Goal: Information Seeking & Learning: Find specific page/section

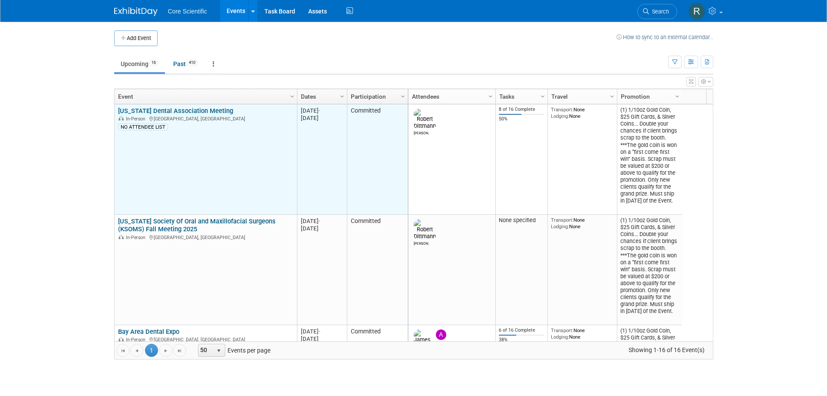
click at [210, 108] on link "[US_STATE] Dental Association Meeting" at bounding box center [175, 111] width 115 height 8
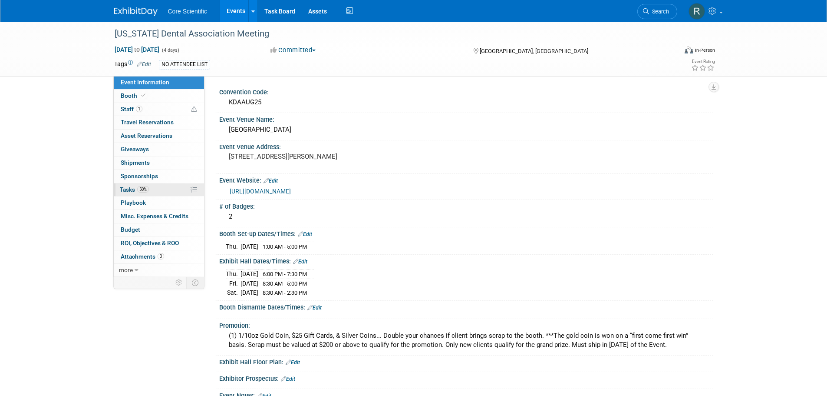
click at [164, 186] on link "50% Tasks 50%" at bounding box center [159, 189] width 90 height 13
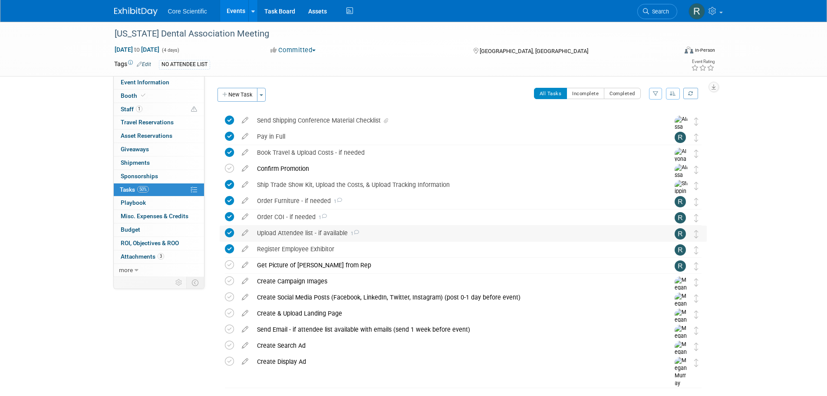
click at [354, 230] on icon at bounding box center [357, 232] width 6 height 5
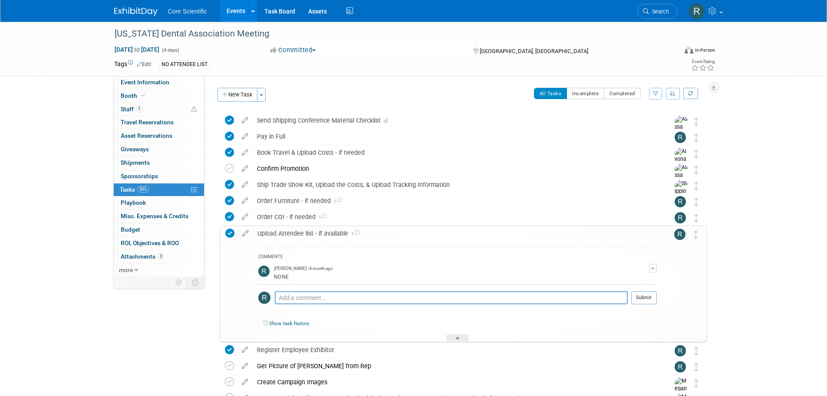
click at [354, 229] on div "Upload Attendee list - if available 1" at bounding box center [455, 233] width 404 height 15
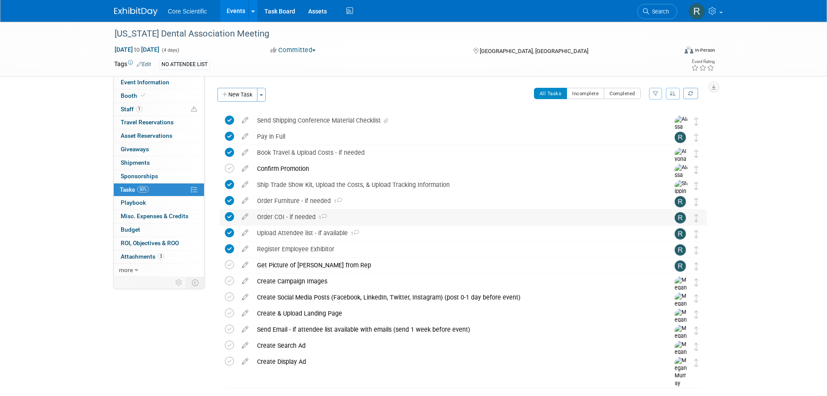
click at [319, 221] on div "Order COI - if needed 1" at bounding box center [455, 216] width 405 height 15
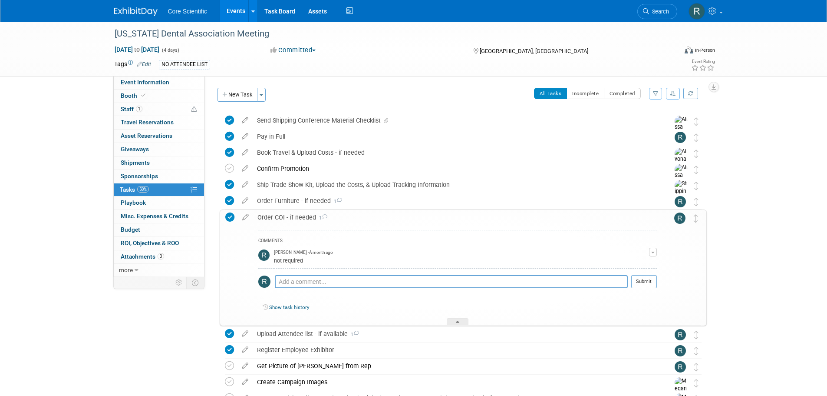
click at [319, 221] on div "Order COI - if needed 1" at bounding box center [455, 217] width 404 height 15
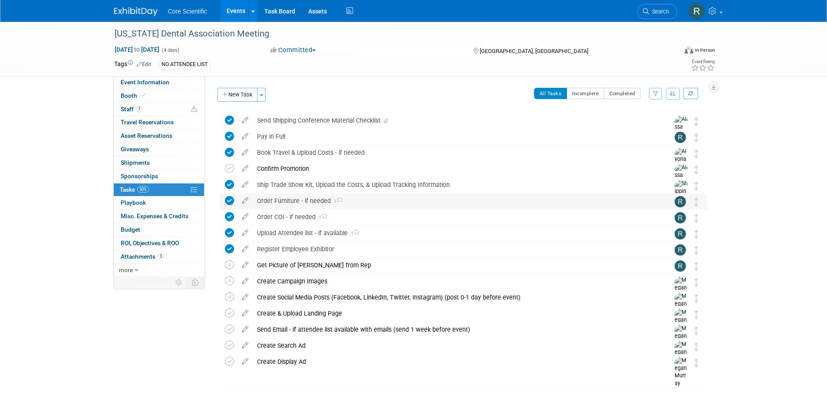
click at [341, 198] on icon at bounding box center [340, 200] width 6 height 5
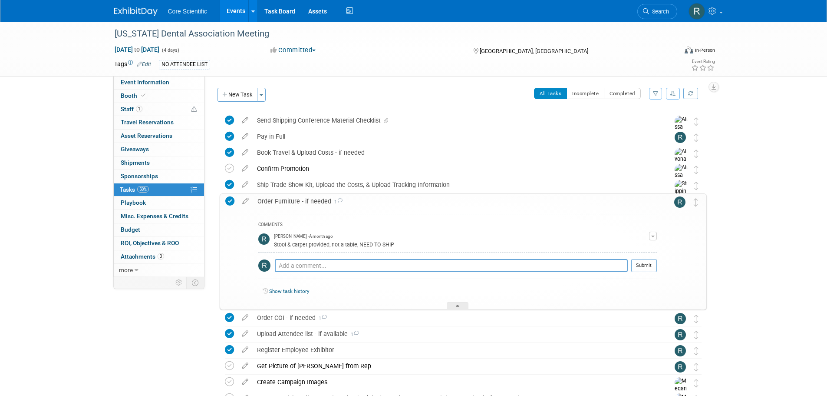
click at [341, 198] on icon at bounding box center [340, 200] width 6 height 5
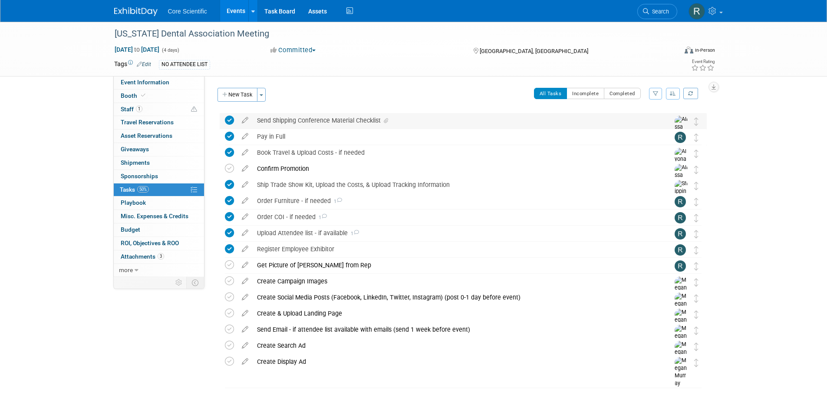
click at [386, 120] on icon at bounding box center [386, 120] width 4 height 5
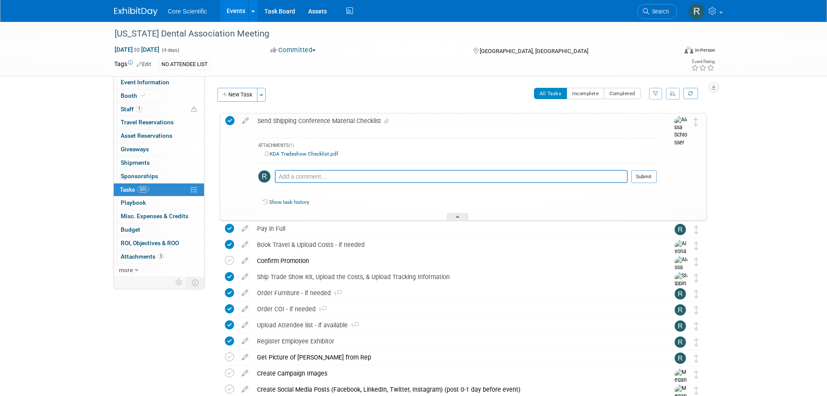
click at [314, 156] on link "KDA Tradeshow Checklist.pdf" at bounding box center [301, 154] width 73 height 6
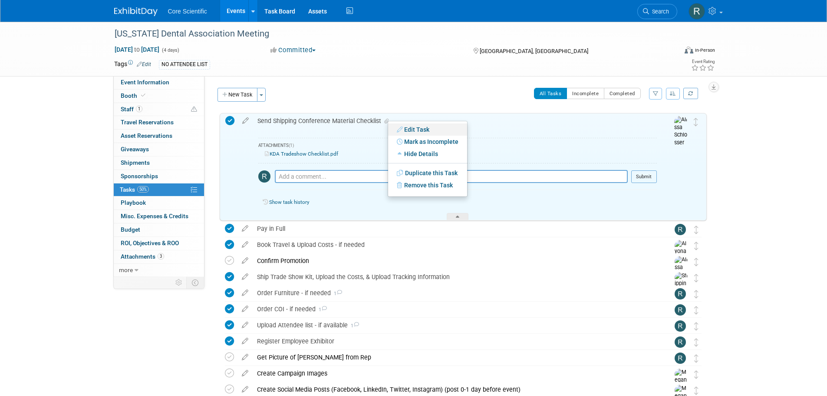
click at [426, 128] on link "Edit Task" at bounding box center [427, 129] width 79 height 12
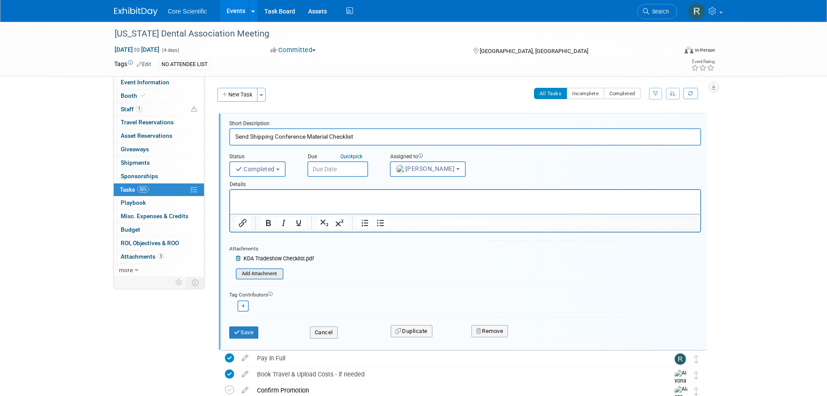
click at [272, 270] on input "file" at bounding box center [238, 274] width 89 height 10
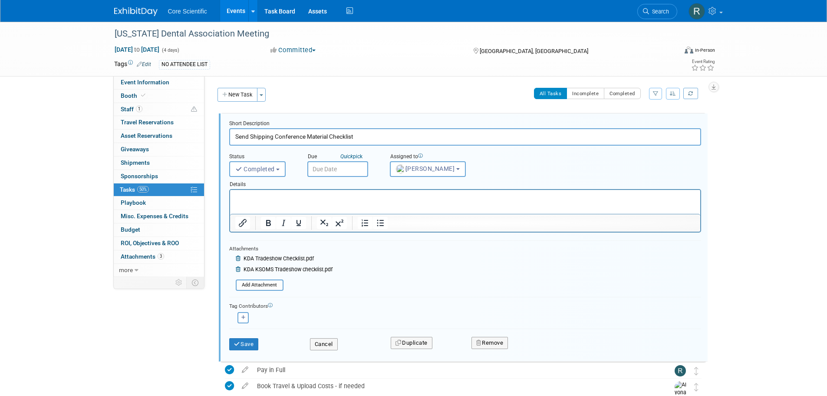
click at [310, 259] on span "KDA Tradeshow Checklist.pdf" at bounding box center [279, 258] width 70 height 6
click at [448, 260] on form "Short Description Send Shipping Conference Material Checklist Status <i class="…" at bounding box center [465, 239] width 485 height 239
drag, startPoint x: 320, startPoint y: 257, endPoint x: 281, endPoint y: 257, distance: 39.1
click at [281, 257] on div "KDA Tradeshow Checklist.pdf" at bounding box center [284, 260] width 97 height 10
click at [281, 257] on span "KDA Tradeshow Checklist.pdf" at bounding box center [279, 258] width 70 height 6
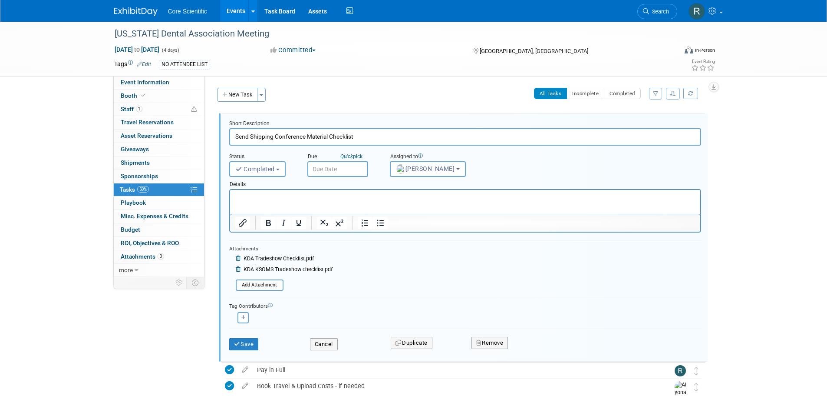
click at [238, 259] on icon at bounding box center [239, 258] width 7 height 5
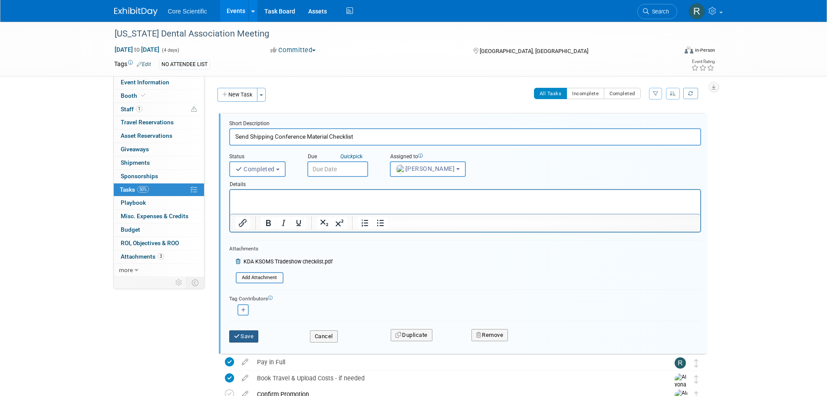
click at [256, 338] on button "Save" at bounding box center [244, 336] width 30 height 12
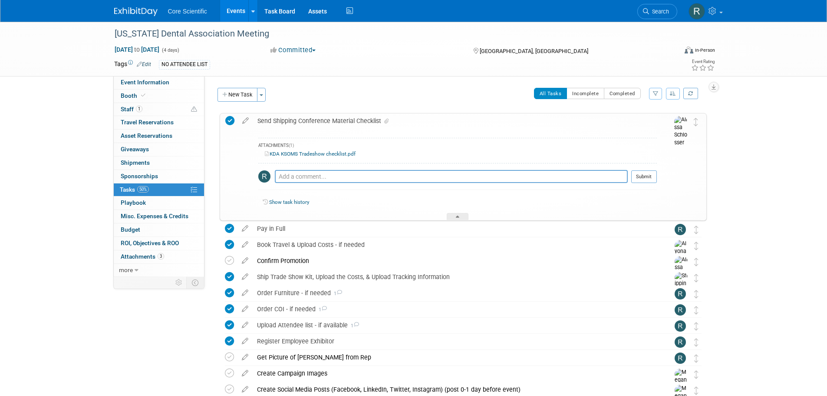
click at [766, 218] on div "Kentucky Dental Association Meeting Aug 14, 2025 to Aug 17, 2025 (4 days) Aug 1…" at bounding box center [413, 268] width 827 height 493
click at [132, 16] on img at bounding box center [135, 11] width 43 height 9
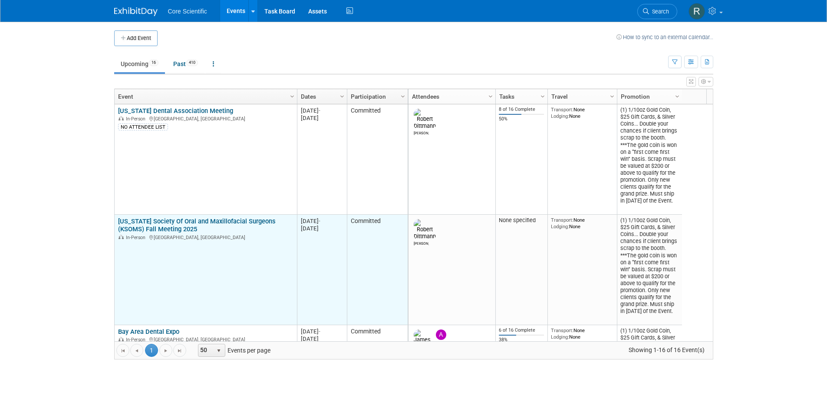
scroll to position [52, 0]
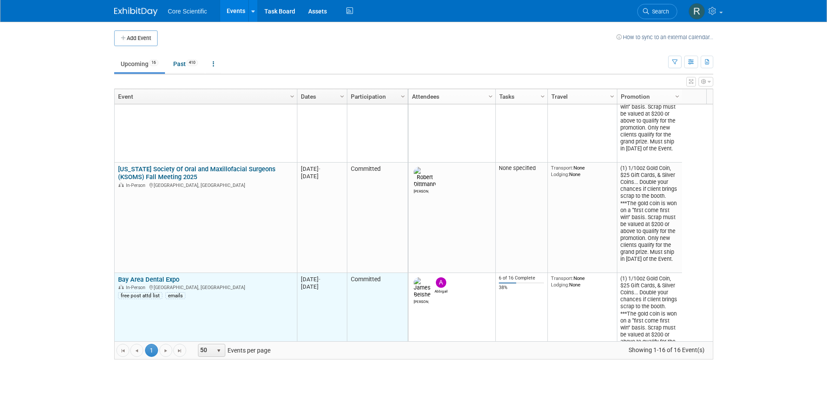
click at [162, 282] on link "Bay Area Dental Expo" at bounding box center [148, 279] width 61 height 8
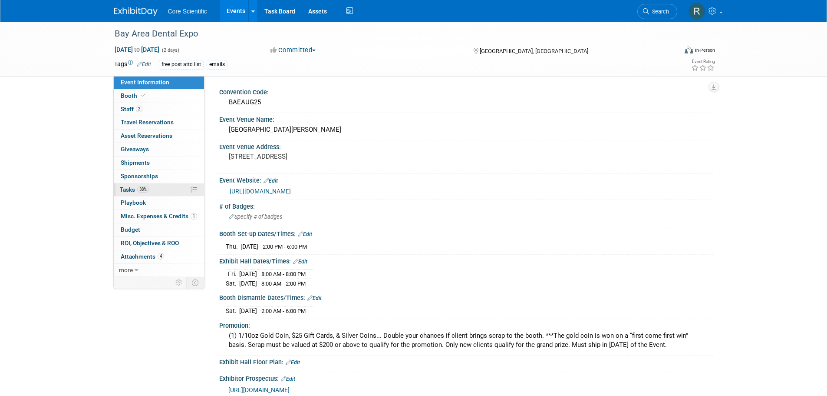
click at [159, 190] on link "38% Tasks 38%" at bounding box center [159, 189] width 90 height 13
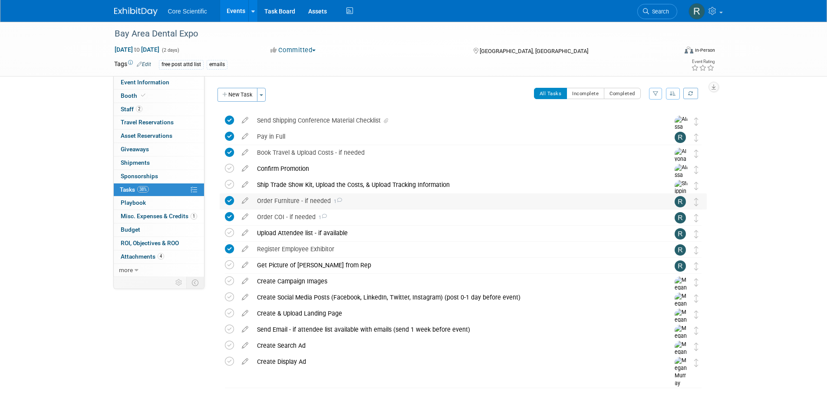
click at [337, 199] on icon at bounding box center [340, 200] width 6 height 5
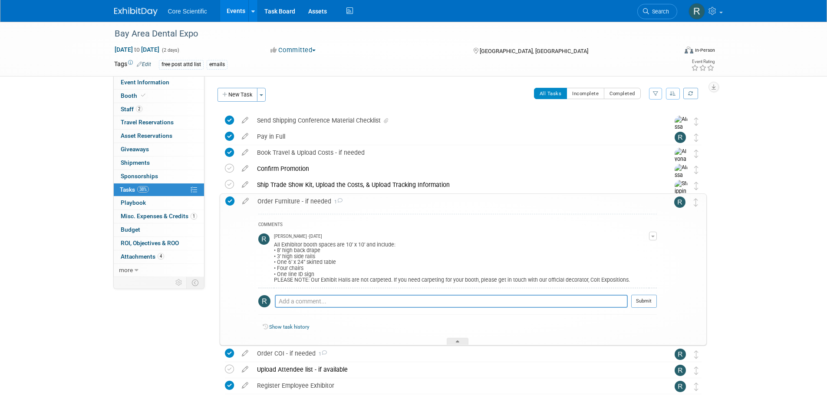
click at [337, 199] on icon at bounding box center [340, 200] width 6 height 5
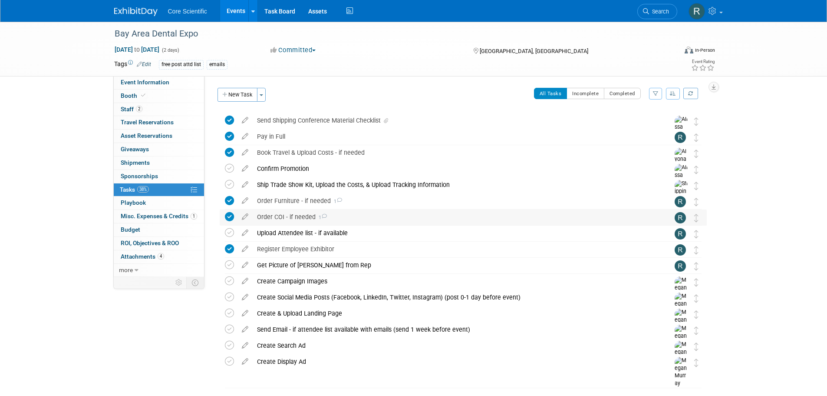
click at [321, 215] on icon at bounding box center [324, 216] width 6 height 5
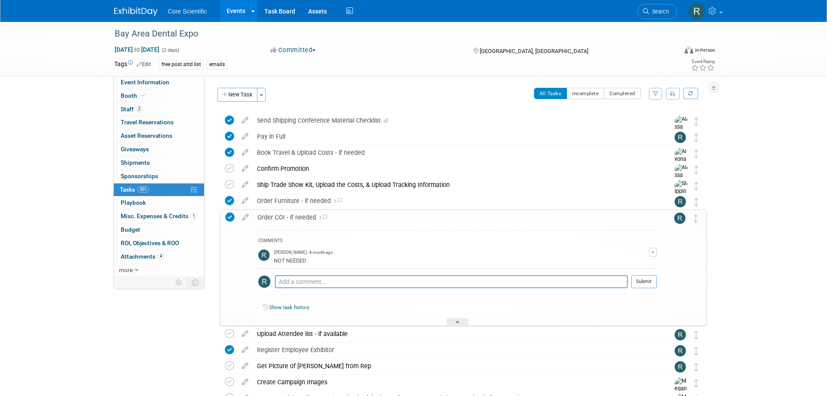
click at [322, 215] on icon at bounding box center [325, 216] width 6 height 5
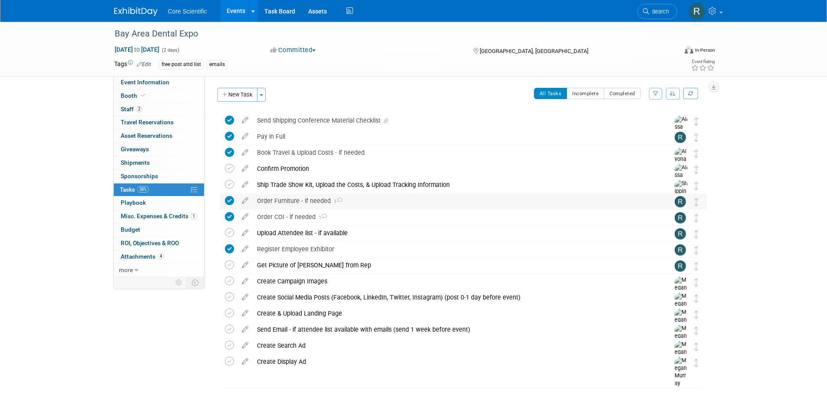
click at [331, 201] on span "1" at bounding box center [336, 201] width 11 height 6
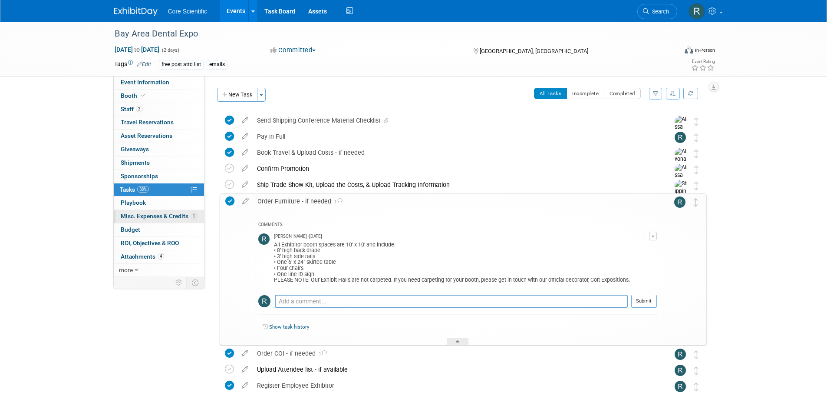
click at [173, 221] on link "1 Misc. Expenses & Credits 1" at bounding box center [159, 216] width 90 height 13
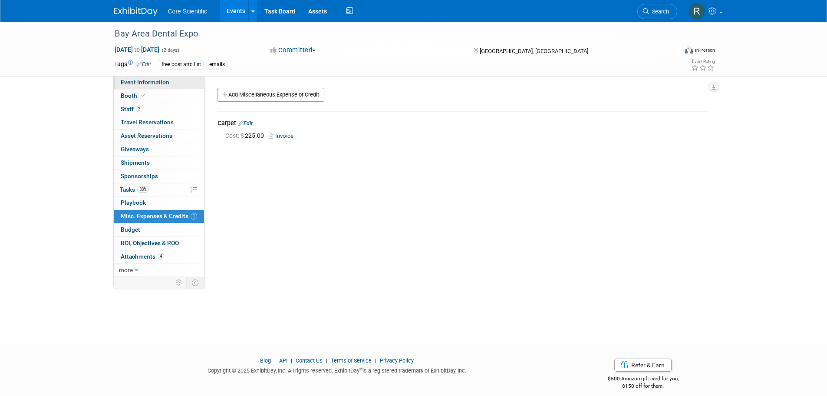
click at [168, 86] on link "Event Information" at bounding box center [159, 82] width 90 height 13
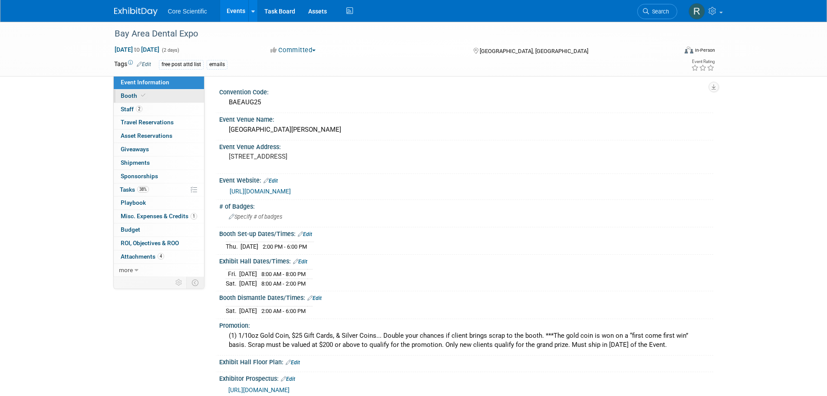
click at [162, 99] on link "Booth" at bounding box center [159, 95] width 90 height 13
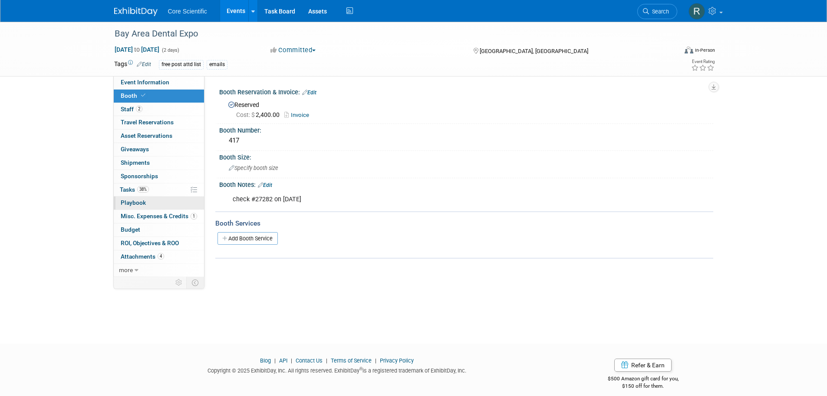
click at [154, 203] on link "0 Playbook 0" at bounding box center [159, 202] width 90 height 13
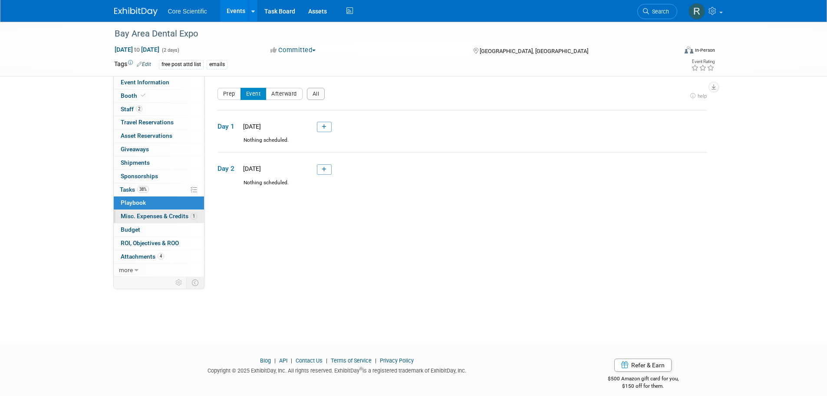
click at [156, 215] on span "Misc. Expenses & Credits 1" at bounding box center [159, 215] width 76 height 7
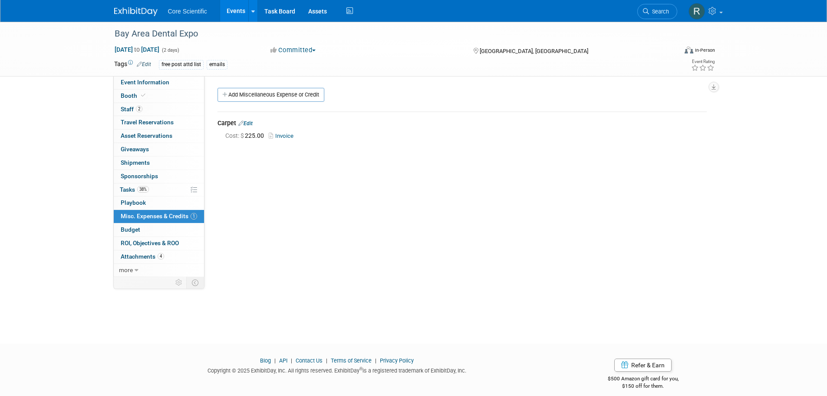
click at [284, 136] on link "Invoice" at bounding box center [283, 135] width 28 height 7
click at [141, 92] on span at bounding box center [143, 95] width 8 height 7
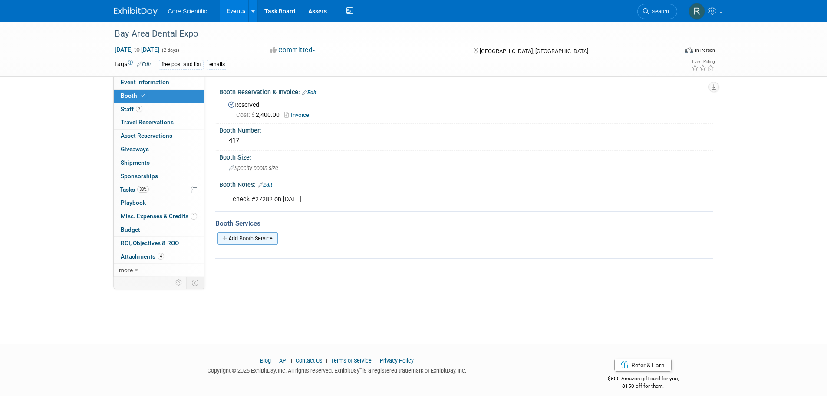
click at [256, 238] on link "Add Booth Service" at bounding box center [248, 238] width 60 height 13
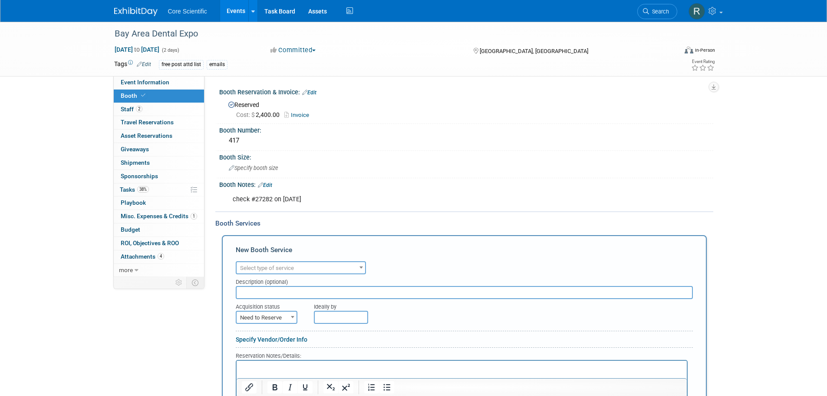
click at [258, 263] on span "Select type of service" at bounding box center [301, 268] width 129 height 12
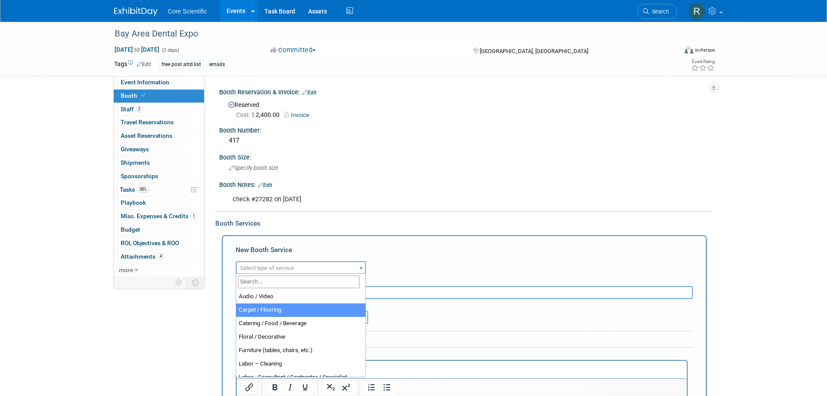
select select "4"
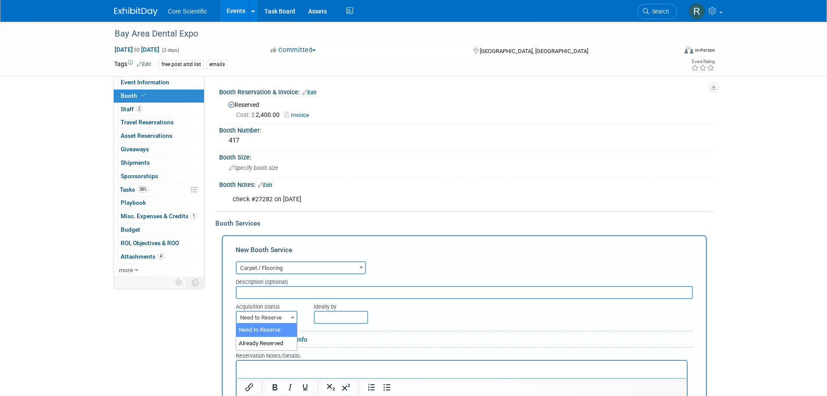
click at [258, 317] on span "Need to Reserve" at bounding box center [267, 317] width 60 height 12
select select "2"
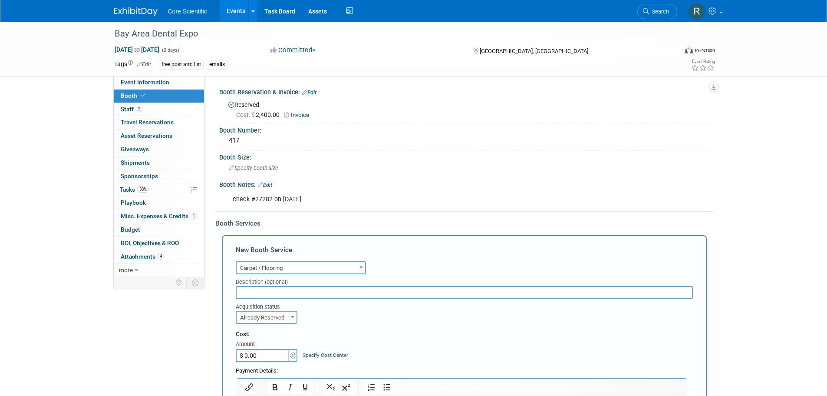
click at [261, 354] on input "$ 0.00" at bounding box center [263, 355] width 54 height 13
type input "$ 225.00"
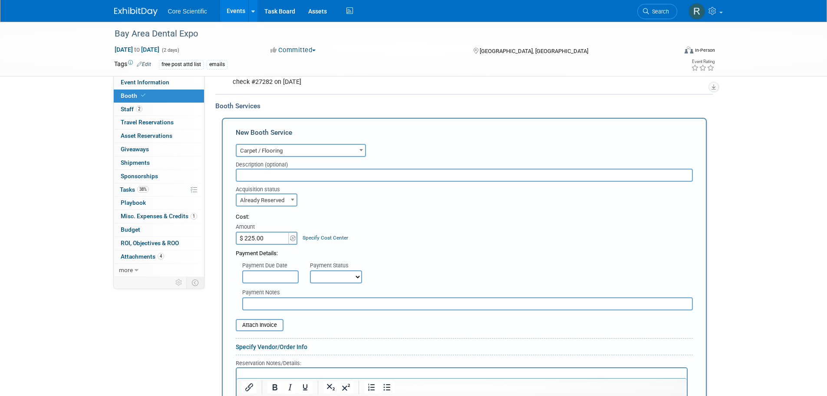
scroll to position [130, 0]
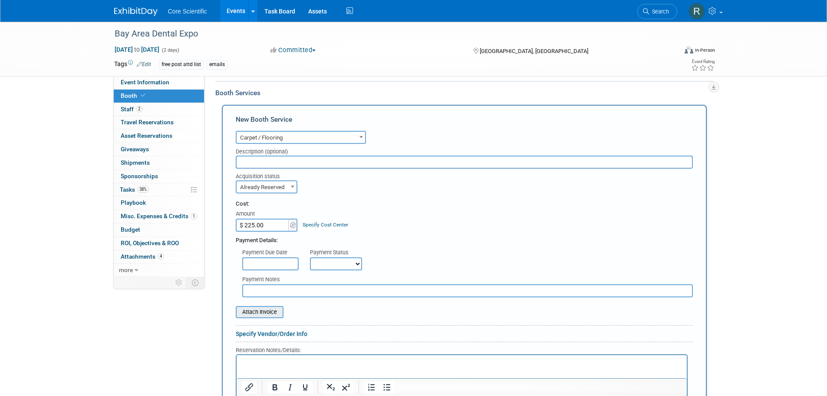
click at [270, 317] on div "Attach Invoice" at bounding box center [260, 312] width 48 height 12
click at [270, 312] on input "file" at bounding box center [230, 312] width 103 height 10
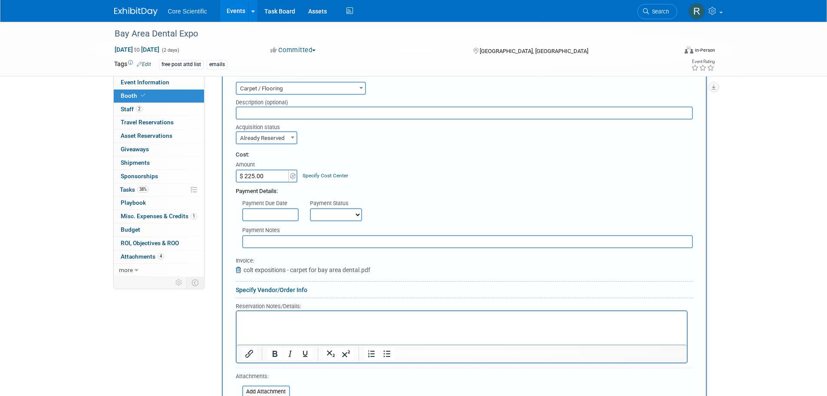
scroll to position [217, 0]
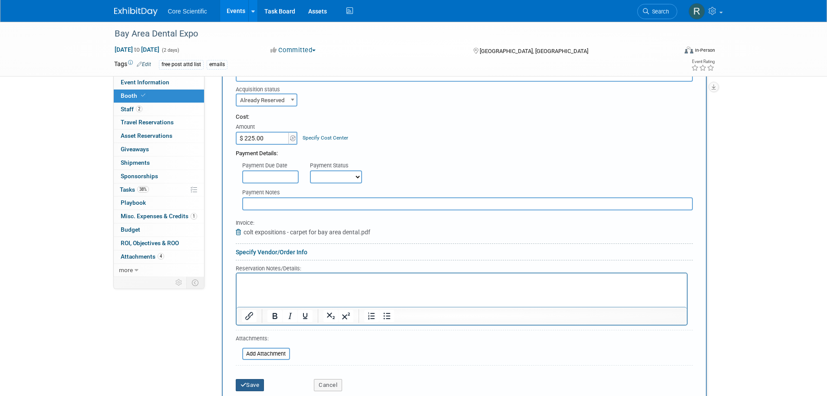
click at [249, 388] on button "Save" at bounding box center [250, 385] width 29 height 12
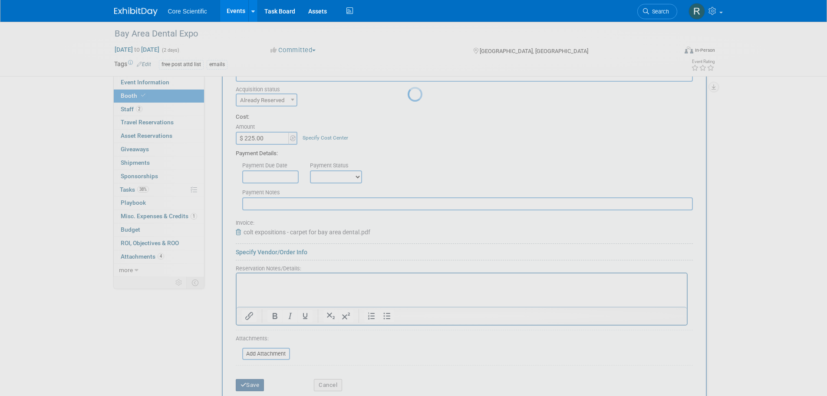
scroll to position [9, 0]
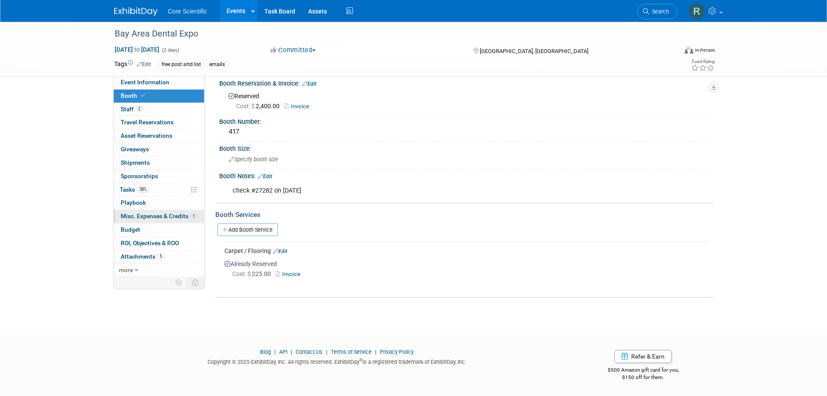
click at [142, 214] on span "Misc. Expenses & Credits 1" at bounding box center [159, 215] width 76 height 7
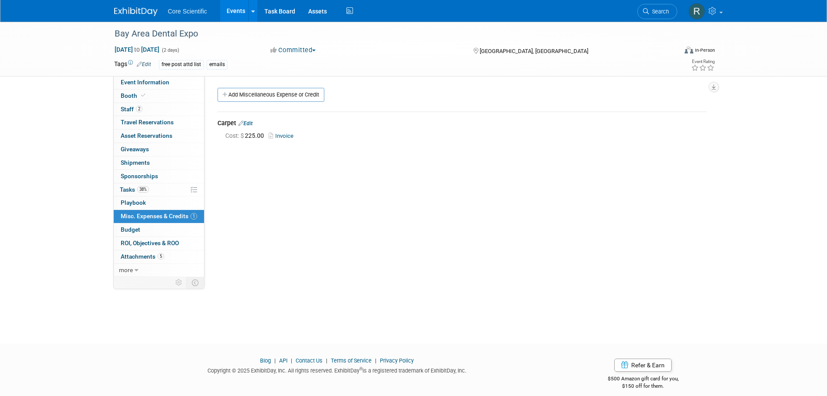
click at [246, 125] on link "Edit" at bounding box center [245, 123] width 14 height 6
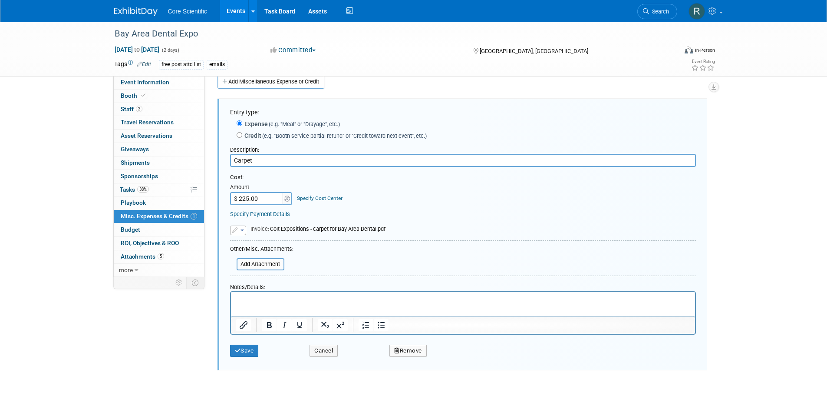
click at [401, 352] on button "Remove" at bounding box center [408, 350] width 37 height 12
click at [463, 357] on link "Yes" at bounding box center [456, 357] width 25 height 14
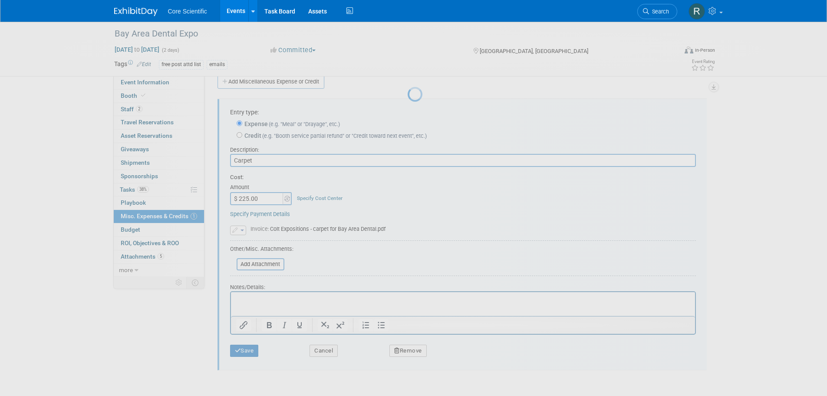
scroll to position [9, 0]
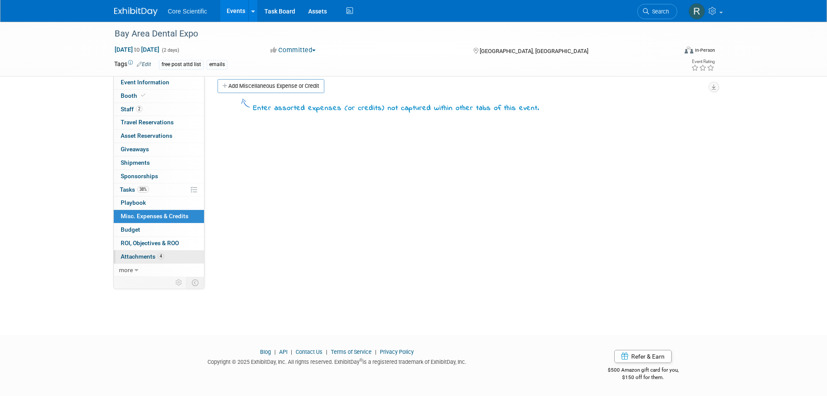
click at [176, 261] on link "4 Attachments 4" at bounding box center [159, 256] width 90 height 13
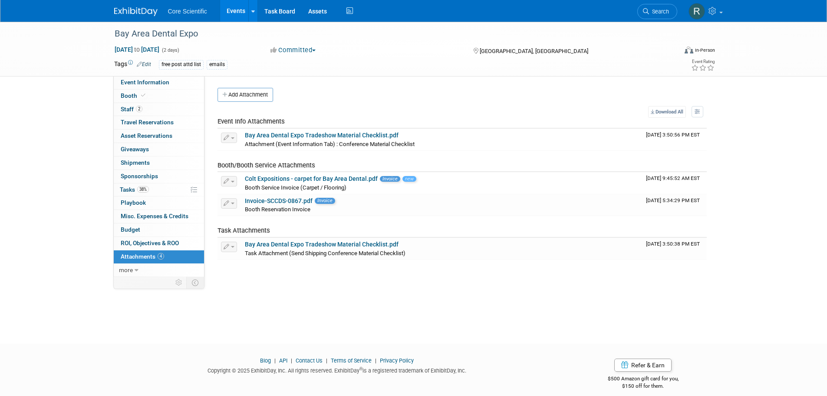
click at [123, 12] on img at bounding box center [135, 11] width 43 height 9
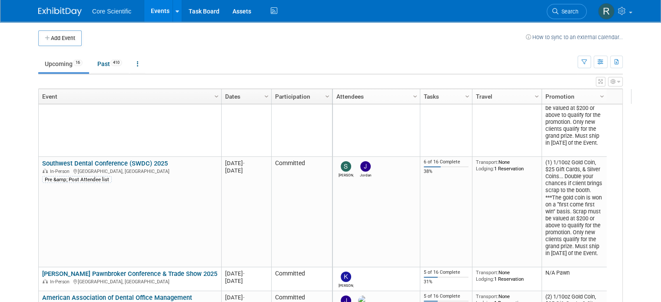
scroll to position [304, 0]
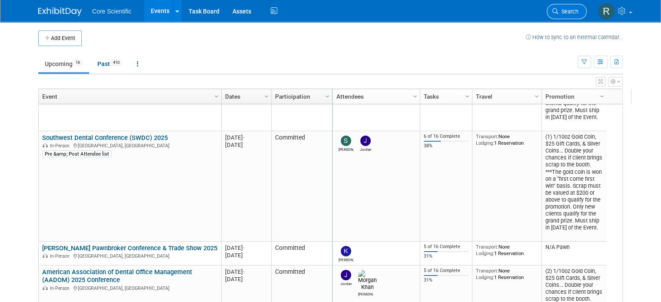
click at [575, 10] on span "Search" at bounding box center [568, 11] width 20 height 7
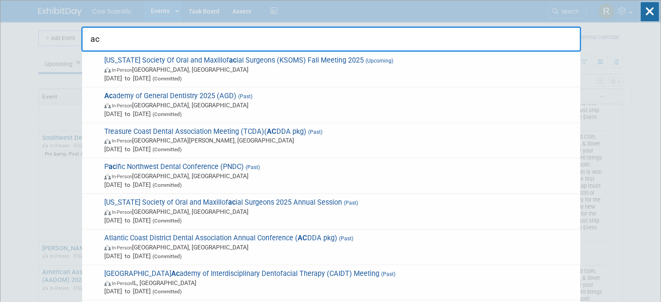
click at [130, 34] on input "ac" at bounding box center [330, 38] width 499 height 25
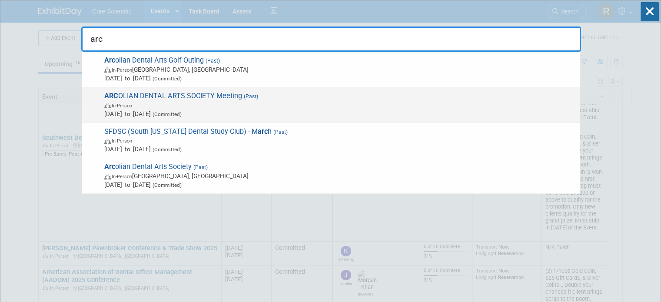
type input "arc"
click at [148, 112] on span "Jan 28, 2025 to Jan 28, 2025 (Committed)" at bounding box center [339, 113] width 471 height 9
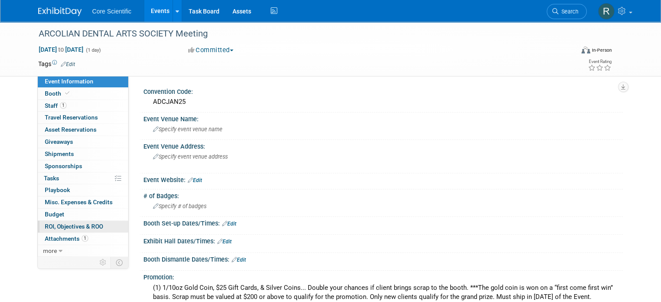
click at [76, 227] on span "ROI, Objectives & ROO 0" at bounding box center [74, 226] width 58 height 7
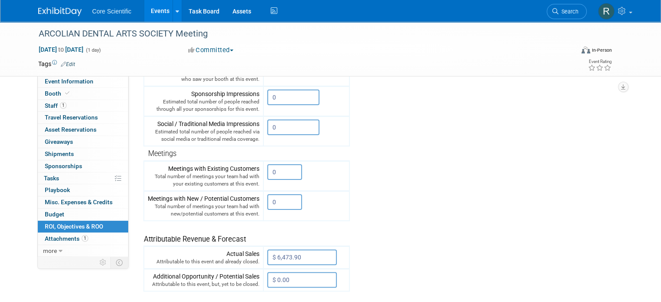
scroll to position [261, 0]
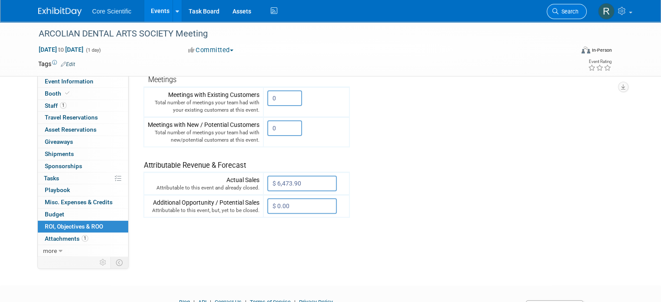
click at [578, 14] on span "Search" at bounding box center [568, 11] width 20 height 7
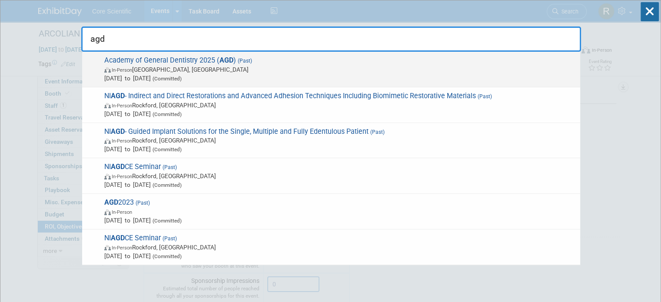
type input "agd"
click at [306, 68] on span "In-Person Montréal, Canada" at bounding box center [339, 69] width 471 height 9
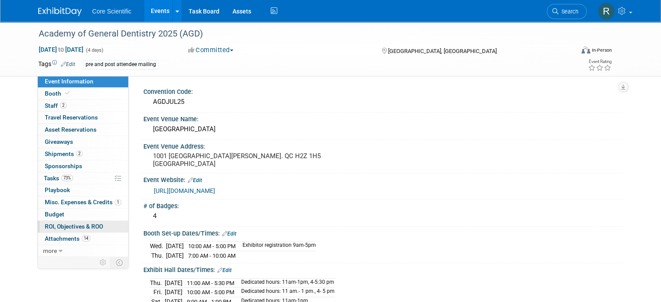
click at [75, 221] on link "0 ROI, Objectives & ROO 0" at bounding box center [83, 227] width 90 height 12
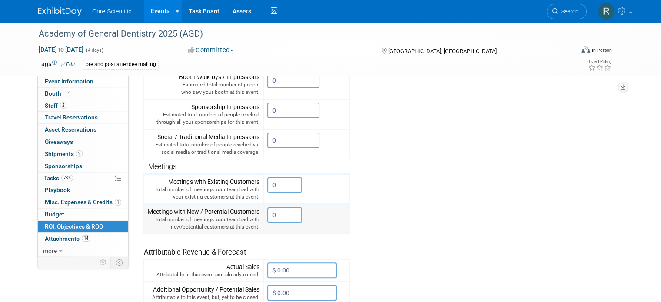
scroll to position [217, 0]
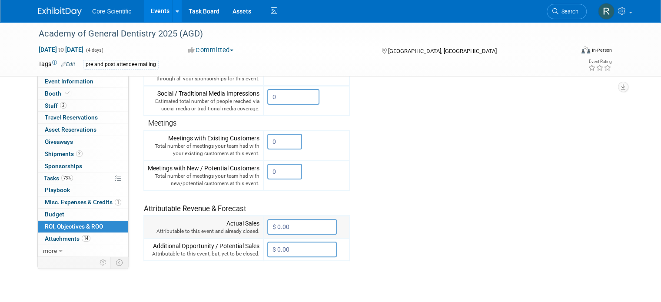
click at [314, 229] on input "$ 0.00" at bounding box center [301, 227] width 69 height 16
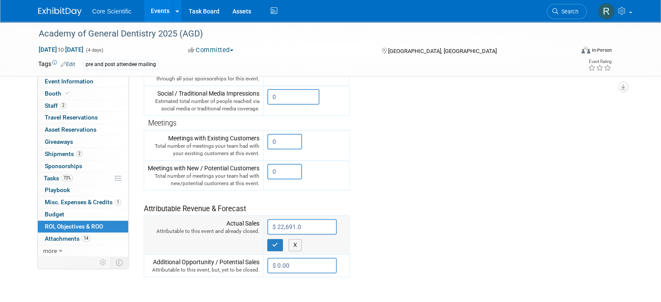
type input "$ 22,691.00"
click at [267, 243] on button "button" at bounding box center [275, 245] width 16 height 12
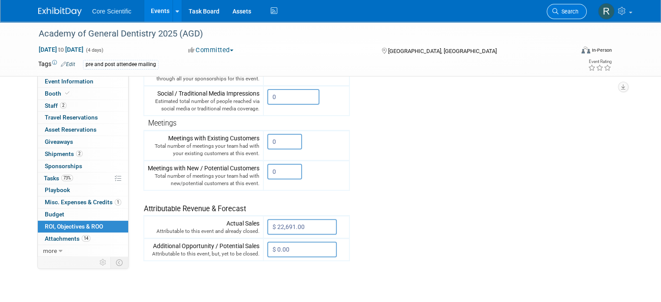
click at [578, 13] on span "Search" at bounding box center [568, 11] width 20 height 7
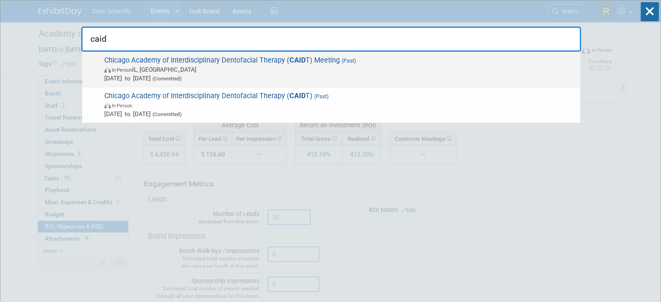
type input "caid"
click at [383, 74] on span "Apr 11, 2025 to Apr 11, 2025 (Committed)" at bounding box center [339, 78] width 471 height 9
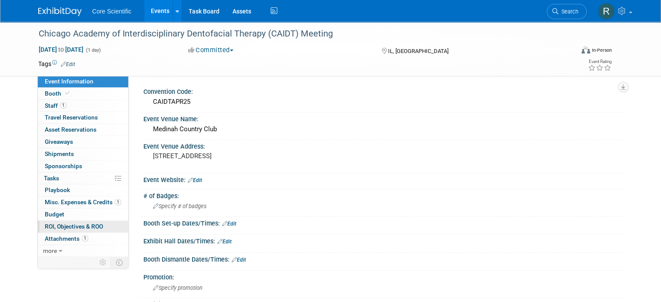
click at [85, 223] on span "ROI, Objectives & ROO 0" at bounding box center [74, 226] width 58 height 7
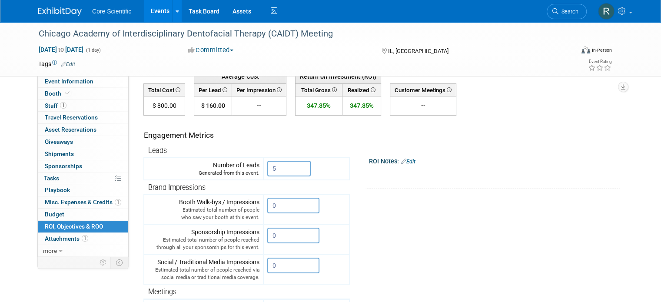
scroll to position [217, 0]
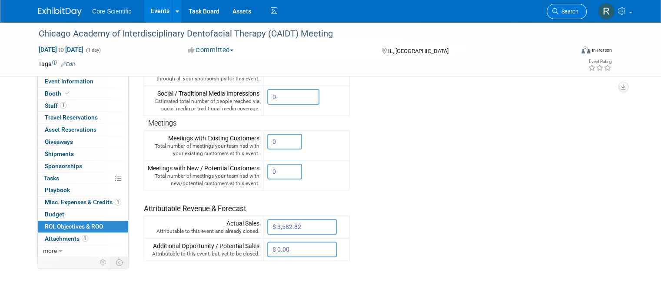
click at [568, 12] on span "Search" at bounding box center [568, 11] width 20 height 7
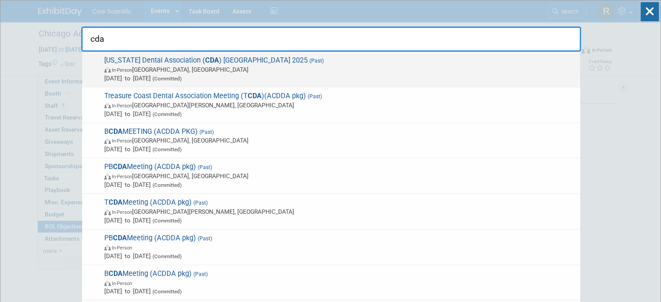
type input "cda"
click at [127, 64] on span "[US_STATE] Dental Association ( CDA ) Anaheim 2025 (Past) In-Person [GEOGRAPHIC…" at bounding box center [339, 69] width 474 height 26
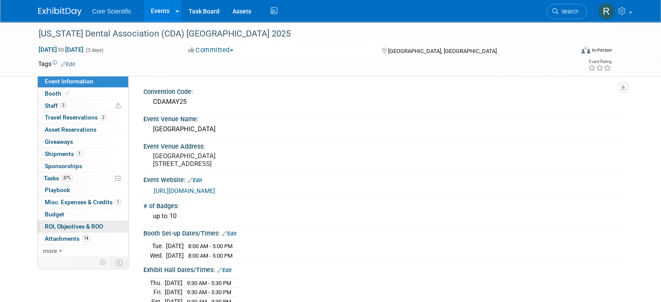
click at [56, 225] on span "ROI, Objectives & ROO 0" at bounding box center [74, 226] width 58 height 7
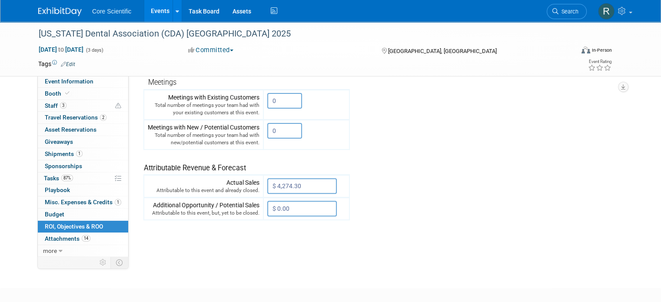
scroll to position [261, 0]
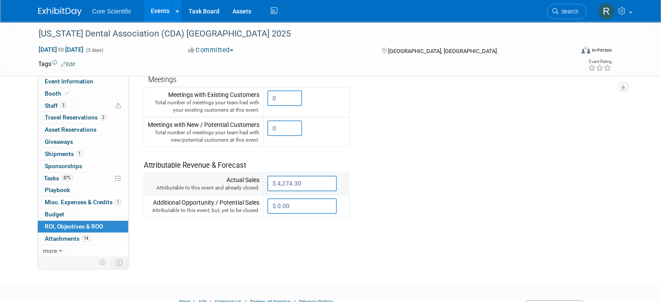
click at [300, 179] on input "$ 4,274.30" at bounding box center [301, 183] width 69 height 16
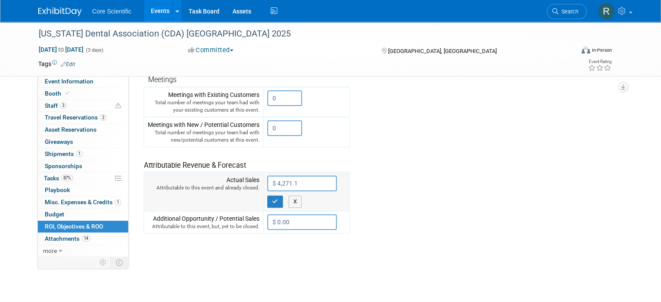
type input "$ 4,271.15"
click at [272, 198] on icon "button" at bounding box center [275, 201] width 6 height 6
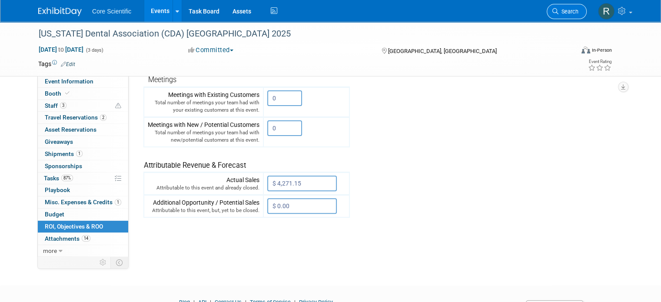
click at [577, 13] on span "Search" at bounding box center [568, 11] width 20 height 7
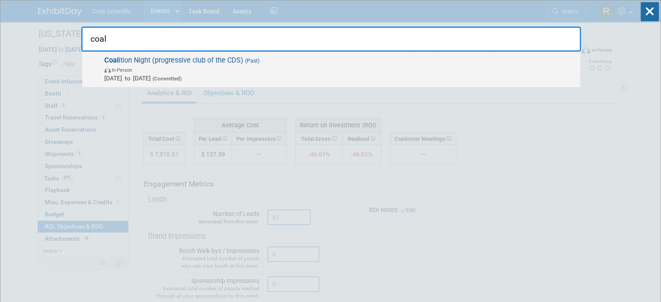
type input "coal"
click at [386, 60] on span "Coal ition Night (progressive club of the CDS) (Past) In-Person Jan 21, 2025 to…" at bounding box center [339, 69] width 474 height 26
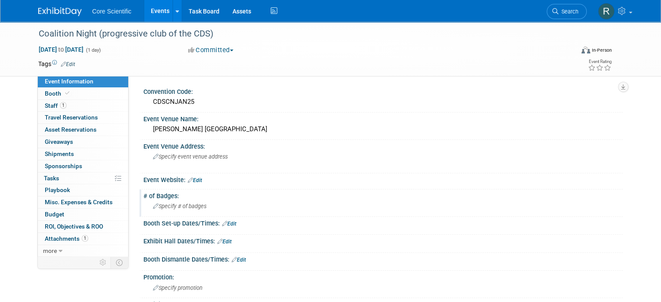
scroll to position [217, 0]
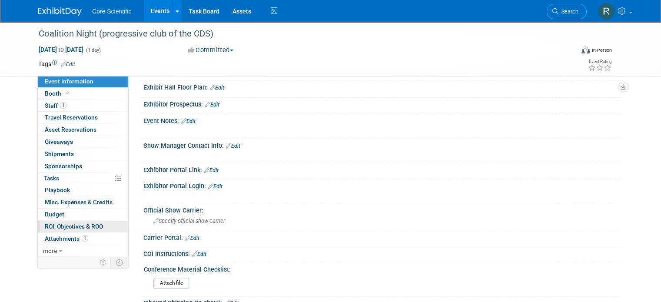
click at [53, 221] on link "0 ROI, Objectives & ROO 0" at bounding box center [83, 227] width 90 height 12
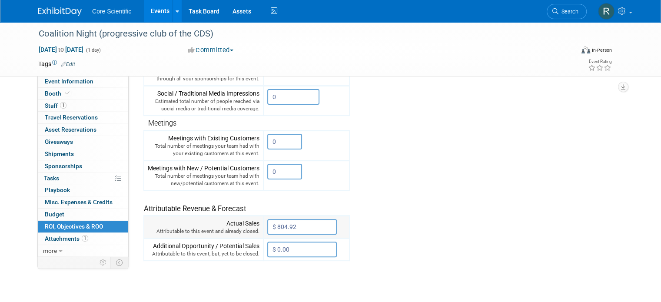
click at [292, 219] on input "$ 804.92" at bounding box center [301, 227] width 69 height 16
click at [308, 226] on input "$ 804.92" at bounding box center [301, 227] width 69 height 16
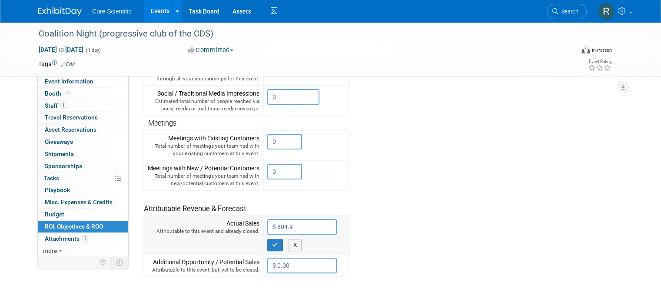
type input "$ 804.94"
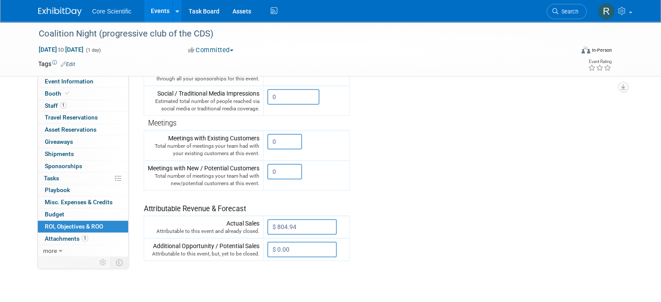
click at [575, 9] on span "Search" at bounding box center [568, 11] width 20 height 7
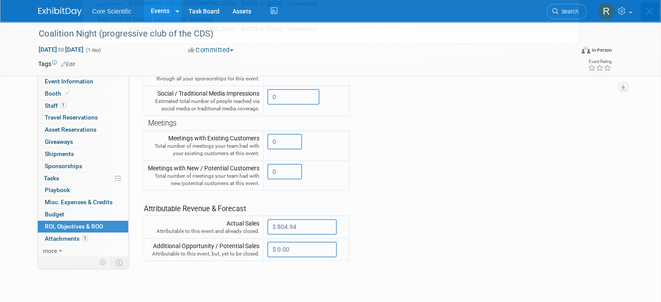
scroll to position [0, 0]
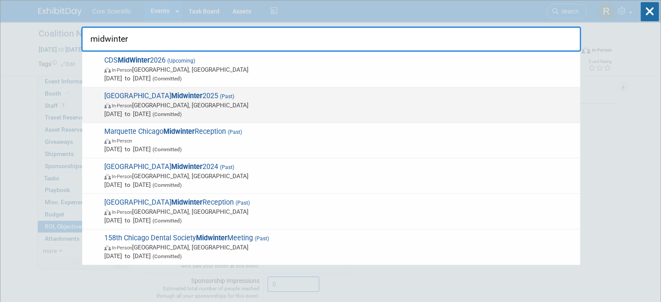
type input "midwinter"
click at [367, 89] on div "Chicago Midwinter 2025 (Past) In-Person Chicago, IL Feb 20, 2025 to Feb 22, 202…" at bounding box center [331, 105] width 498 height 36
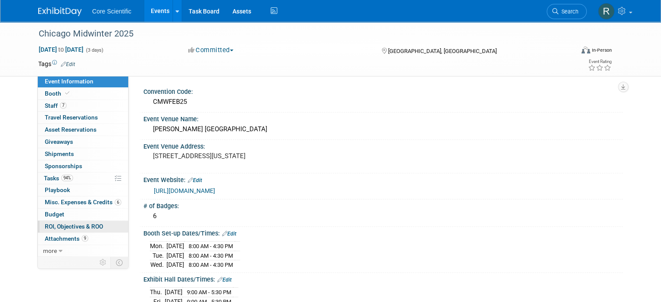
click at [98, 228] on link "0 ROI, Objectives & ROO 0" at bounding box center [83, 227] width 90 height 12
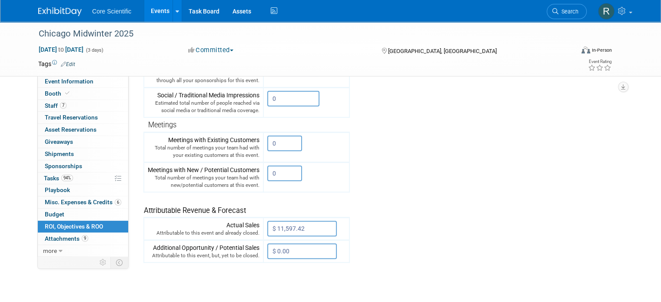
scroll to position [217, 0]
click at [578, 12] on span "Search" at bounding box center [568, 11] width 20 height 7
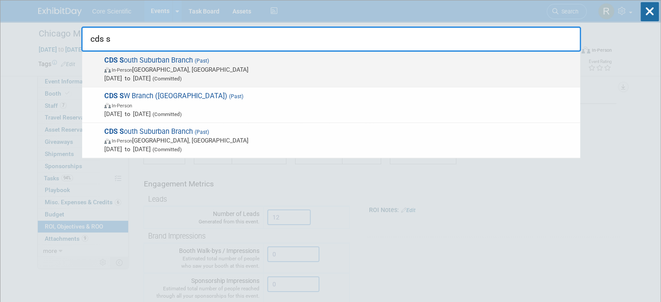
type input "cds s"
click at [317, 64] on span "CDS S outh Suburban Branch (Past) In-Person Orland Park, IL Jan 14, 2025 to Jan…" at bounding box center [339, 69] width 474 height 26
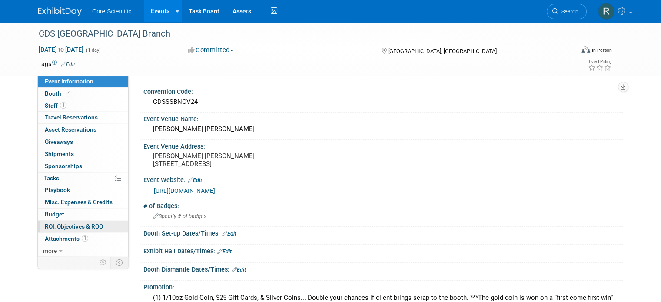
click at [78, 223] on span "ROI, Objectives & ROO 0" at bounding box center [74, 226] width 58 height 7
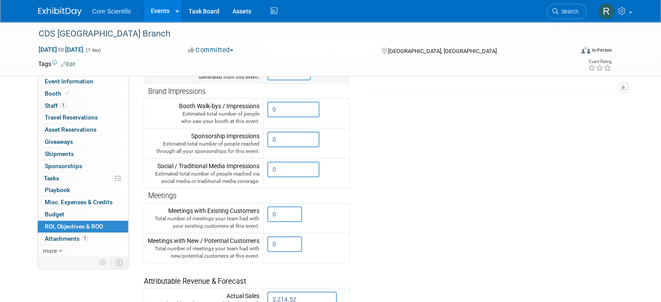
scroll to position [261, 0]
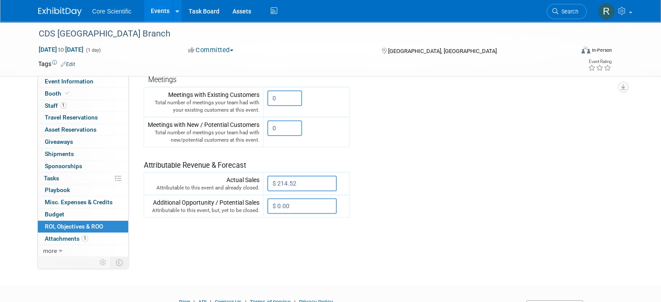
click at [577, 7] on link "Search" at bounding box center [566, 11] width 40 height 15
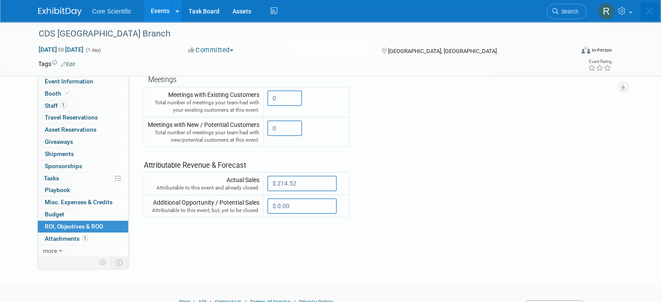
scroll to position [0, 0]
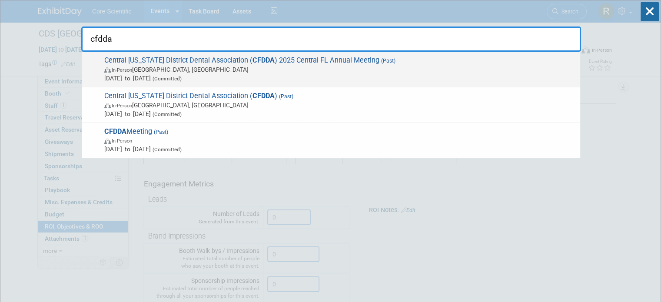
type input "cfdda"
click at [338, 57] on span "Central Florida District Dental Association ( CFDDA ) 2025 Central FL Annual Me…" at bounding box center [339, 69] width 474 height 26
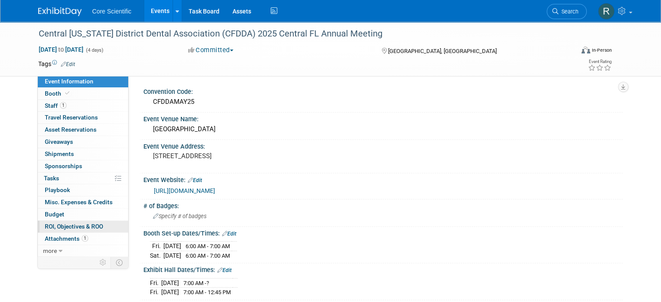
click at [71, 225] on span "ROI, Objectives & ROO 0" at bounding box center [74, 226] width 58 height 7
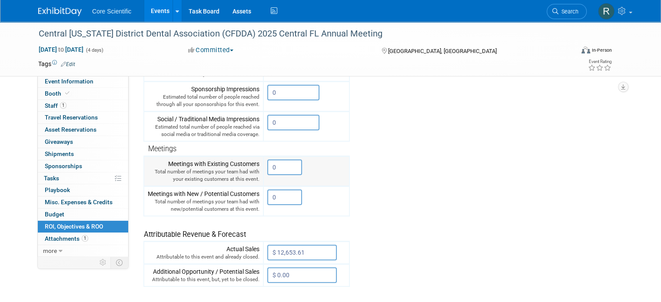
scroll to position [217, 0]
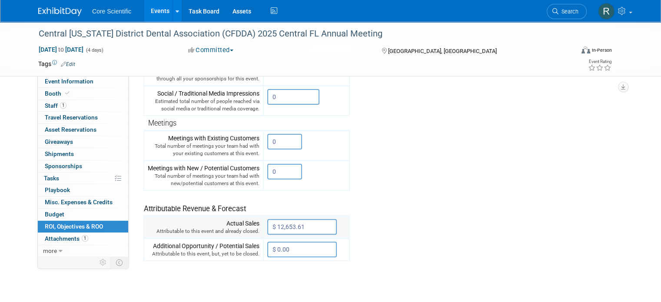
click at [299, 222] on input "$ 12,653.61" at bounding box center [301, 227] width 69 height 16
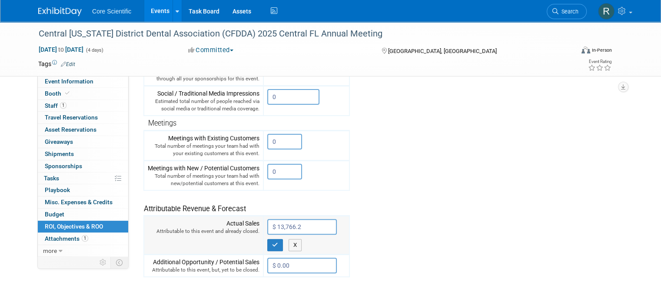
type input "$ 13,766.28"
click at [272, 244] on icon "button" at bounding box center [275, 245] width 6 height 6
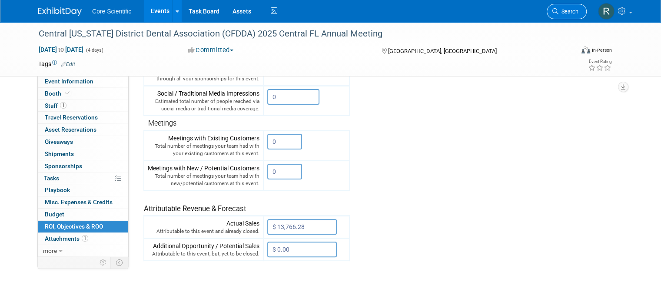
click at [578, 8] on span "Search" at bounding box center [568, 11] width 20 height 7
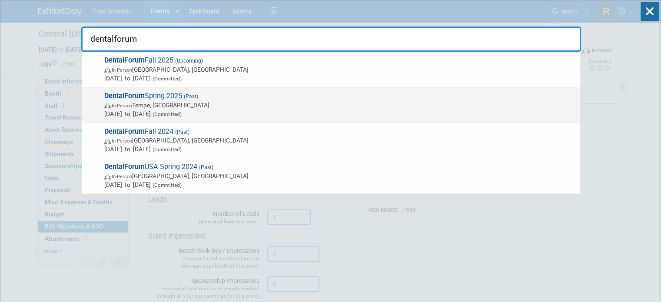
type input "dentalforum"
click at [335, 106] on span "In-Person Tempe, AZ" at bounding box center [339, 105] width 471 height 9
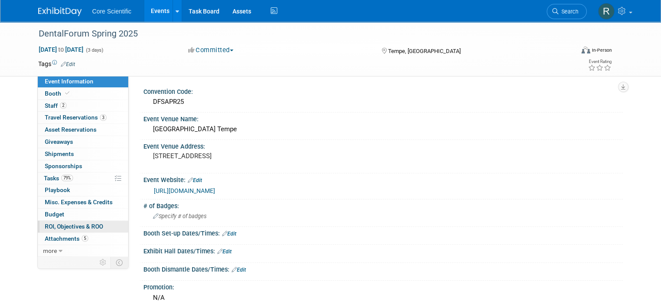
click at [80, 223] on span "ROI, Objectives & ROO 0" at bounding box center [74, 226] width 58 height 7
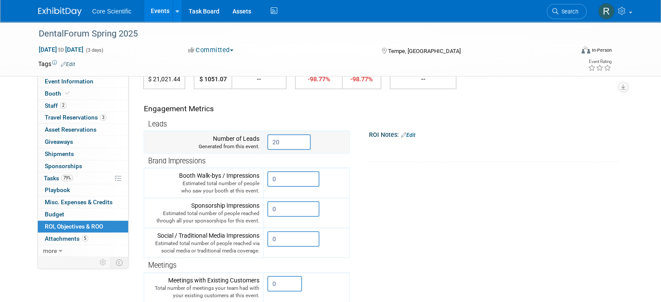
scroll to position [261, 0]
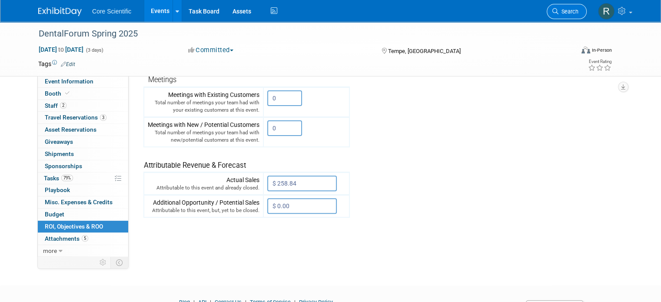
click at [574, 13] on span "Search" at bounding box center [568, 11] width 20 height 7
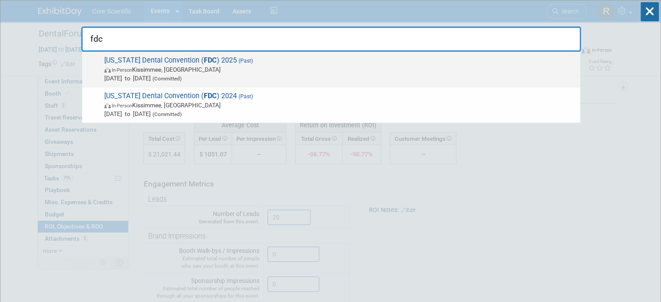
type input "fdc"
click at [103, 64] on span "[US_STATE] Dental Convention ( FDC ) 2025 (Past) In-Person Kissimmee, [GEOGRAPH…" at bounding box center [339, 69] width 474 height 26
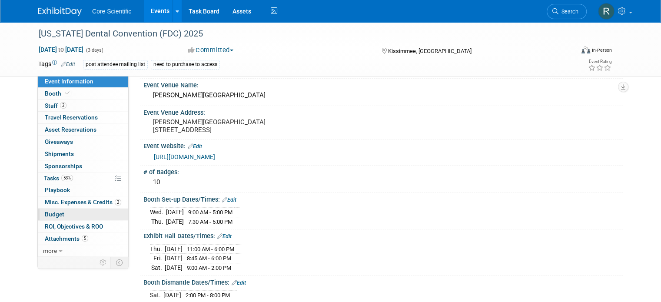
scroll to position [43, 0]
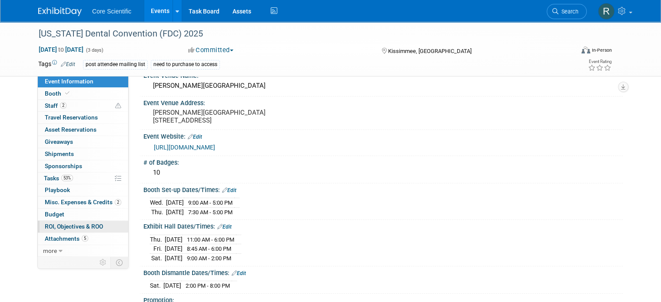
click at [72, 229] on link "0 ROI, Objectives & ROO 0" at bounding box center [83, 227] width 90 height 12
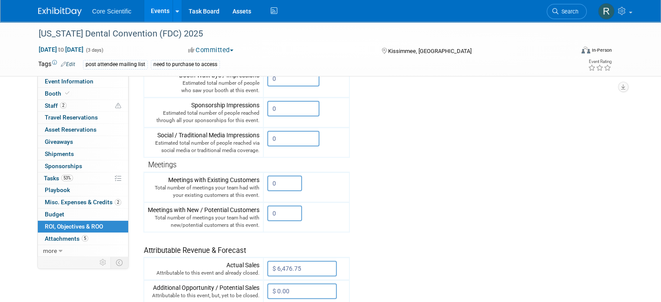
scroll to position [217, 0]
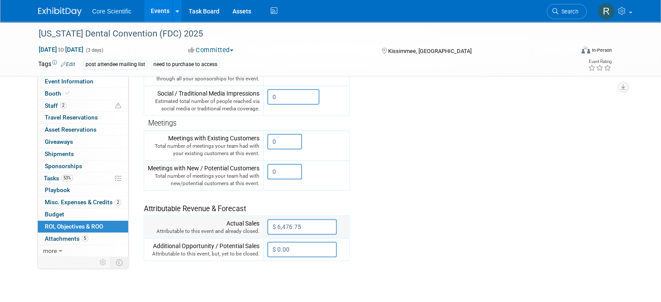
click at [302, 223] on input "$ 6,476.75" at bounding box center [301, 227] width 69 height 16
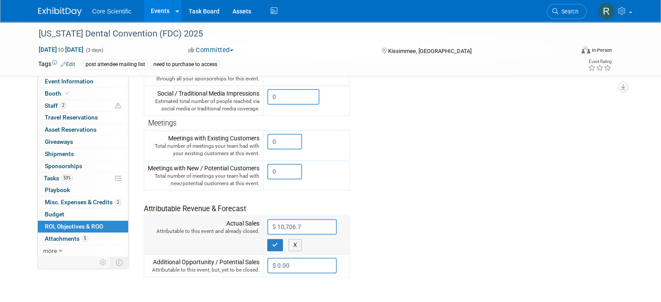
type input "$ 10,706.77"
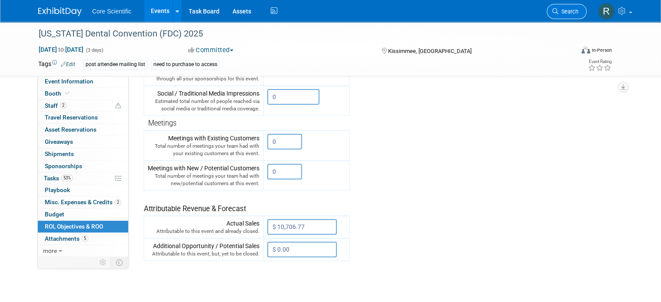
click at [578, 8] on span "Search" at bounding box center [568, 11] width 20 height 7
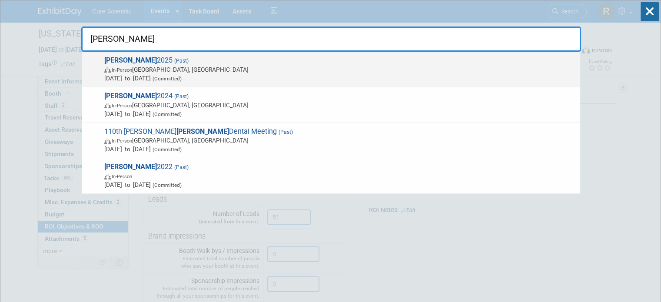
type input "hinman"
click at [304, 66] on span "In-Person Atlanta, GA" at bounding box center [339, 69] width 471 height 9
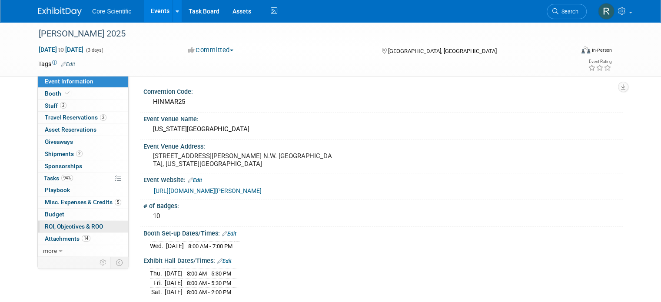
click at [64, 225] on span "ROI, Objectives & ROO 0" at bounding box center [74, 226] width 58 height 7
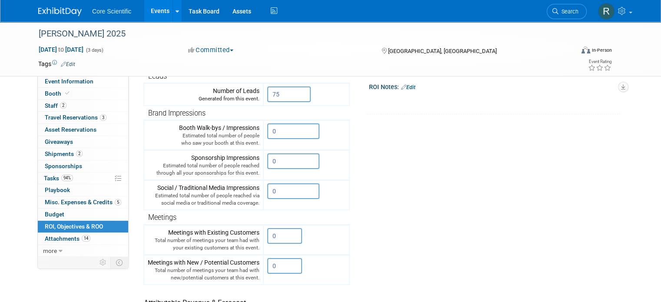
scroll to position [174, 0]
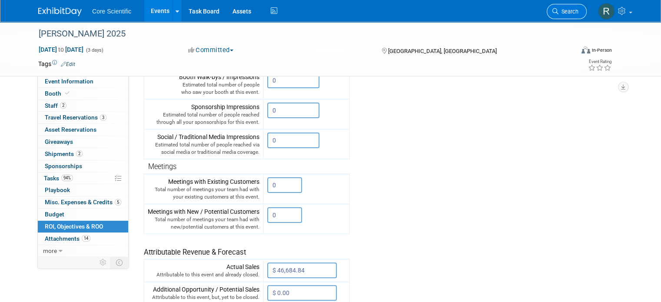
click at [575, 16] on link "Search" at bounding box center [566, 11] width 40 height 15
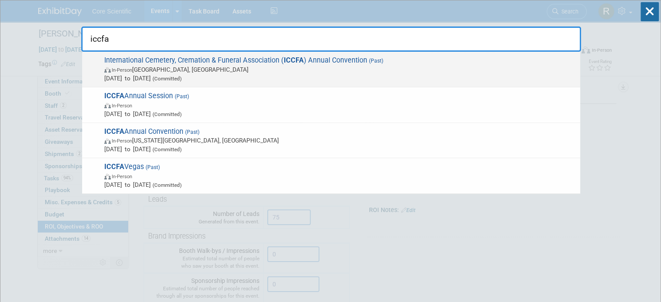
type input "iccfa"
click at [451, 65] on span "In-Person [GEOGRAPHIC_DATA], [GEOGRAPHIC_DATA]" at bounding box center [339, 69] width 471 height 9
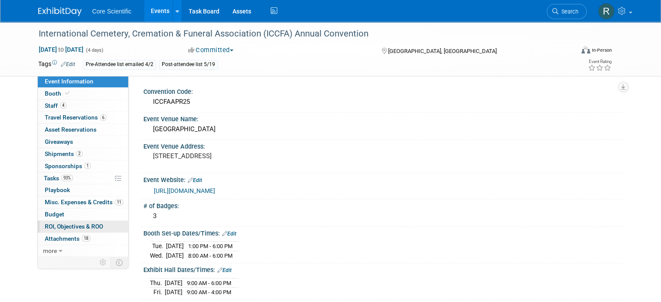
click at [102, 226] on link "0 ROI, Objectives & ROO 0" at bounding box center [83, 227] width 90 height 12
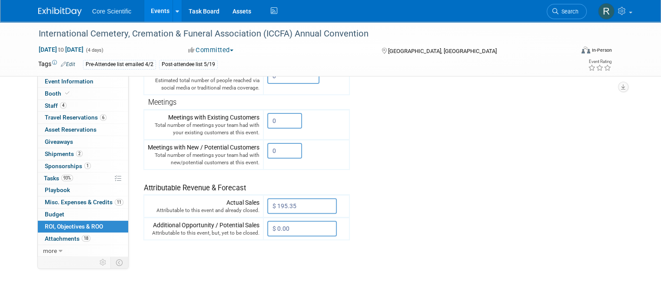
scroll to position [301, 0]
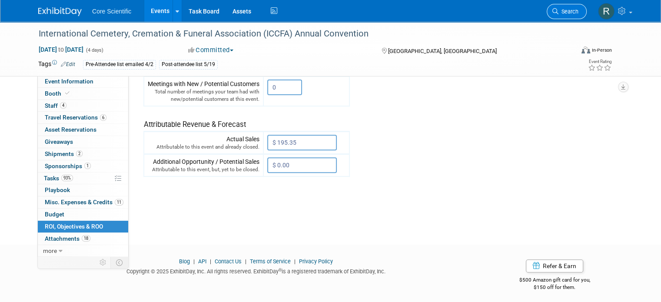
click at [578, 11] on span "Search" at bounding box center [568, 11] width 20 height 7
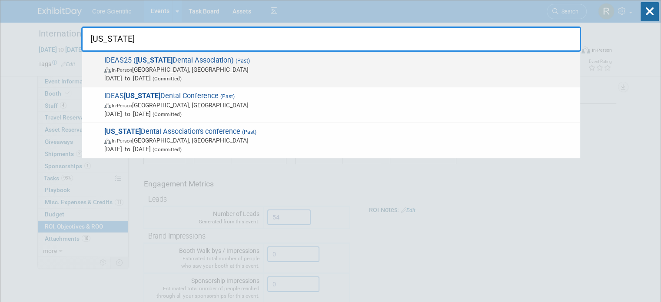
type input "iowa"
click at [242, 65] on span "In-Person Des Moines, IA" at bounding box center [339, 69] width 471 height 9
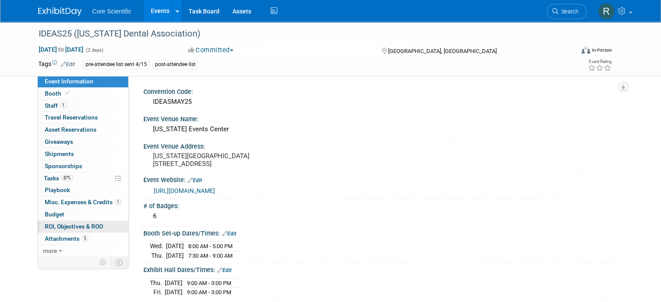
click at [65, 224] on span "ROI, Objectives & ROO 0" at bounding box center [74, 226] width 58 height 7
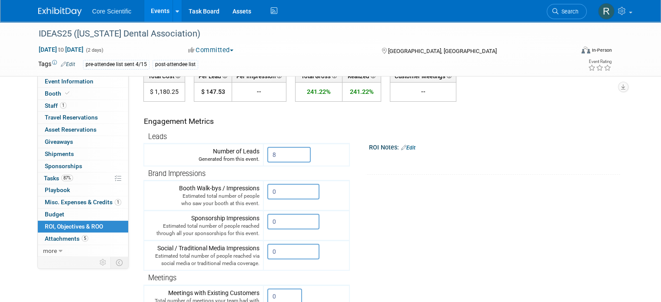
scroll to position [174, 0]
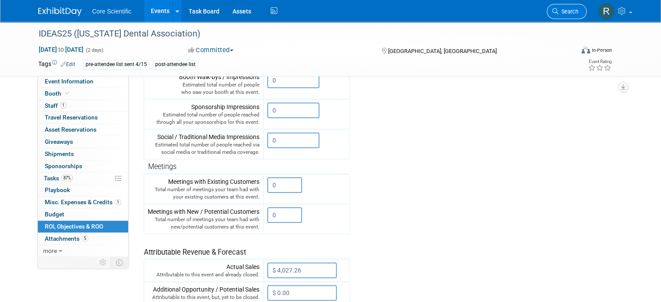
click at [578, 13] on span "Search" at bounding box center [568, 11] width 20 height 7
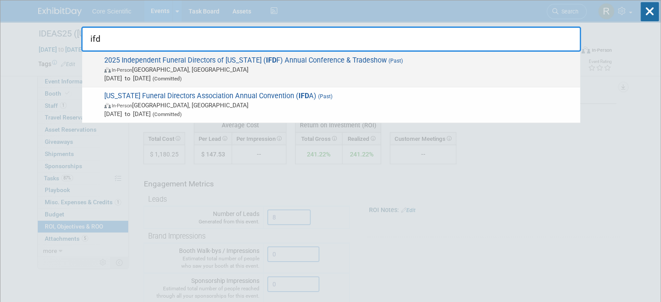
type input "ifd"
click at [385, 68] on span "In-Person Palm Coast, FL" at bounding box center [339, 69] width 471 height 9
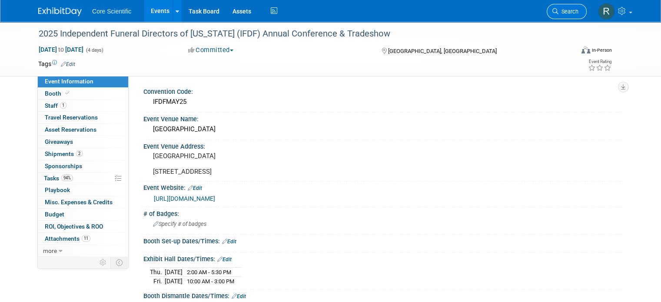
click at [578, 13] on span "Search" at bounding box center [568, 11] width 20 height 7
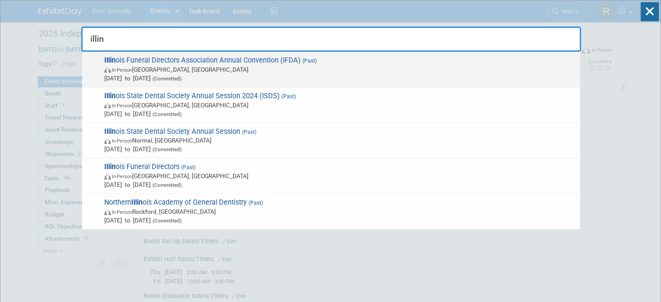
type input "illin"
click at [202, 68] on span "In-Person [GEOGRAPHIC_DATA], [GEOGRAPHIC_DATA]" at bounding box center [339, 69] width 471 height 9
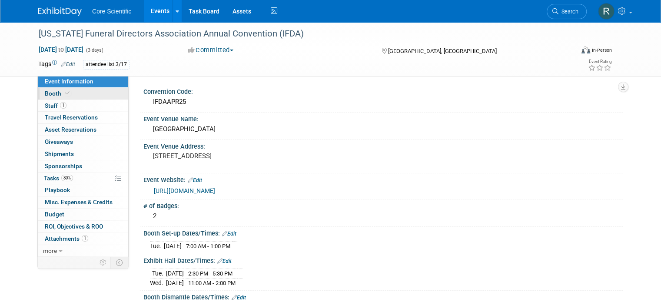
click at [88, 94] on link "Booth" at bounding box center [83, 94] width 90 height 12
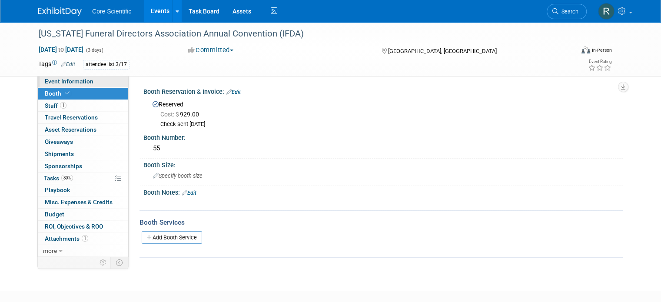
click at [88, 84] on link "Event Information" at bounding box center [83, 82] width 90 height 12
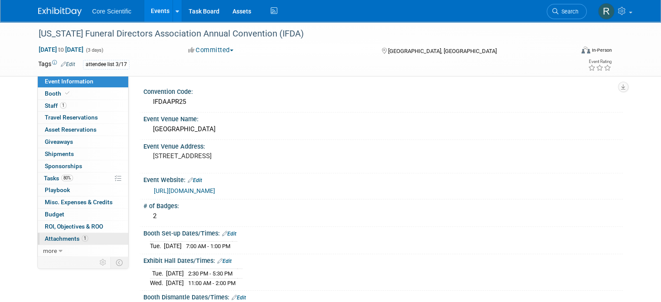
click at [79, 242] on link "1 Attachments 1" at bounding box center [83, 239] width 90 height 12
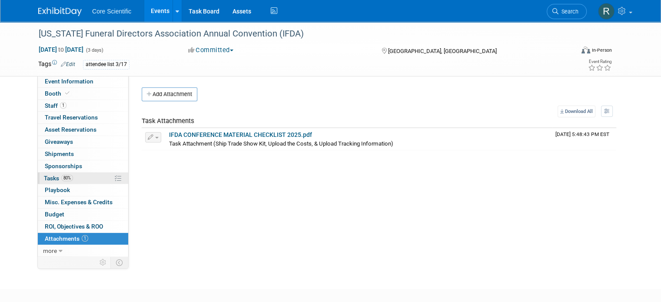
click at [61, 179] on span "80%" at bounding box center [67, 178] width 12 height 7
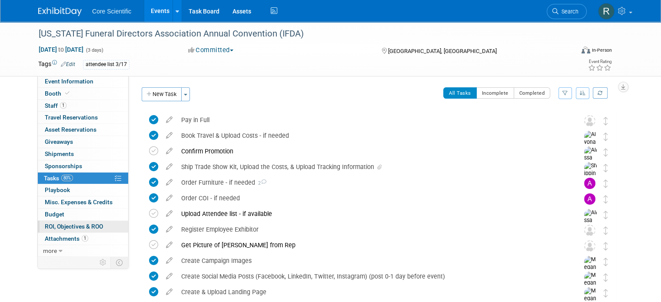
click at [82, 224] on span "ROI, Objectives & ROO 0" at bounding box center [74, 226] width 58 height 7
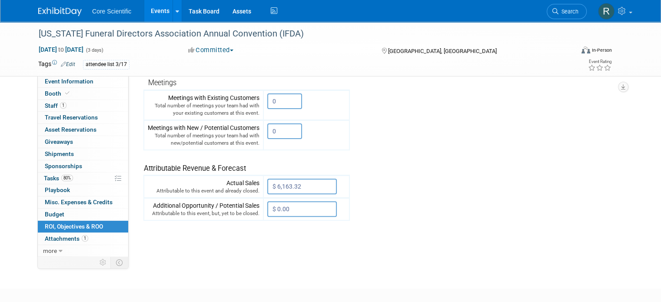
scroll to position [261, 0]
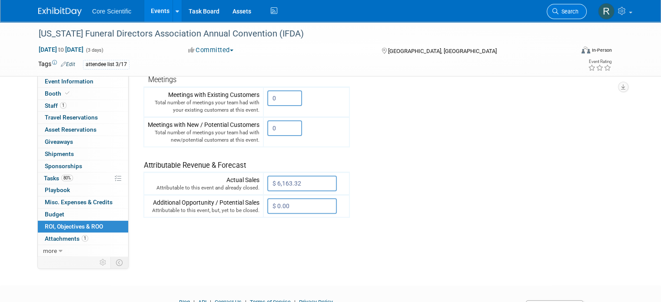
click at [575, 13] on span "Search" at bounding box center [568, 11] width 20 height 7
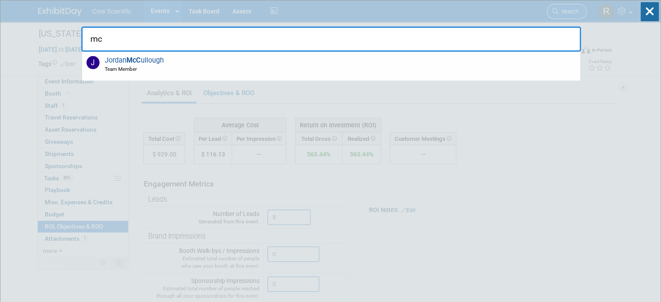
type input "m"
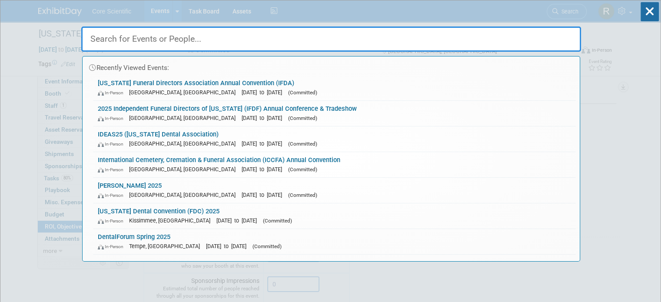
click at [179, 36] on input "text" at bounding box center [330, 38] width 499 height 25
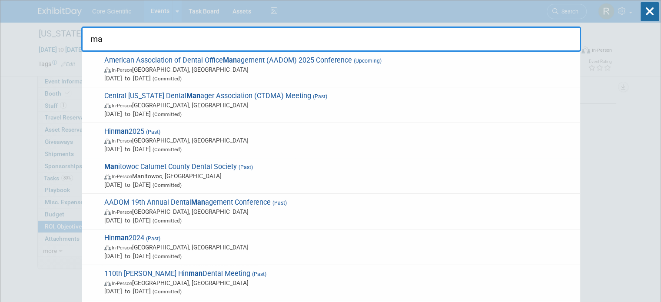
type input "m"
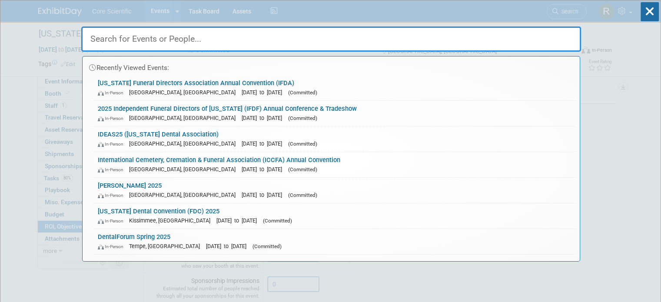
click at [156, 16] on div "Recently Viewed Events: Illinois Funeral Directors Association Annual Conventio…" at bounding box center [330, 130] width 499 height 261
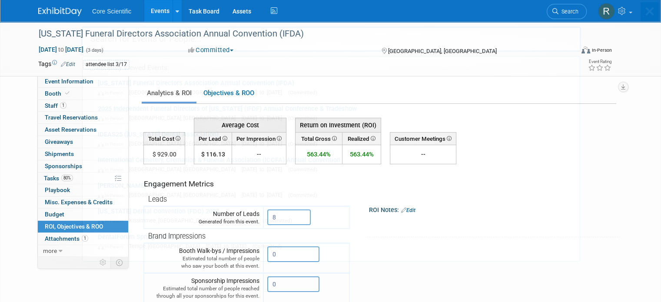
click at [155, 12] on body "Core Scientific Events Add Event Bulk Upload Events Shareable Event Boards Rece…" at bounding box center [330, 151] width 661 height 302
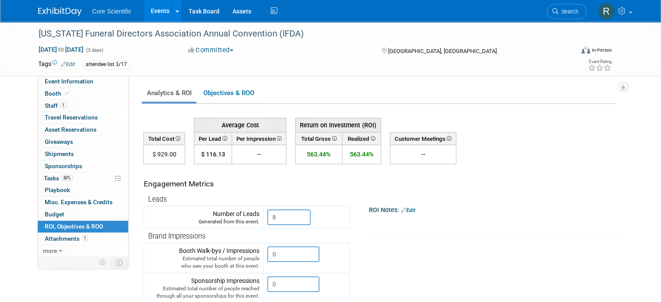
click at [155, 12] on link "Events" at bounding box center [160, 11] width 32 height 22
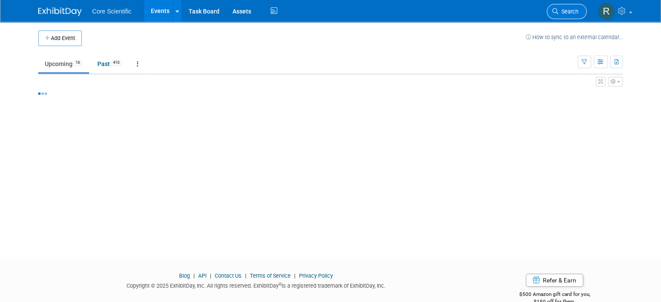
click at [572, 13] on span "Search" at bounding box center [568, 11] width 20 height 7
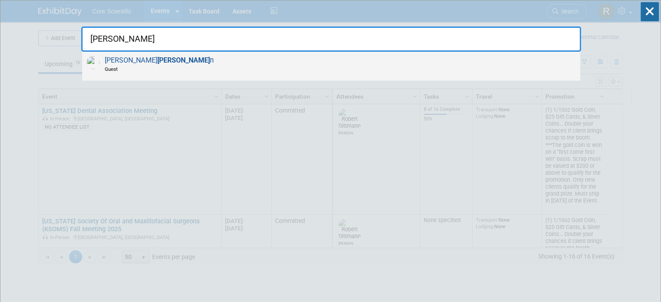
type input "[PERSON_NAME]"
click at [497, 69] on div "[PERSON_NAME] n Guest" at bounding box center [331, 66] width 498 height 29
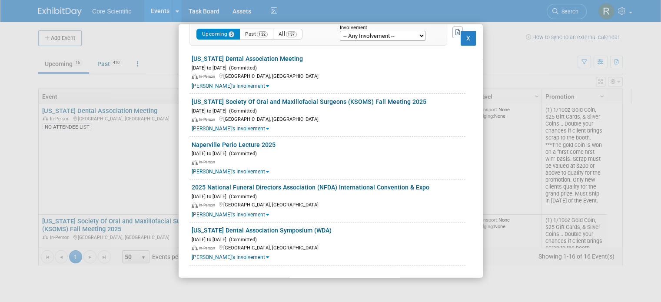
scroll to position [55, 0]
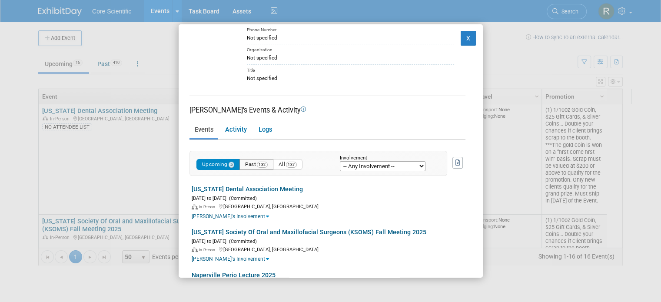
click at [263, 167] on button "Past 132" at bounding box center [256, 164] width 34 height 11
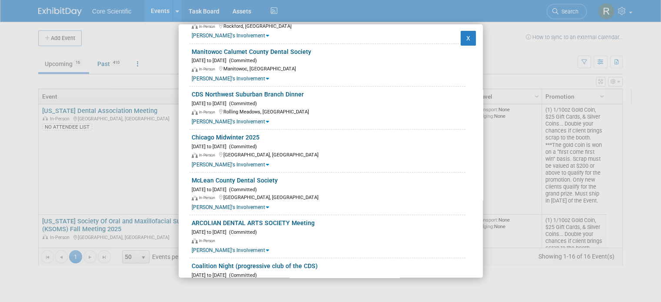
scroll to position [695, 0]
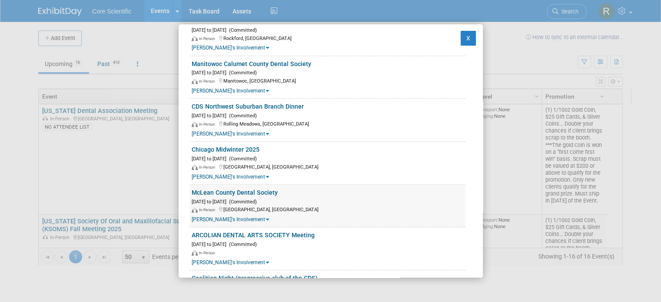
click at [280, 185] on div "McLean County Dental Society [DATE] to [DATE] (Committed) In-Person [GEOGRAPHIC…" at bounding box center [327, 206] width 276 height 43
click at [277, 192] on div "McLean County Dental Society" at bounding box center [329, 192] width 274 height 9
click at [264, 191] on link "McLean County Dental Society" at bounding box center [235, 192] width 86 height 7
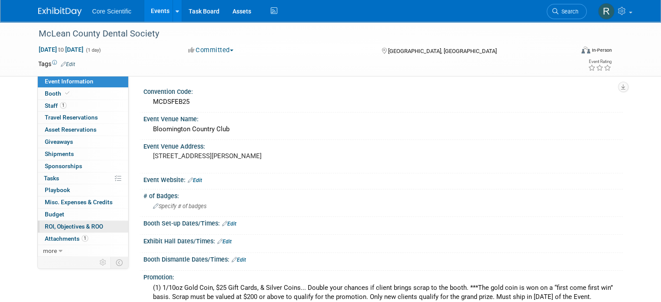
click at [82, 226] on span "ROI, Objectives & ROO 0" at bounding box center [74, 226] width 58 height 7
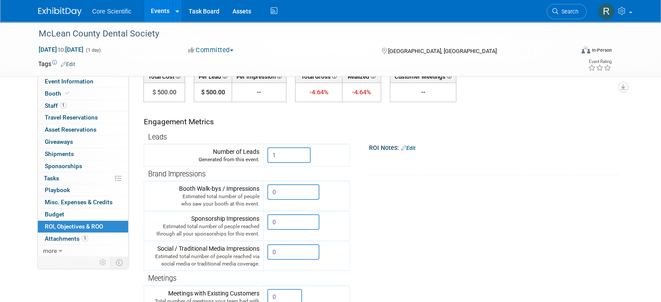
scroll to position [174, 0]
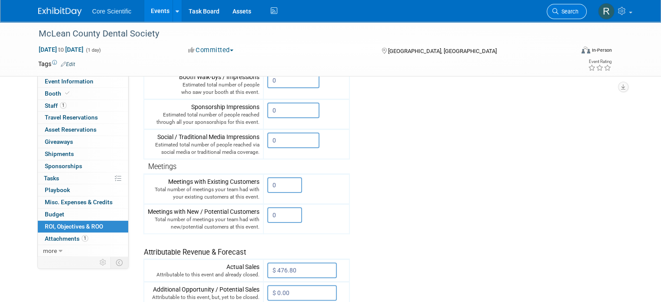
click at [578, 10] on span "Search" at bounding box center [568, 11] width 20 height 7
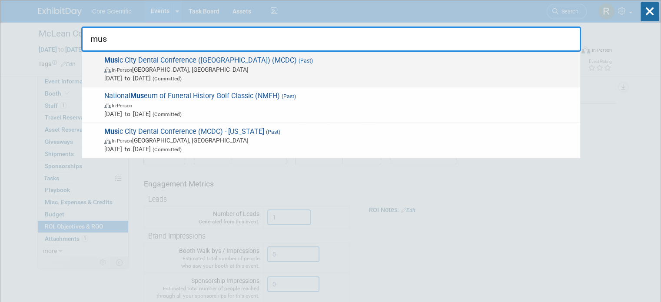
type input "mus"
click at [475, 63] on span "Mus ic City Dental Conference (TN) (MCDC) (Past) In-Person Nashville, TN May 1,…" at bounding box center [339, 69] width 474 height 26
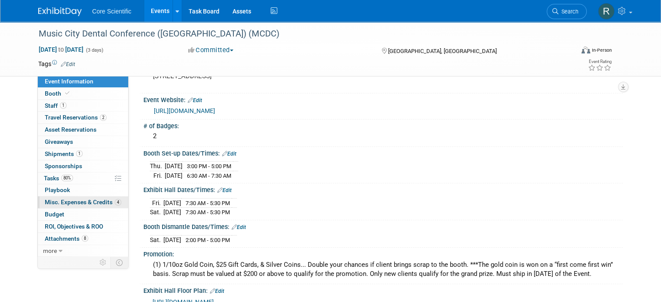
scroll to position [87, 0]
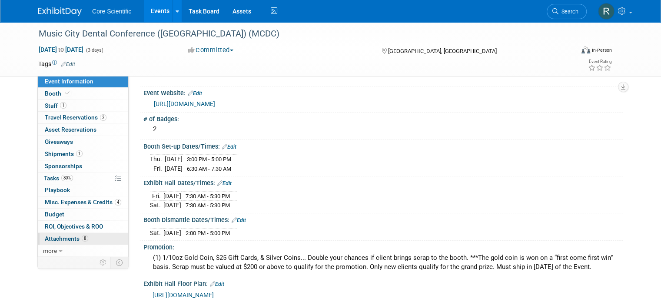
click at [90, 240] on link "8 Attachments 8" at bounding box center [83, 239] width 90 height 12
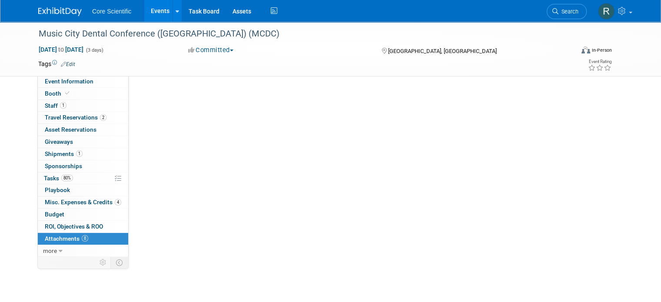
scroll to position [0, 0]
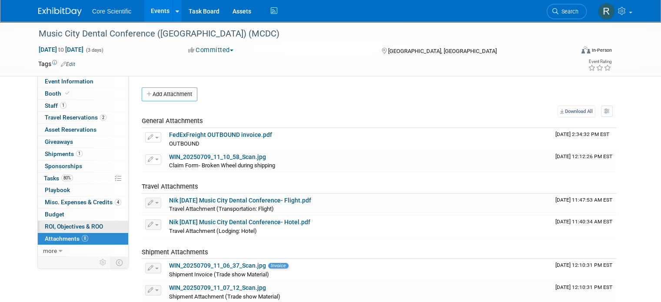
click at [78, 225] on span "ROI, Objectives & ROO 0" at bounding box center [74, 226] width 58 height 7
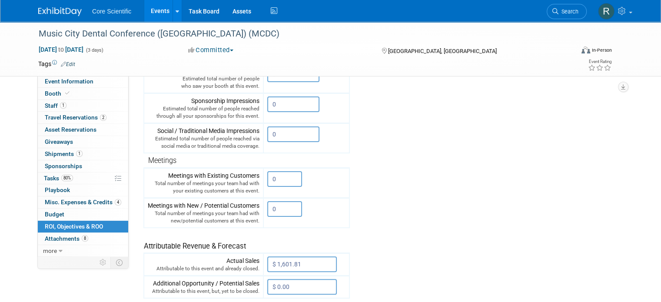
scroll to position [217, 0]
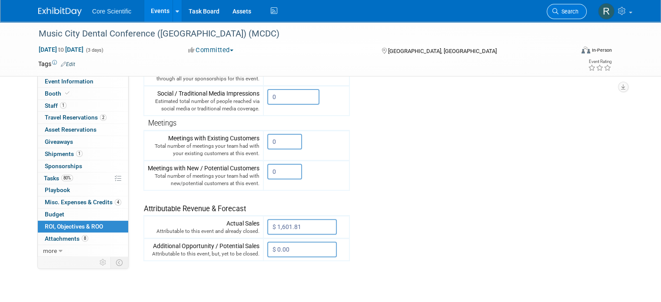
click at [584, 7] on link "Search" at bounding box center [566, 11] width 40 height 15
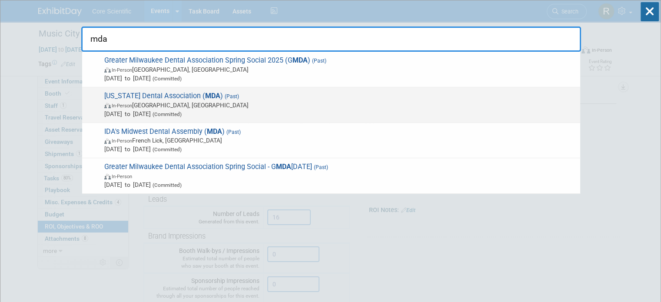
type input "mda"
click at [385, 101] on span "In-Person Detroit, MI" at bounding box center [339, 105] width 471 height 9
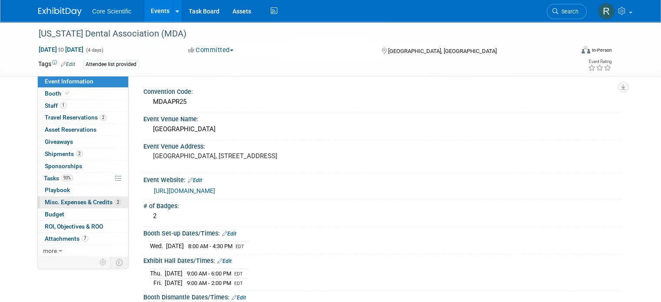
click at [87, 202] on span "Misc. Expenses & Credits 2" at bounding box center [83, 201] width 76 height 7
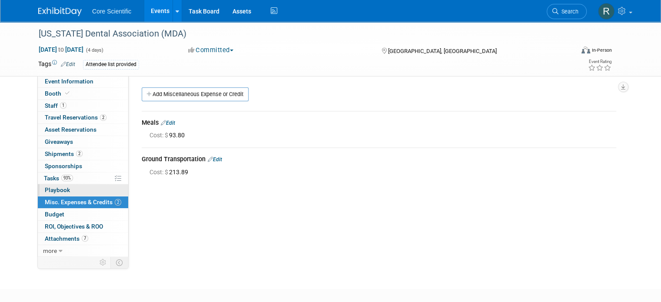
click at [83, 192] on link "0 Playbook 0" at bounding box center [83, 190] width 90 height 12
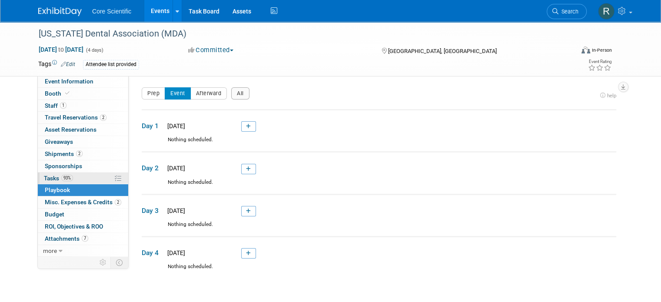
click at [85, 177] on link "93% Tasks 93%" at bounding box center [83, 178] width 90 height 12
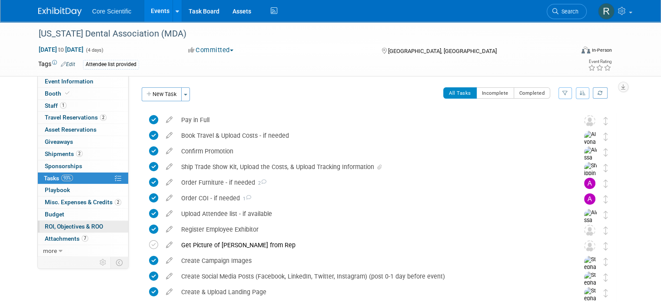
click at [82, 227] on span "ROI, Objectives & ROO 0" at bounding box center [74, 226] width 58 height 7
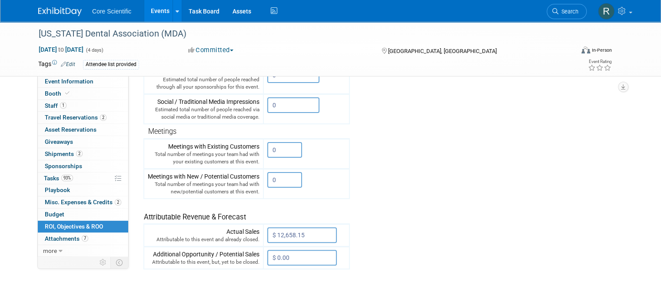
scroll to position [217, 0]
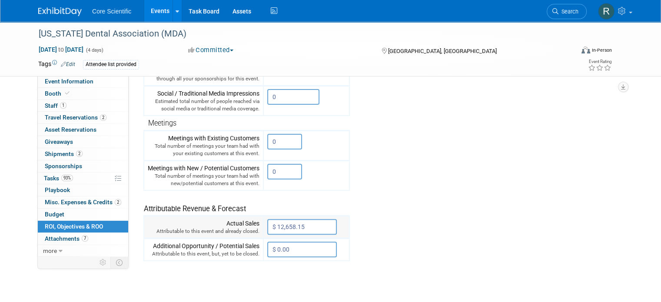
click at [274, 224] on input "$ 12,658.15" at bounding box center [301, 227] width 69 height 16
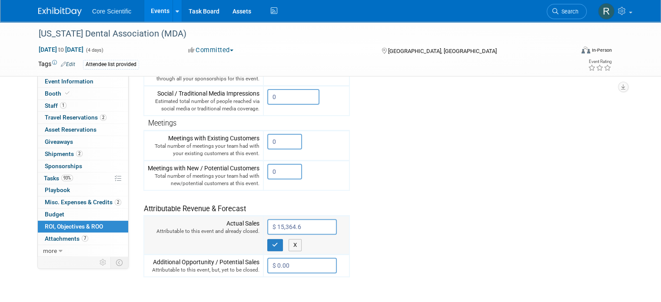
type input "$ 15,364.67"
click at [272, 242] on icon "button" at bounding box center [275, 245] width 6 height 6
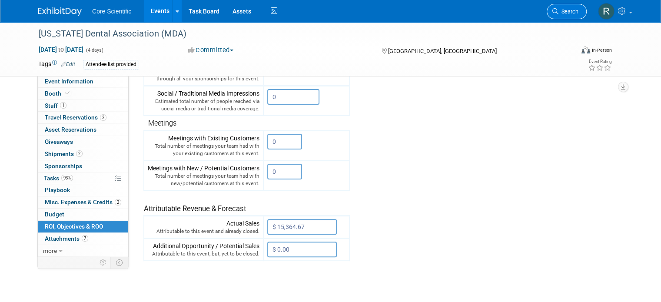
click at [573, 10] on span "Search" at bounding box center [568, 11] width 20 height 7
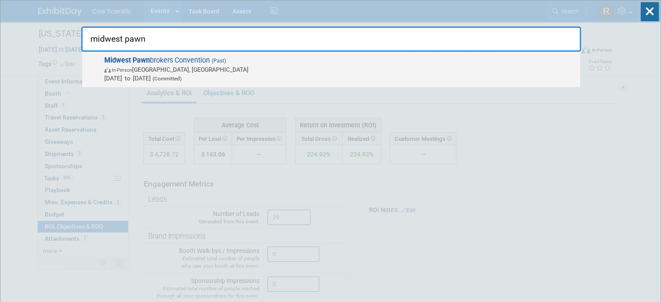
type input "midwest pawn"
click at [390, 59] on span "Midwest Pawn brokers Convention (Past) In-Person Indianapolis, IN May 16, 2025 …" at bounding box center [339, 69] width 474 height 26
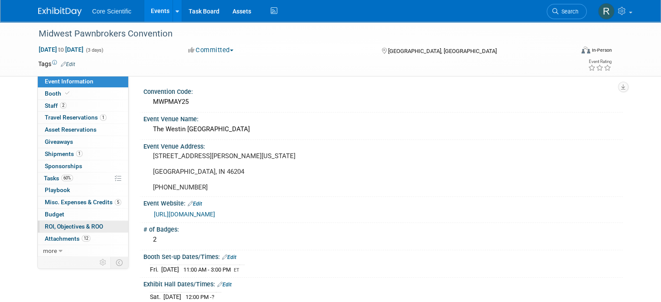
click at [89, 227] on span "ROI, Objectives & ROO 0" at bounding box center [74, 226] width 58 height 7
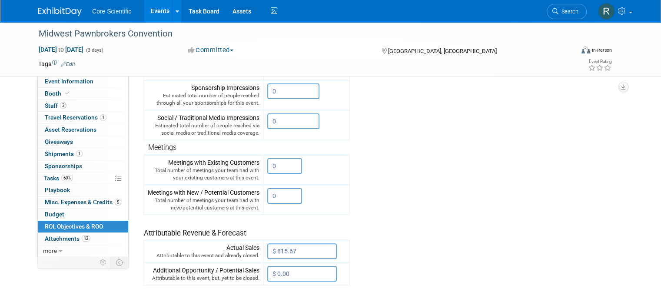
scroll to position [301, 0]
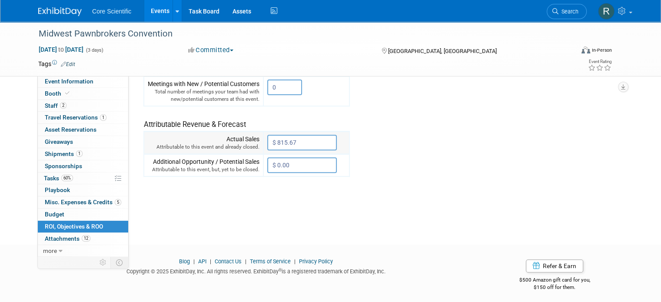
click at [280, 137] on input "$ 815.67" at bounding box center [301, 143] width 69 height 16
click at [425, 165] on tr "Engagement Metrics Leads Generated from this event. 8 X Brand Impressions 0" at bounding box center [379, 20] width 473 height 314
click at [572, 10] on span "Search" at bounding box center [568, 11] width 20 height 7
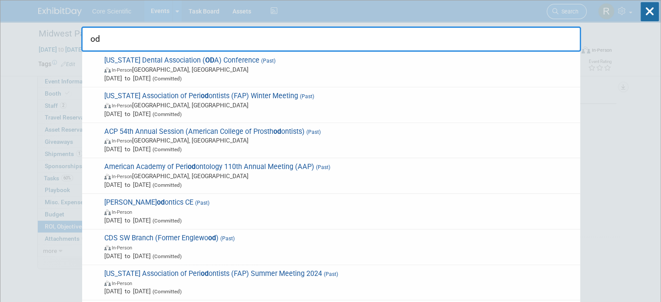
type input "o"
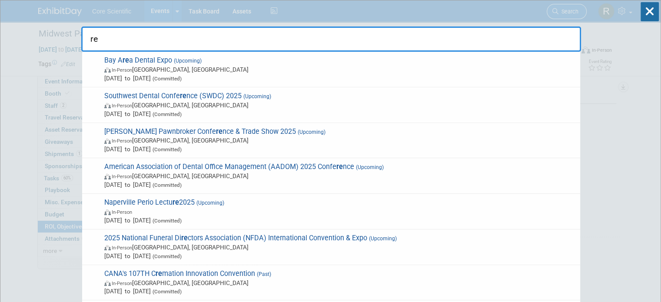
type input "r"
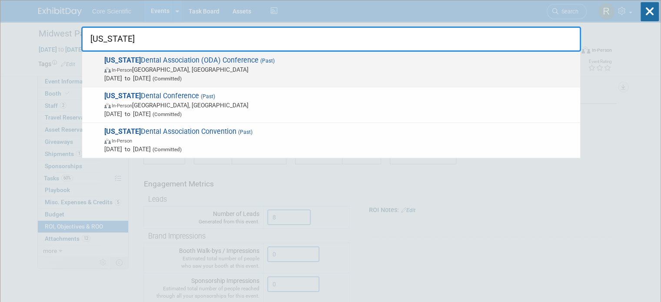
type input "oregon"
click at [322, 57] on span "Oregon Dental Association (ODA) Conference (Past) In-Person Portland, OR Apr 3,…" at bounding box center [339, 69] width 474 height 26
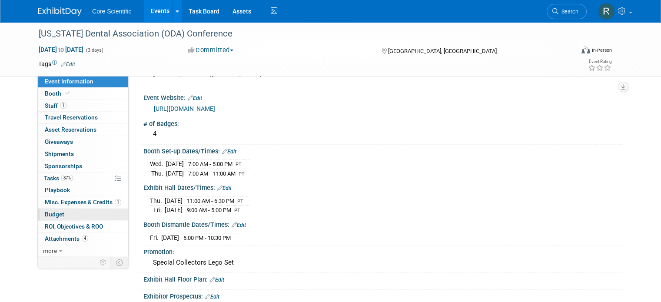
scroll to position [87, 0]
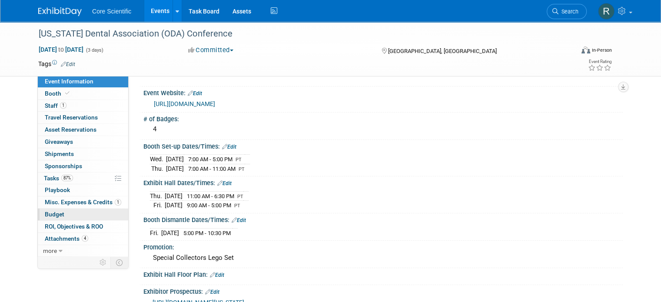
click at [87, 208] on link "Budget" at bounding box center [83, 214] width 90 height 12
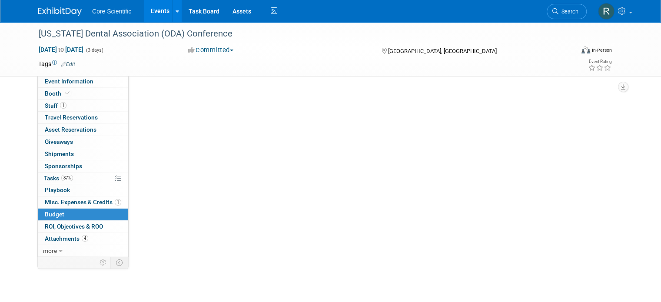
scroll to position [0, 0]
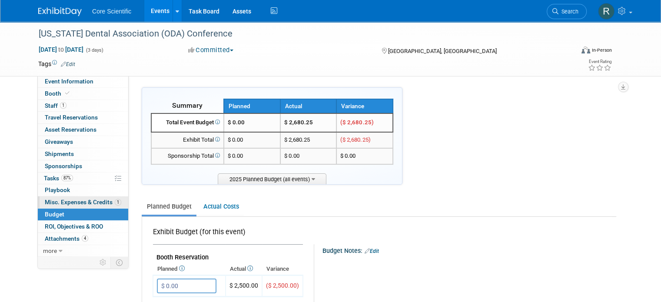
click at [90, 199] on span "Misc. Expenses & Credits 1" at bounding box center [83, 201] width 76 height 7
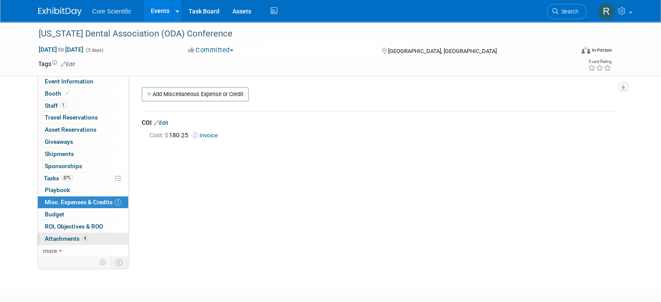
click at [87, 238] on link "4 Attachments 4" at bounding box center [83, 239] width 90 height 12
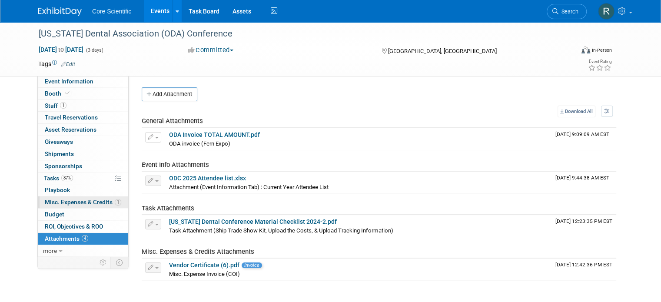
click at [97, 205] on link "1 Misc. Expenses & Credits 1" at bounding box center [83, 202] width 90 height 12
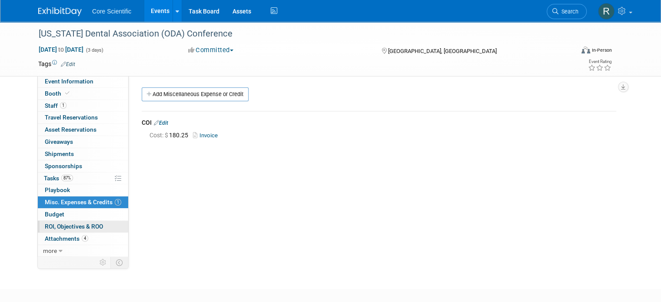
click at [90, 230] on link "0 ROI, Objectives & ROO 0" at bounding box center [83, 227] width 90 height 12
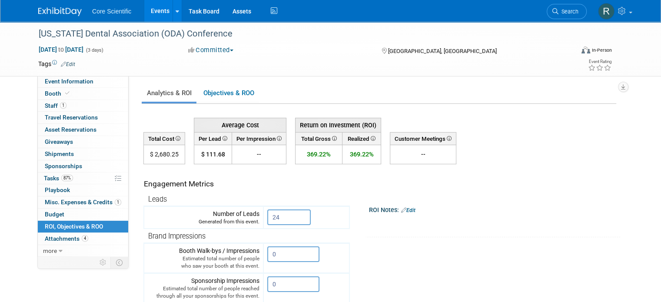
click at [91, 225] on span "ROI, Objectives & ROO 0" at bounding box center [74, 226] width 58 height 7
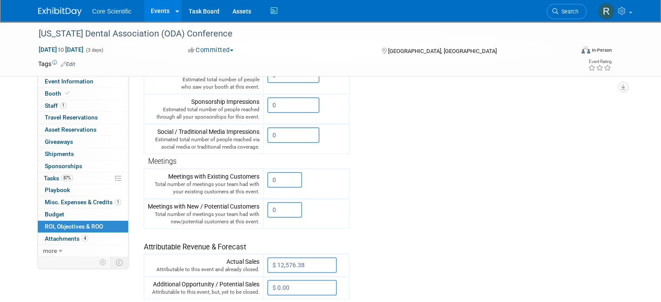
scroll to position [301, 0]
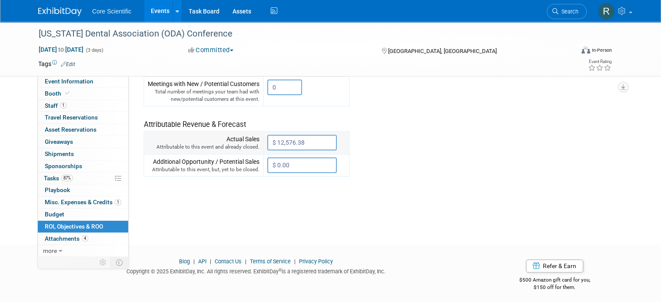
click at [307, 139] on input "$ 12,576.38" at bounding box center [301, 143] width 69 height 16
click at [478, 139] on tr "Engagement Metrics Leads Generated from this event. 24 X Brand Impressions 0" at bounding box center [379, 20] width 473 height 314
click at [586, 13] on link "Search" at bounding box center [566, 11] width 40 height 15
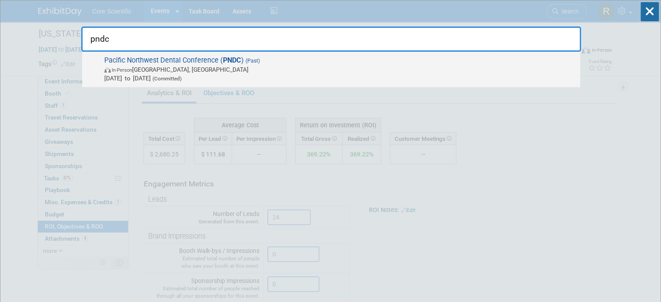
type input "pndc"
click at [385, 74] on span "May 8, 2025 to May 10, 2025 (Committed)" at bounding box center [339, 78] width 471 height 9
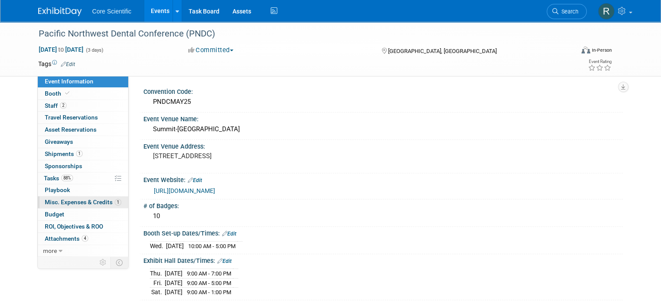
click at [70, 202] on span "Misc. Expenses & Credits 1" at bounding box center [83, 201] width 76 height 7
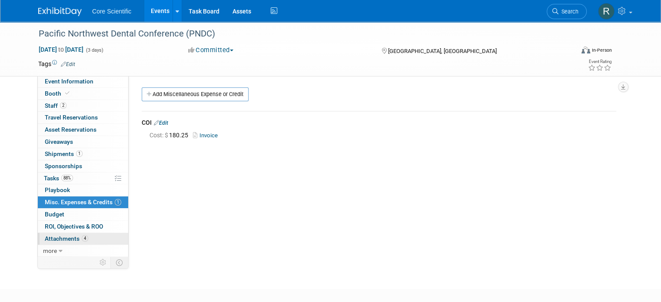
click at [87, 238] on link "4 Attachments 4" at bounding box center [83, 239] width 90 height 12
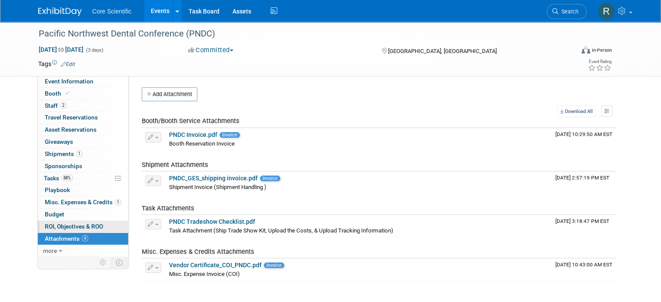
click at [95, 224] on span "ROI, Objectives & ROO 0" at bounding box center [74, 226] width 58 height 7
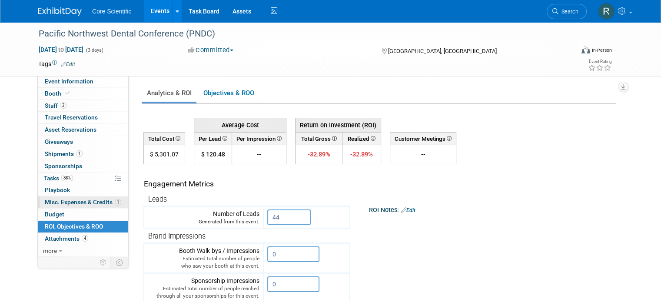
click at [98, 203] on span "Misc. Expenses & Credits 1" at bounding box center [83, 201] width 76 height 7
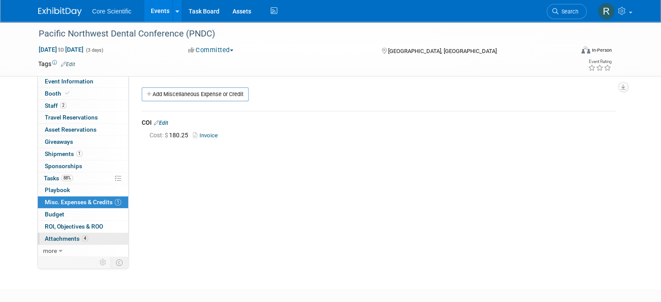
click at [91, 233] on link "4 Attachments 4" at bounding box center [83, 239] width 90 height 12
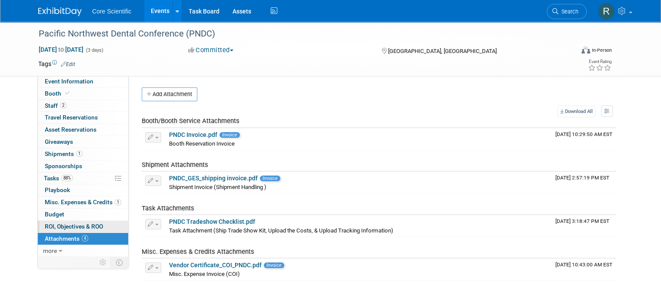
click at [92, 225] on span "ROI, Objectives & ROO 0" at bounding box center [74, 226] width 58 height 7
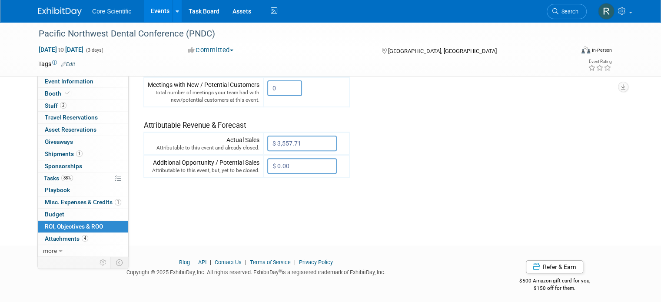
scroll to position [301, 0]
click at [307, 140] on input "$ 3,557.71" at bounding box center [301, 143] width 69 height 16
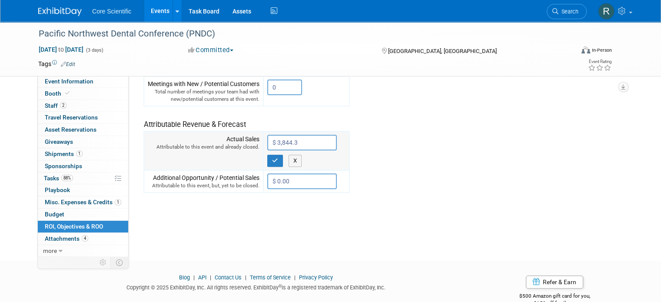
type input "$ 3,844.30"
drag, startPoint x: 274, startPoint y: 163, endPoint x: 269, endPoint y: 162, distance: 4.9
click at [269, 163] on td "$ 3,844.30 X" at bounding box center [306, 151] width 86 height 39
click at [269, 162] on button "button" at bounding box center [275, 161] width 16 height 12
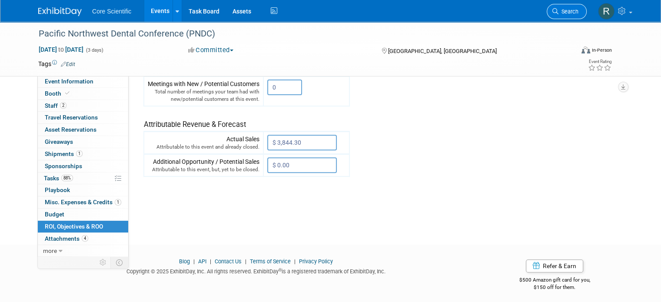
click at [579, 7] on link "Search" at bounding box center [566, 11] width 40 height 15
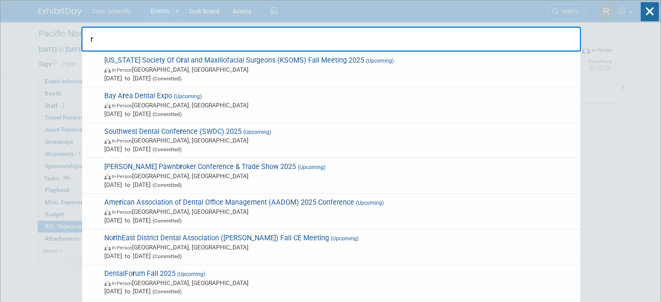
type input "r"
click at [101, 37] on input "r" at bounding box center [330, 38] width 499 height 25
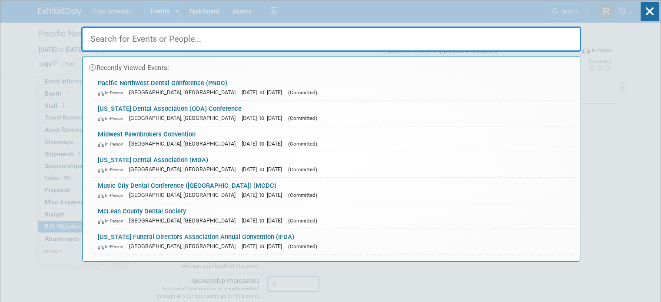
click at [274, 37] on input "text" at bounding box center [330, 38] width 499 height 25
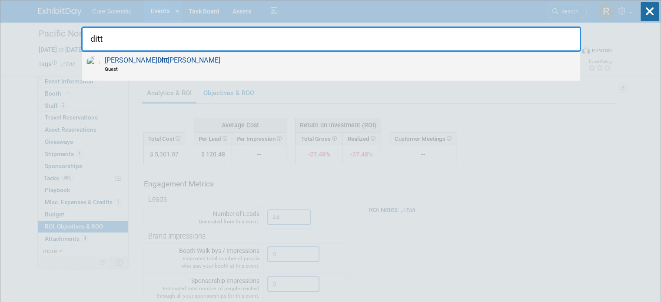
type input "ditt"
click at [451, 62] on div "Robert Ditt mann Guest" at bounding box center [331, 66] width 498 height 29
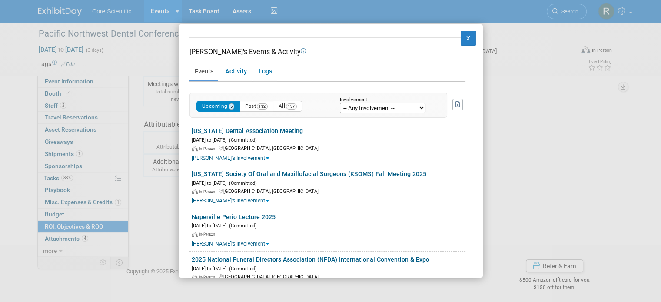
scroll to position [185, 0]
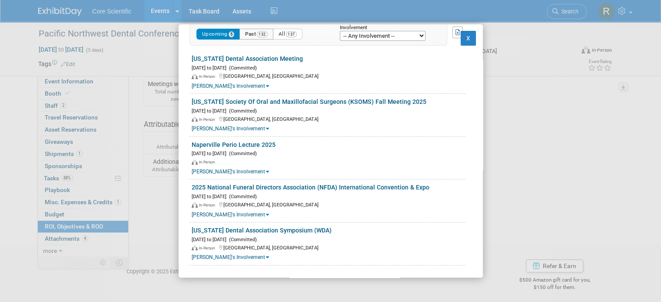
click at [254, 29] on button "Past 132" at bounding box center [256, 34] width 34 height 11
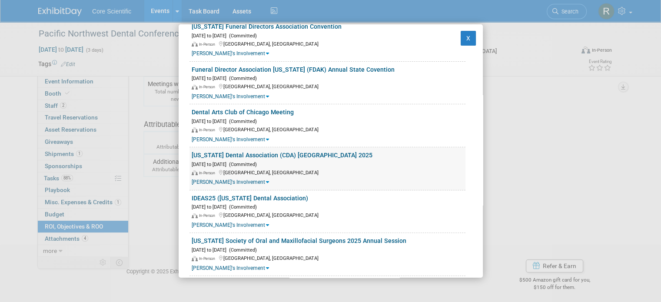
scroll to position [304, 0]
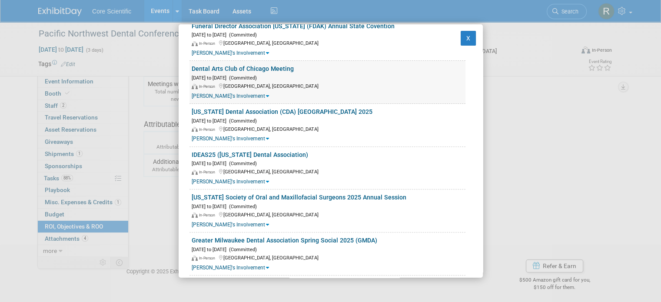
click at [279, 67] on link "Dental Arts Club of Chicago Meeting" at bounding box center [243, 68] width 102 height 7
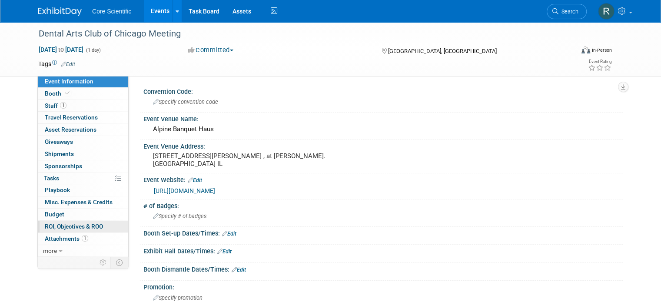
click at [82, 223] on span "ROI, Objectives & ROO 0" at bounding box center [74, 226] width 58 height 7
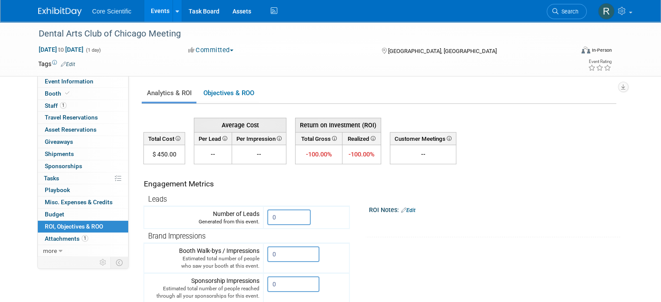
click at [6, 117] on div "Dental Arts Club of Chicago Meeting [DATE] to [DATE] (1 day) [DATE] to [DATE] C…" at bounding box center [330, 276] width 661 height 509
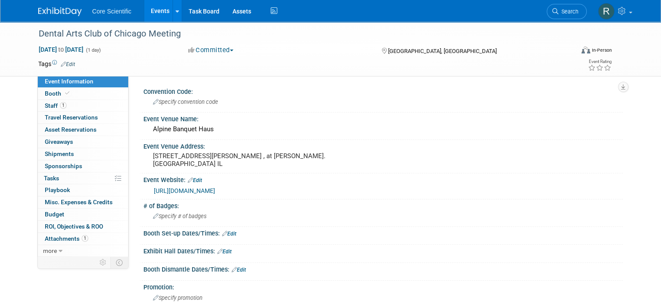
click at [40, 7] on img at bounding box center [59, 11] width 43 height 9
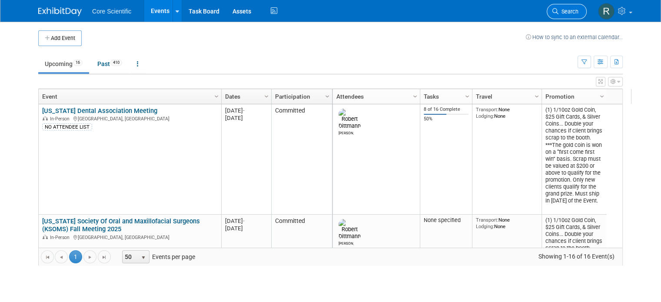
click at [578, 13] on span "Search" at bounding box center [568, 11] width 20 height 7
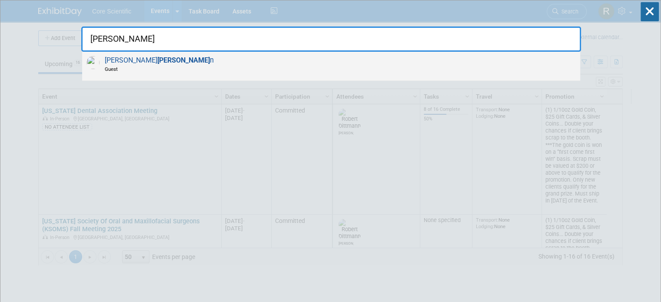
type input "[PERSON_NAME]"
click at [426, 62] on div "[PERSON_NAME] n Guest" at bounding box center [331, 66] width 498 height 29
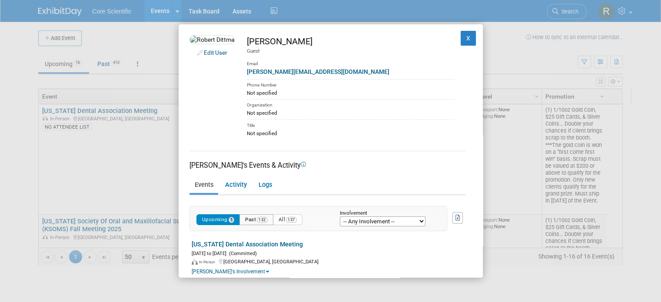
click at [242, 217] on button "Past 132" at bounding box center [256, 219] width 34 height 11
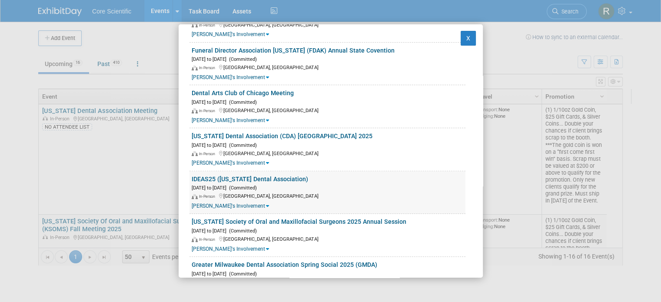
scroll to position [261, 0]
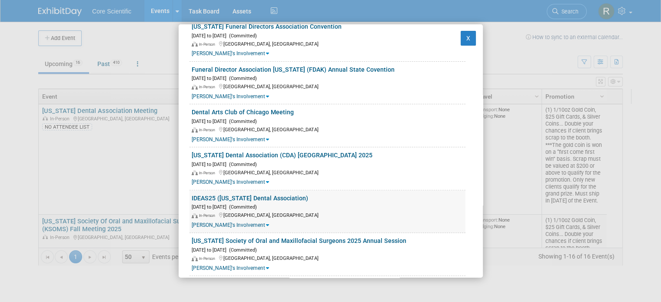
click at [272, 196] on link "IDEAS25 ([US_STATE] Dental Association)" at bounding box center [250, 198] width 116 height 7
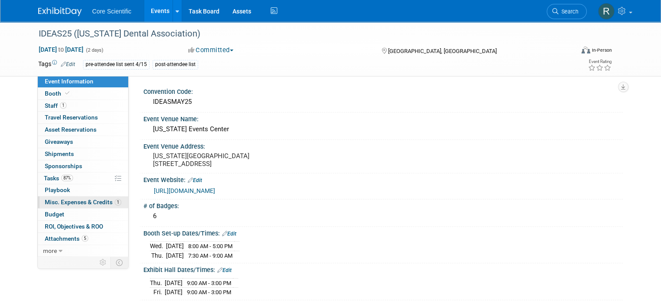
click at [83, 204] on span "Misc. Expenses & Credits 1" at bounding box center [83, 201] width 76 height 7
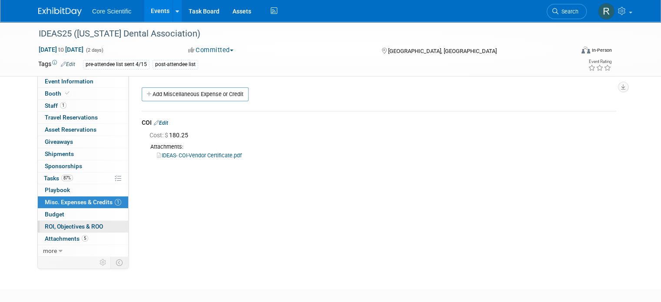
click at [78, 225] on span "ROI, Objectives & ROO 0" at bounding box center [74, 226] width 58 height 7
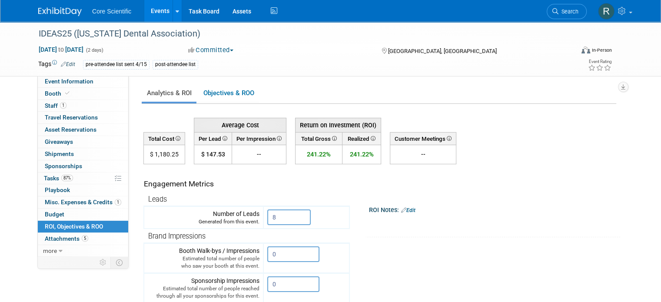
click at [54, 10] on img at bounding box center [59, 11] width 43 height 9
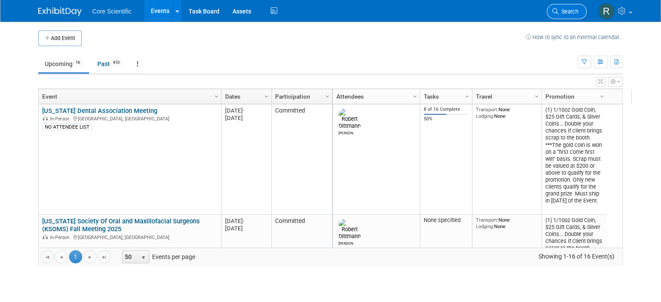
click at [575, 13] on span "Search" at bounding box center [568, 11] width 20 height 7
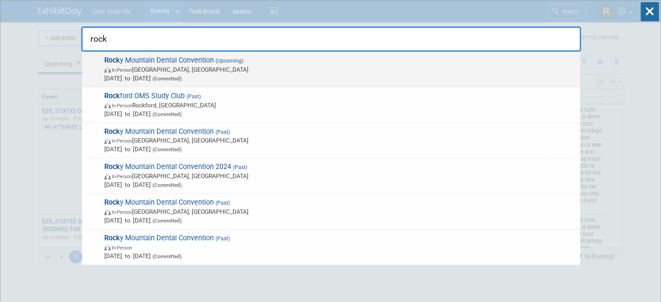
type input "rock"
click at [176, 65] on span "In-Person [GEOGRAPHIC_DATA], [GEOGRAPHIC_DATA]" at bounding box center [339, 69] width 471 height 9
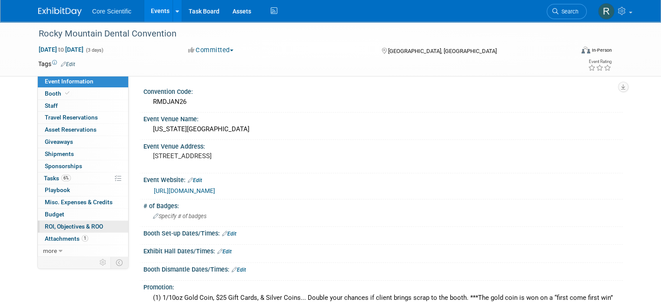
click at [71, 227] on span "ROI, Objectives & ROO 0" at bounding box center [74, 226] width 58 height 7
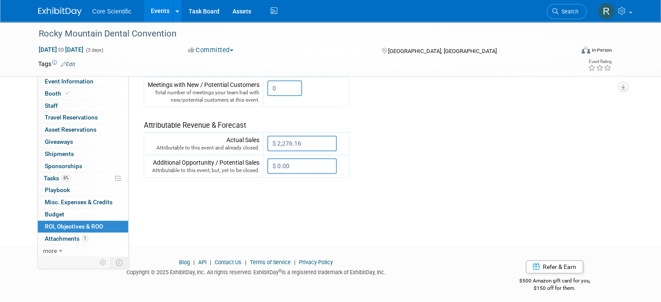
scroll to position [301, 0]
click at [573, 15] on link "Search" at bounding box center [566, 11] width 40 height 15
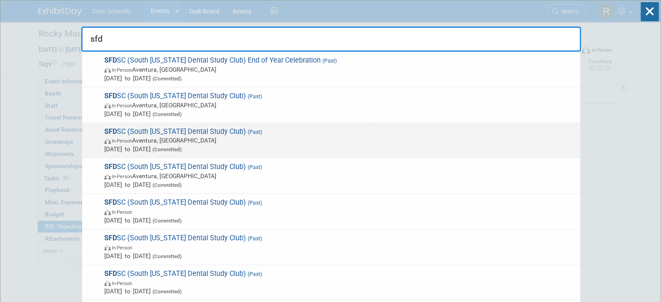
type input "sfd"
click at [182, 146] on span "(Committed)" at bounding box center [166, 149] width 31 height 6
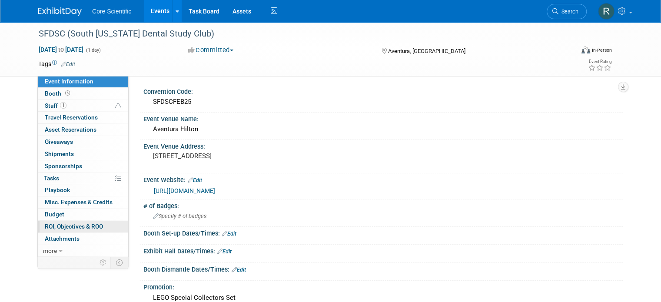
click at [49, 228] on span "ROI, Objectives & ROO 0" at bounding box center [74, 226] width 58 height 7
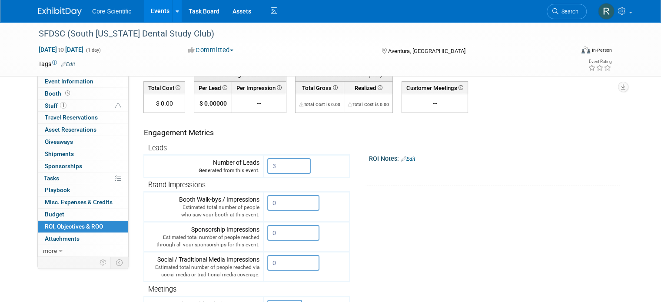
scroll to position [217, 0]
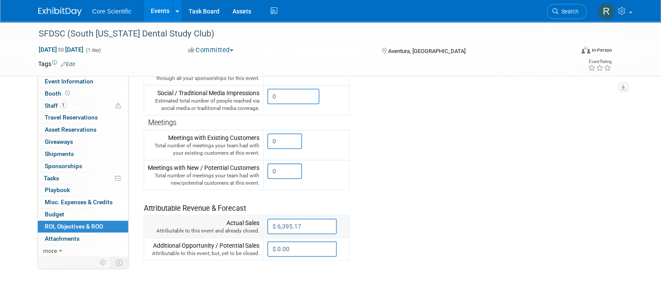
click at [281, 224] on input "$ 6,395.17" at bounding box center [301, 226] width 69 height 16
click at [460, 211] on tr "Engagement Metrics Leads Generated from this event. 3 X Brand Impressions 0" at bounding box center [379, 104] width 473 height 314
click at [578, 9] on span "Search" at bounding box center [568, 11] width 20 height 7
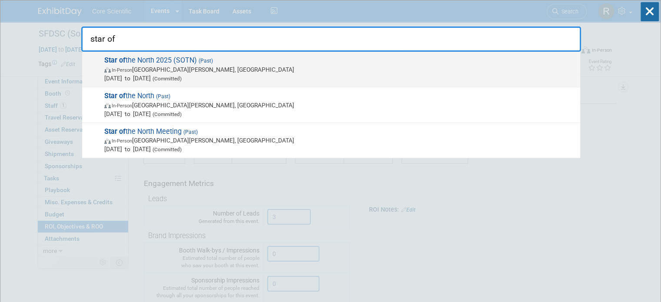
type input "star of"
click at [200, 58] on span "(Past)" at bounding box center [205, 61] width 16 height 6
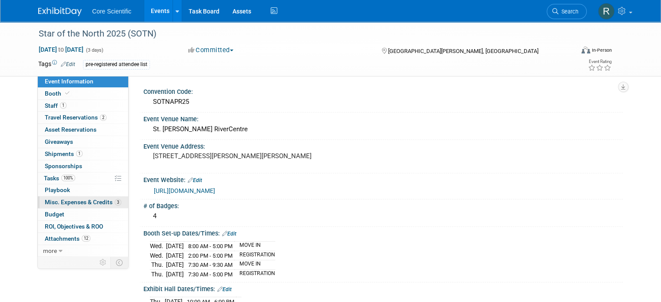
click at [98, 201] on span "Misc. Expenses & Credits 3" at bounding box center [83, 201] width 76 height 7
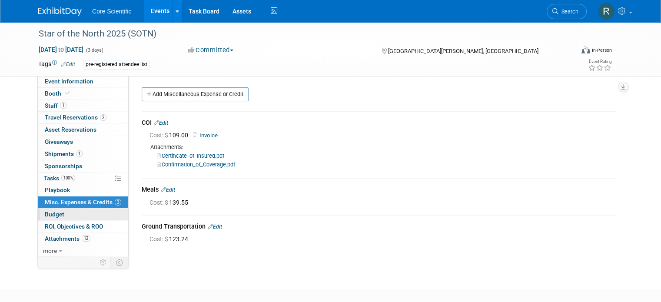
click at [85, 211] on link "Budget" at bounding box center [83, 214] width 90 height 12
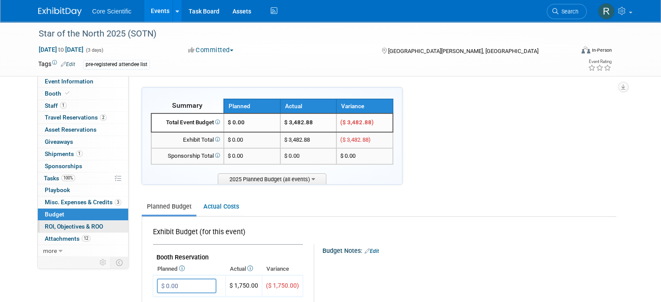
click at [83, 226] on span "ROI, Objectives & ROO 0" at bounding box center [74, 226] width 58 height 7
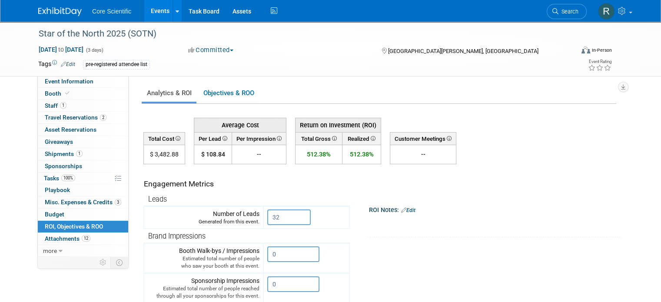
scroll to position [217, 0]
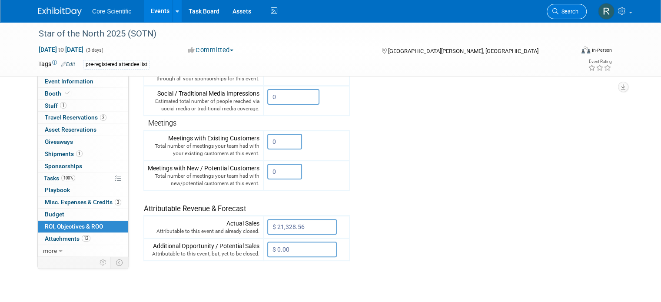
click at [578, 11] on span "Search" at bounding box center [568, 11] width 20 height 7
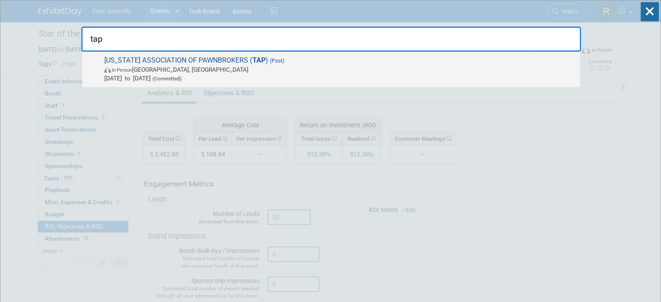
type input "tap"
click at [163, 72] on span "In-Person Galveston, TX" at bounding box center [339, 69] width 471 height 9
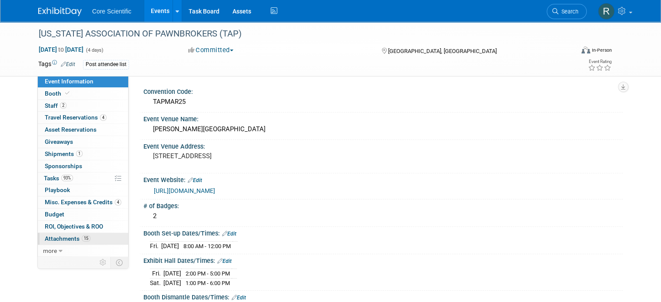
click at [70, 238] on span "Attachments 15" at bounding box center [68, 238] width 46 height 7
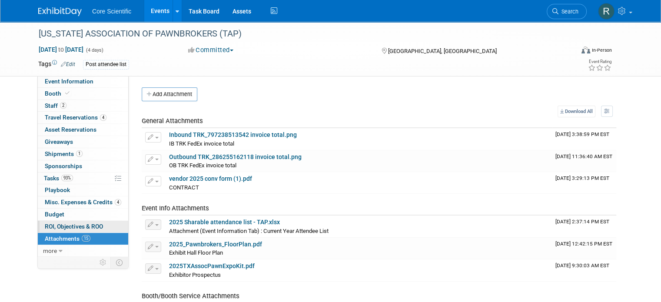
click at [90, 223] on span "ROI, Objectives & ROO 0" at bounding box center [74, 226] width 58 height 7
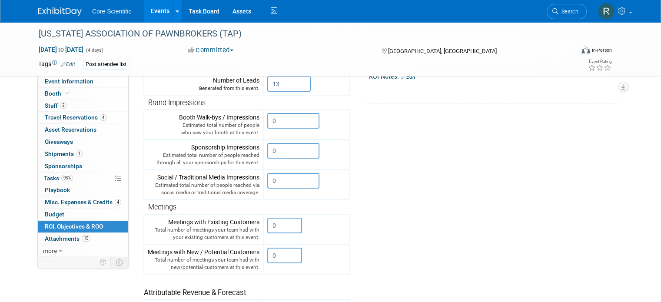
scroll to position [301, 0]
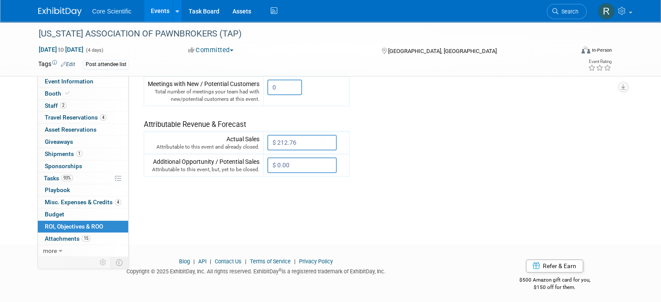
click at [570, 15] on link "Search" at bounding box center [566, 11] width 40 height 15
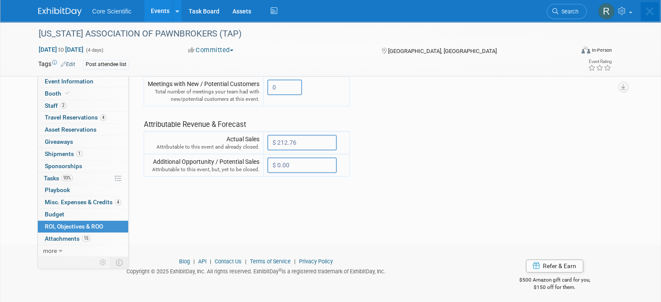
scroll to position [0, 0]
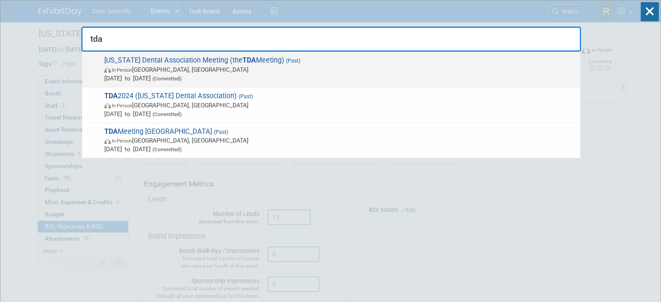
type input "tda"
click at [276, 68] on span "In-Person San Antonio, TX" at bounding box center [339, 69] width 471 height 9
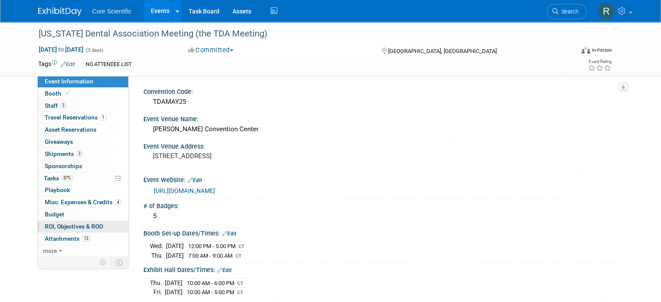
click at [81, 224] on span "ROI, Objectives & ROO 0" at bounding box center [74, 226] width 58 height 7
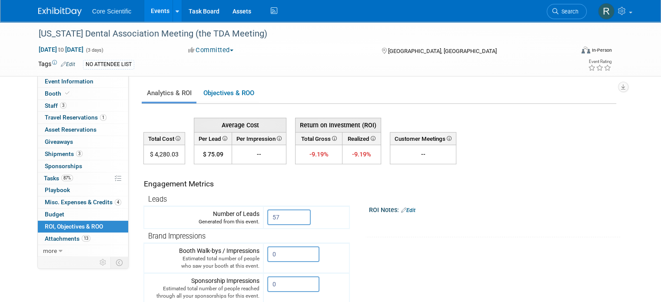
scroll to position [261, 0]
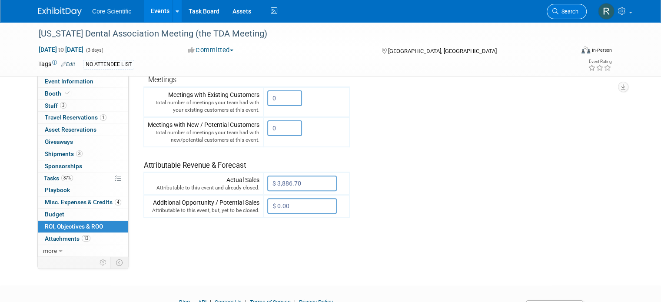
click at [576, 16] on link "Search" at bounding box center [566, 11] width 40 height 15
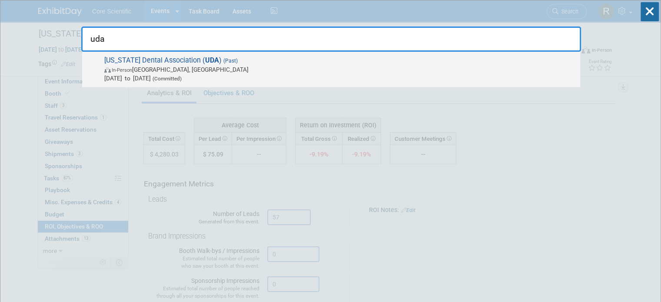
type input "uda"
click at [318, 56] on span "[US_STATE] Dental Association ( UDA ) (Past) In-Person [GEOGRAPHIC_DATA], [GEOG…" at bounding box center [339, 69] width 474 height 26
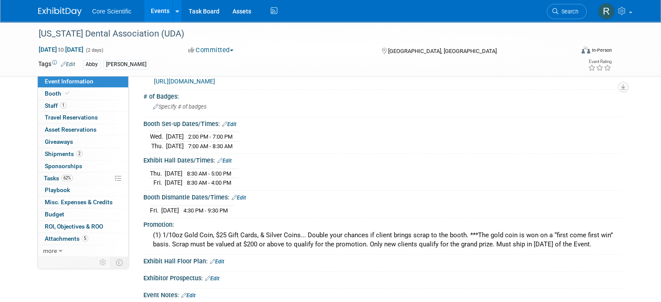
scroll to position [130, 0]
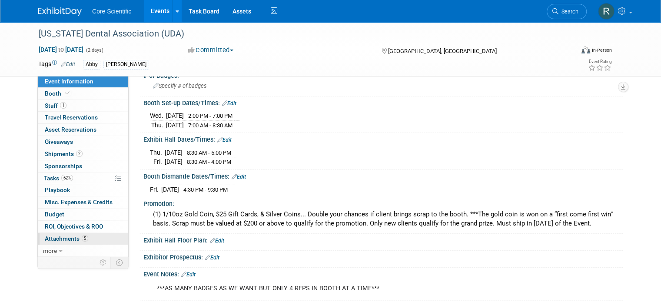
click at [94, 235] on link "5 Attachments 5" at bounding box center [83, 239] width 90 height 12
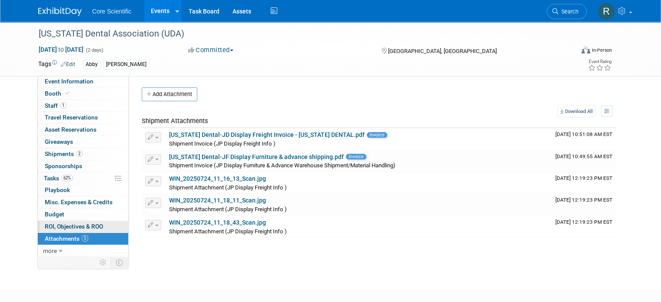
click at [97, 224] on link "0 ROI, Objectives & ROO 0" at bounding box center [83, 227] width 90 height 12
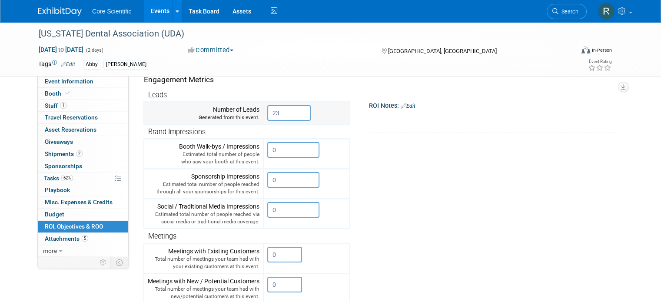
scroll to position [217, 0]
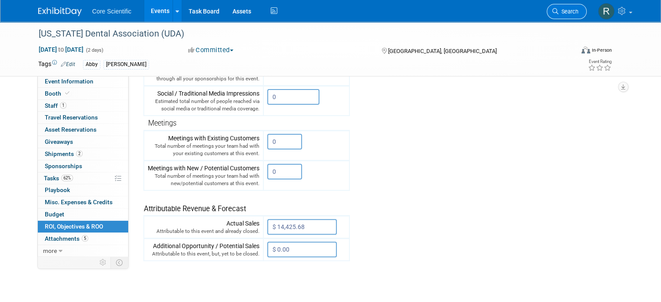
click at [578, 10] on span "Search" at bounding box center [568, 11] width 20 height 7
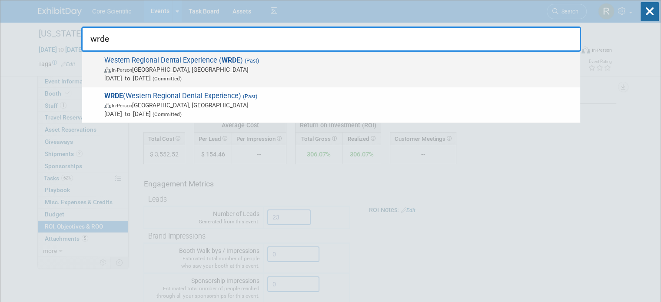
type input "wrde"
click at [218, 69] on span "In-Person Glendale, AZ" at bounding box center [339, 69] width 471 height 9
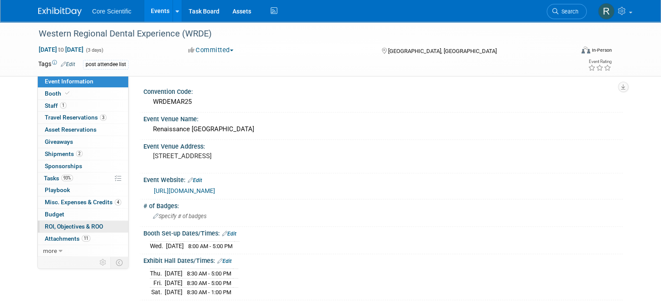
click at [66, 224] on span "ROI, Objectives & ROO 0" at bounding box center [74, 226] width 58 height 7
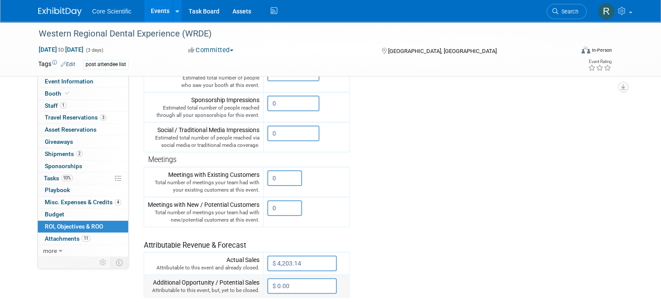
scroll to position [301, 0]
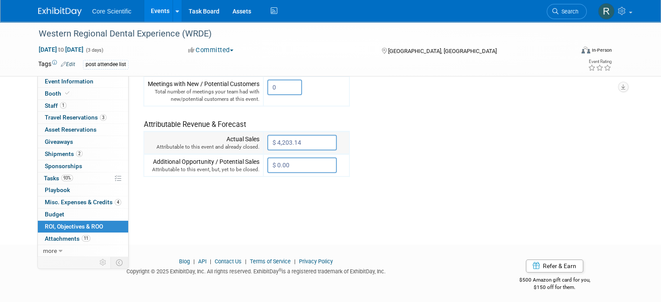
click at [302, 135] on input "$ 4,203.14" at bounding box center [301, 143] width 69 height 16
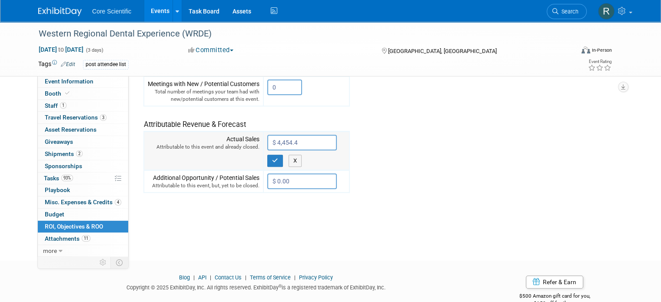
type input "$ 4,454.49"
click at [267, 152] on div "X" at bounding box center [306, 158] width 78 height 17
click at [272, 158] on icon "button" at bounding box center [275, 161] width 6 height 6
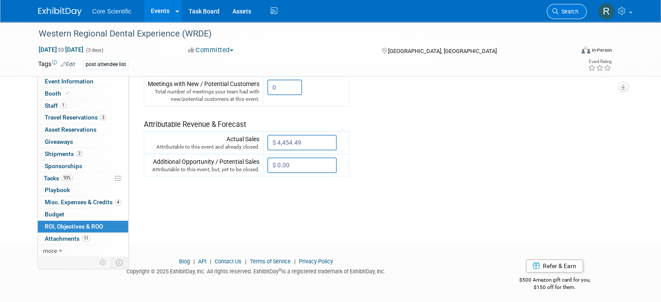
click at [576, 8] on span "Search" at bounding box center [568, 11] width 20 height 7
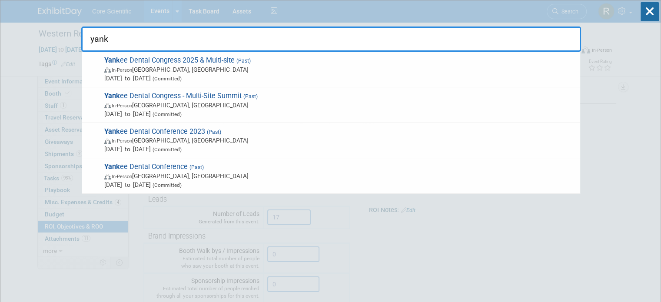
type input "yank"
click at [206, 40] on input "yank" at bounding box center [330, 38] width 499 height 25
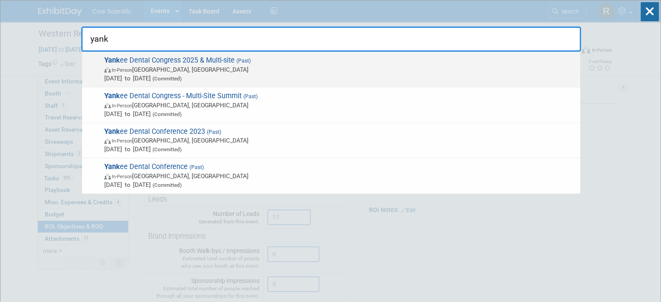
click at [205, 73] on span "In-Person Boston, MA" at bounding box center [339, 69] width 471 height 9
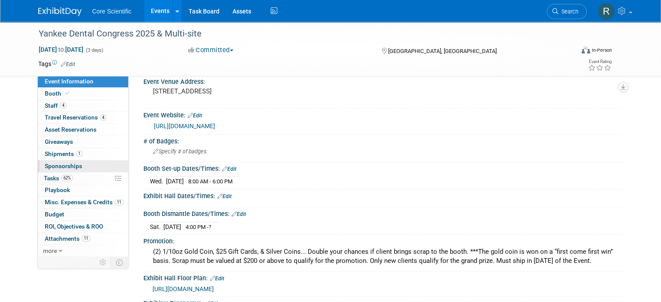
scroll to position [174, 0]
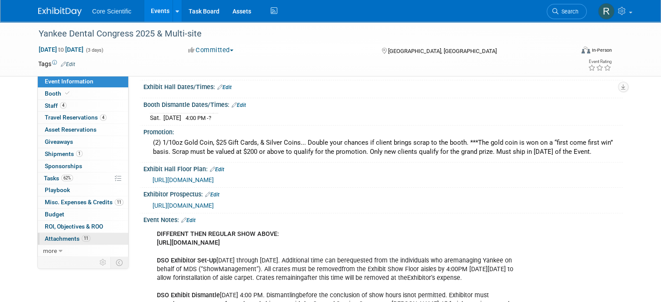
click at [74, 233] on link "11 Attachments 11" at bounding box center [83, 239] width 90 height 12
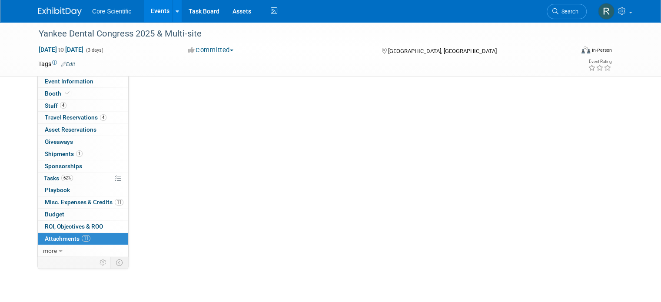
scroll to position [0, 0]
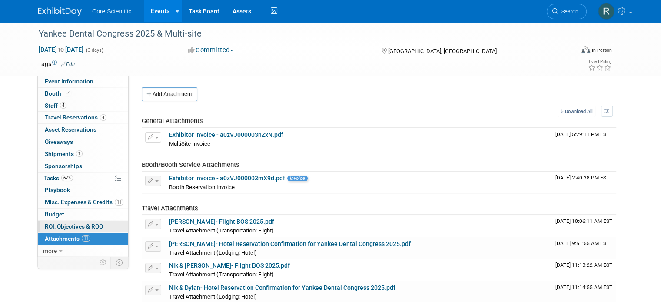
click at [78, 227] on span "ROI, Objectives & ROO 0" at bounding box center [74, 226] width 58 height 7
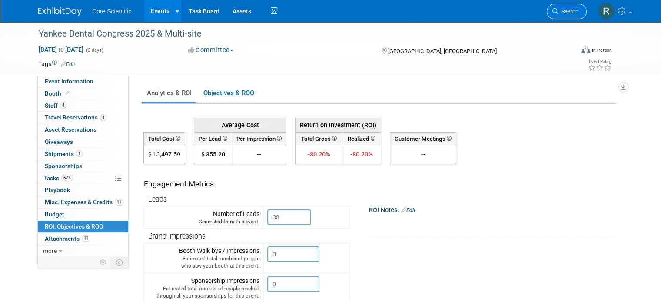
click at [573, 13] on span "Search" at bounding box center [568, 11] width 20 height 7
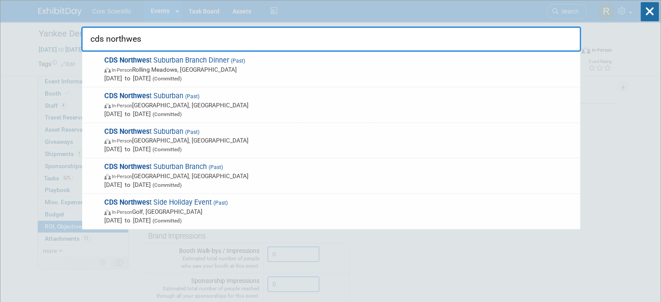
type input "cds northwes"
click at [146, 36] on input "cds northwes" at bounding box center [330, 38] width 499 height 25
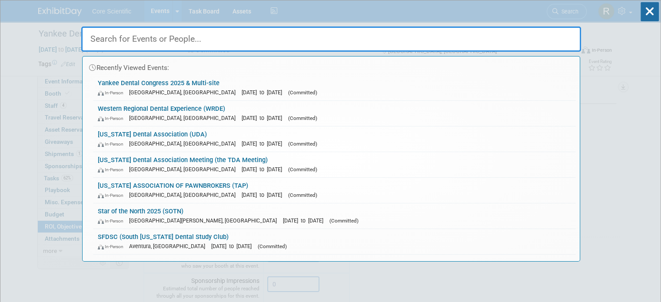
click at [148, 37] on input "text" at bounding box center [330, 38] width 499 height 25
paste input "CDS North West Meeting"
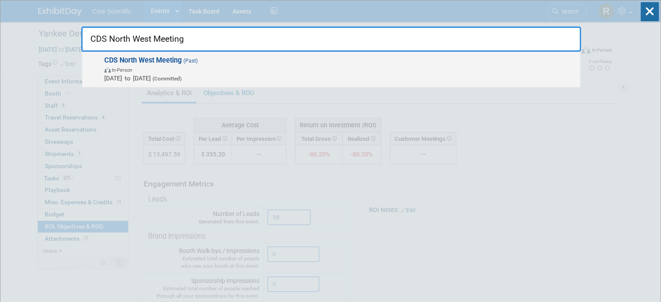
type input "CDS North West Meeting"
click at [154, 69] on span "In-Person" at bounding box center [339, 69] width 471 height 9
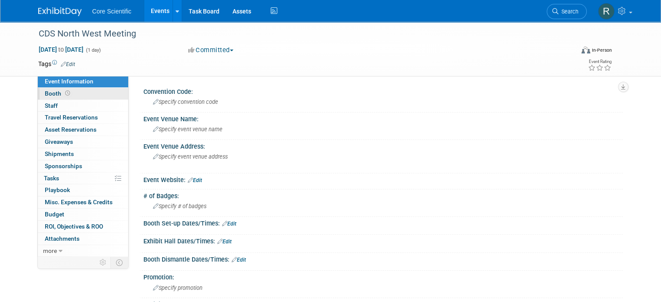
click at [64, 95] on link "Booth" at bounding box center [83, 94] width 90 height 12
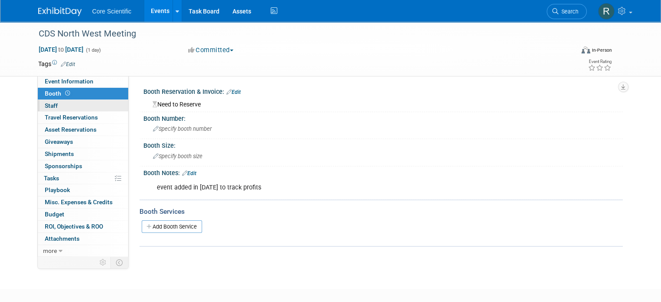
click at [85, 109] on link "0 Staff 0" at bounding box center [83, 106] width 90 height 12
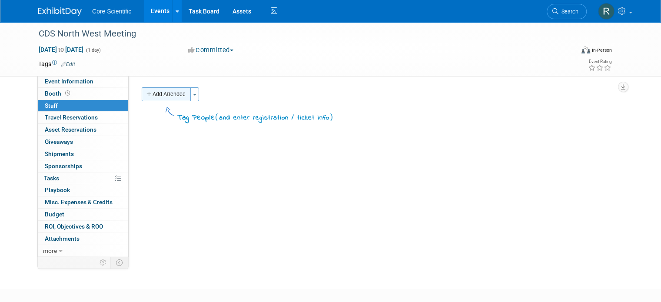
click at [178, 96] on button "Add Attendee" at bounding box center [166, 94] width 49 height 14
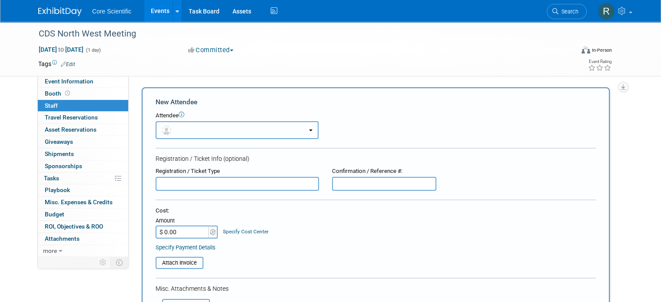
click at [191, 127] on button "button" at bounding box center [236, 130] width 163 height 18
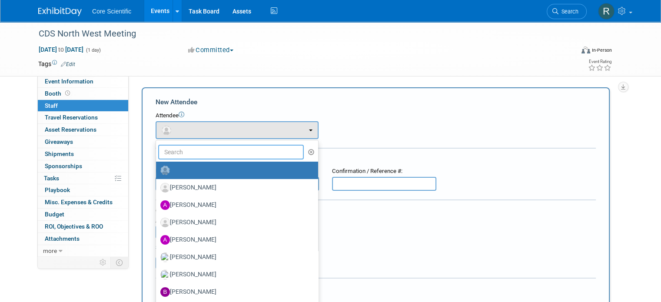
click at [192, 145] on input "text" at bounding box center [230, 152] width 145 height 15
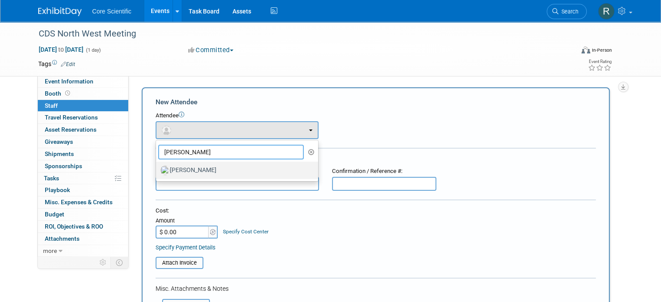
type input "dittmann"
click at [180, 166] on label "Robert Dittmann" at bounding box center [234, 170] width 149 height 14
click at [157, 166] on input "Robert Dittmann" at bounding box center [155, 169] width 6 height 6
select select "0b187db6-b03f-40e5-ac82-0cf0360676f1"
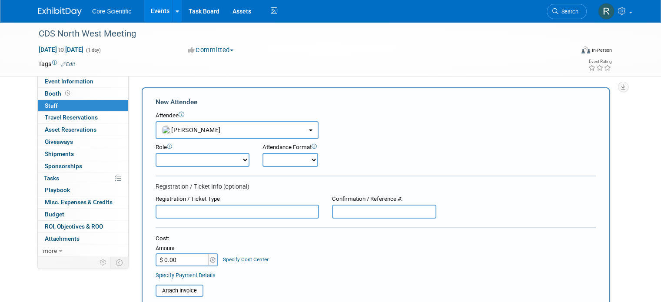
click at [346, 148] on div "Attendance Format" at bounding box center [312, 147] width 100 height 8
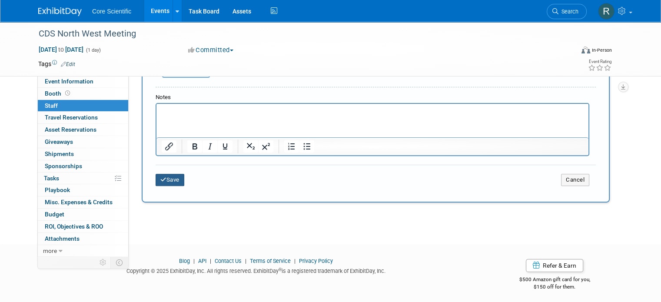
click at [175, 175] on button "Save" at bounding box center [169, 180] width 29 height 12
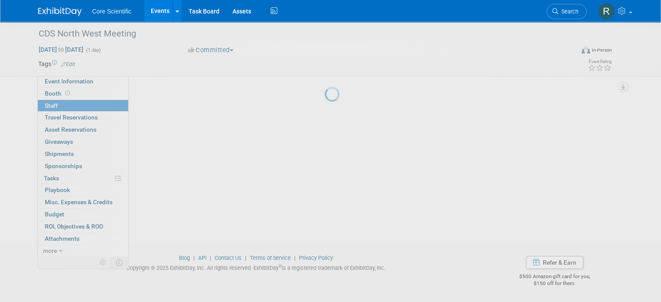
scroll to position [47, 0]
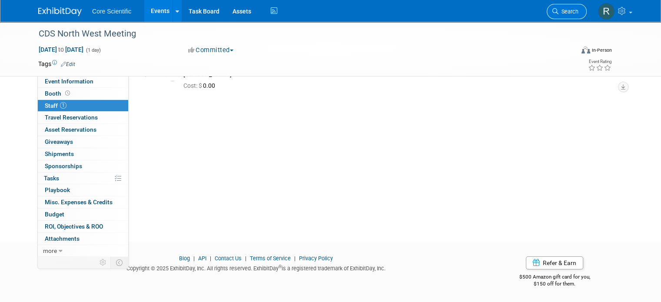
click at [578, 14] on span "Search" at bounding box center [568, 11] width 20 height 7
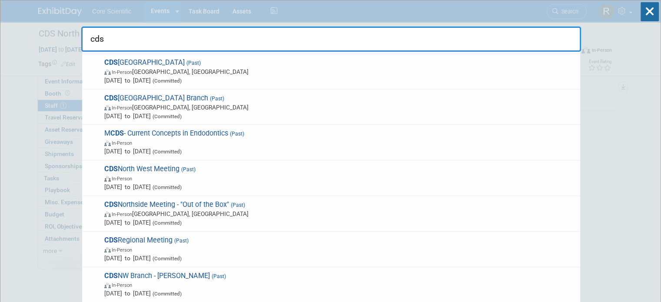
scroll to position [478, 0]
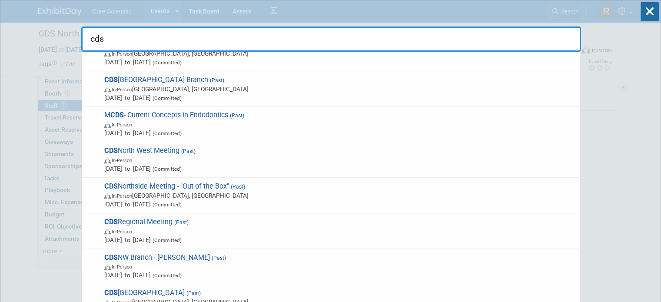
type input "cds"
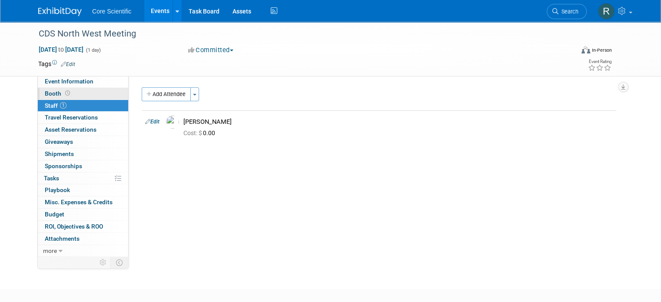
click at [89, 91] on link "Booth" at bounding box center [83, 94] width 90 height 12
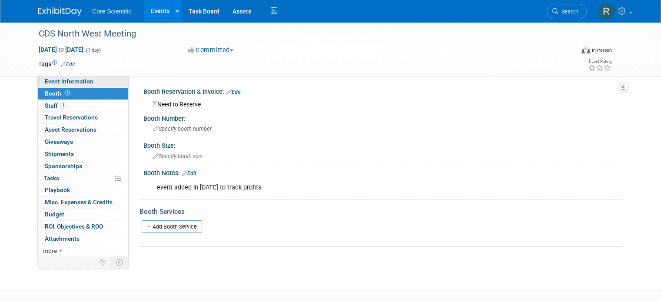
click at [90, 83] on link "Event Information" at bounding box center [83, 82] width 90 height 12
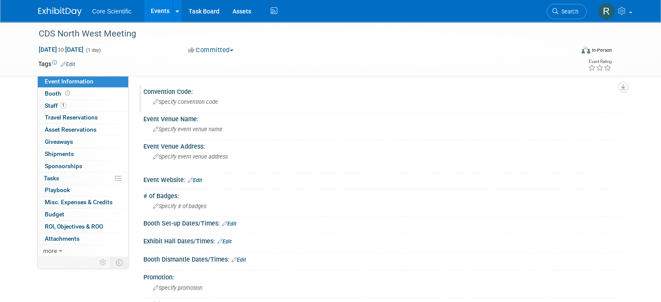
click at [169, 105] on span "Specify convention code" at bounding box center [185, 102] width 65 height 7
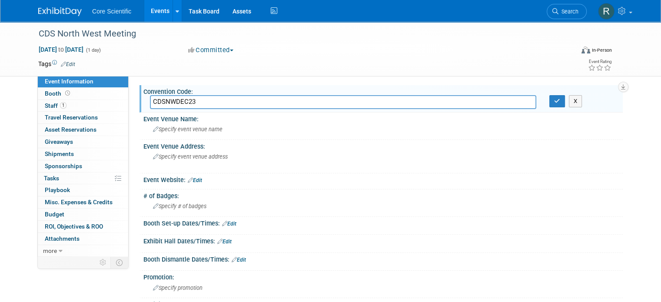
click at [168, 102] on input "CDSNWDEC23" at bounding box center [343, 101] width 386 height 13
type input "CDSNSDEC23"
click at [82, 225] on span "ROI, Objectives & ROO 0" at bounding box center [74, 226] width 58 height 7
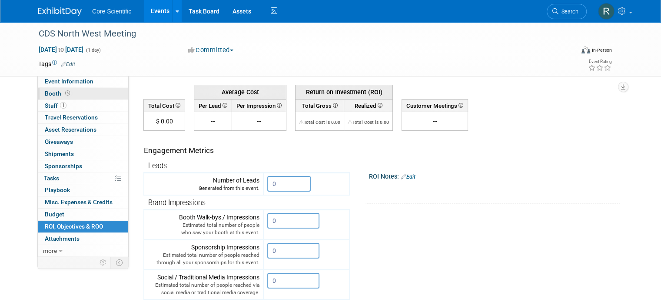
scroll to position [0, 0]
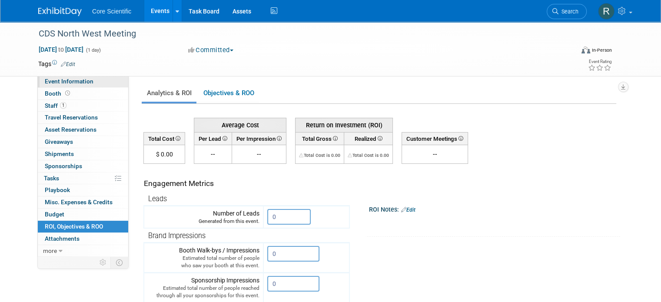
click at [45, 78] on span "Event Information" at bounding box center [69, 81] width 49 height 7
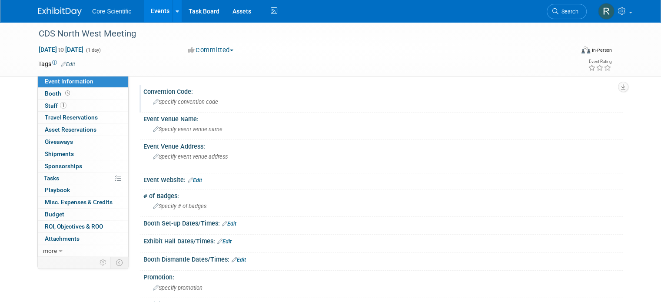
click at [181, 101] on span "Specify convention code" at bounding box center [185, 102] width 65 height 7
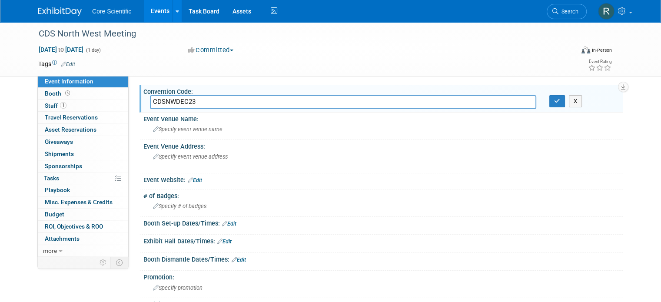
click at [158, 102] on input "CDSNWDEC23" at bounding box center [343, 101] width 386 height 13
type input "CDSNWDEC23"
click at [560, 100] on icon "button" at bounding box center [557, 101] width 6 height 6
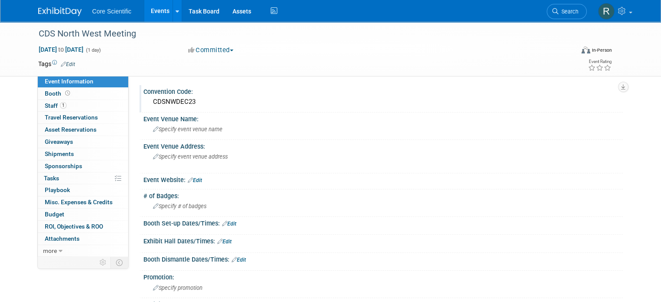
click at [39, 7] on link at bounding box center [65, 7] width 54 height 7
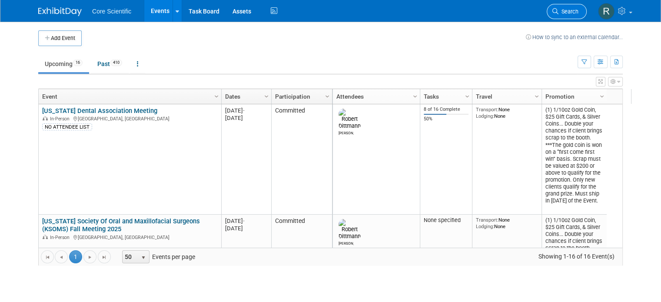
click at [570, 12] on span "Search" at bounding box center [568, 11] width 20 height 7
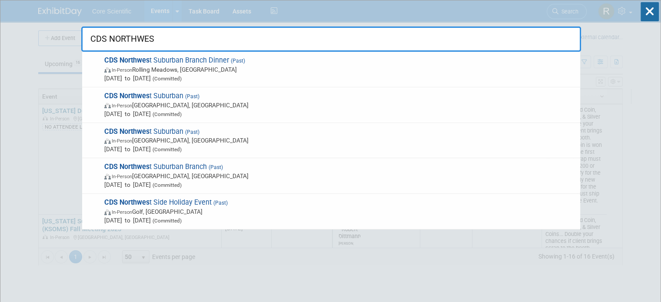
click at [139, 37] on input "CDS NORTHWES" at bounding box center [330, 38] width 499 height 25
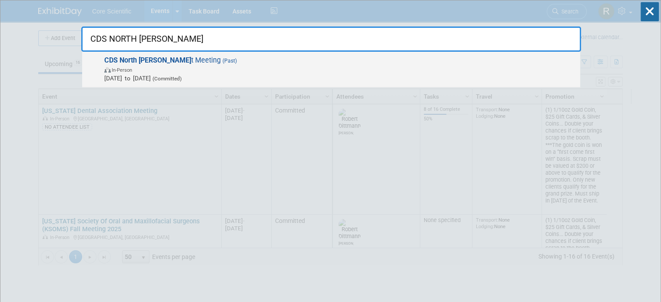
type input "CDS NORTH [PERSON_NAME]"
click at [145, 57] on strong "CDS North [PERSON_NAME]" at bounding box center [147, 60] width 87 height 8
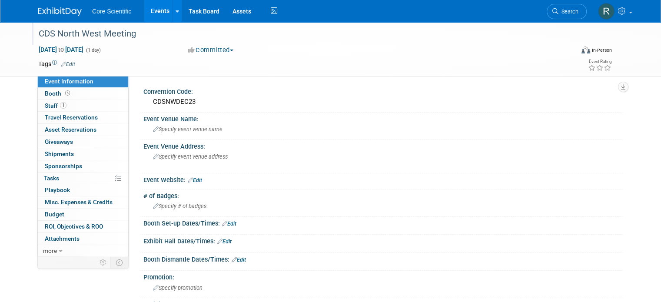
click at [75, 33] on div "CDS North West Meeting" at bounding box center [299, 34] width 527 height 16
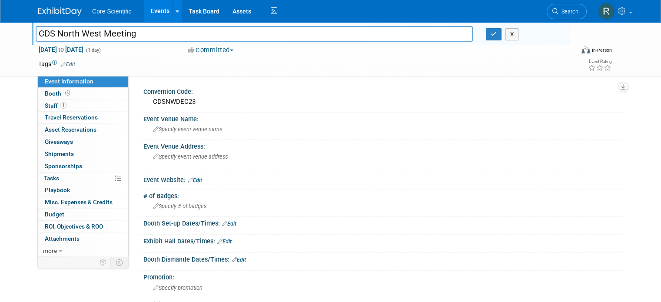
click at [75, 33] on input "CDS North West Meeting" at bounding box center [254, 33] width 437 height 15
click at [91, 35] on input "CDS NorthWest Meeting" at bounding box center [254, 33] width 437 height 15
click at [78, 35] on input "CDS NorthWest Meeting" at bounding box center [254, 33] width 437 height 15
type input "CDS NorthWest Meeting"
click at [496, 35] on icon "button" at bounding box center [493, 34] width 6 height 6
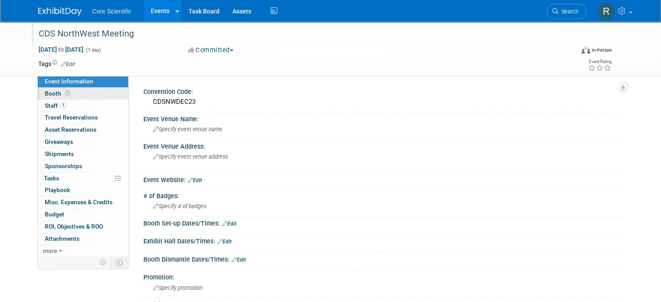
click at [45, 90] on span "Booth" at bounding box center [58, 93] width 27 height 7
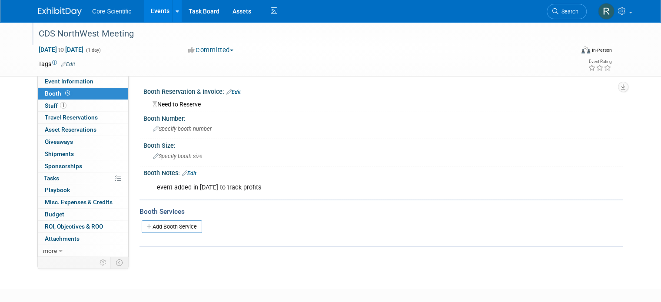
click at [226, 93] on link "Edit" at bounding box center [233, 92] width 14 height 6
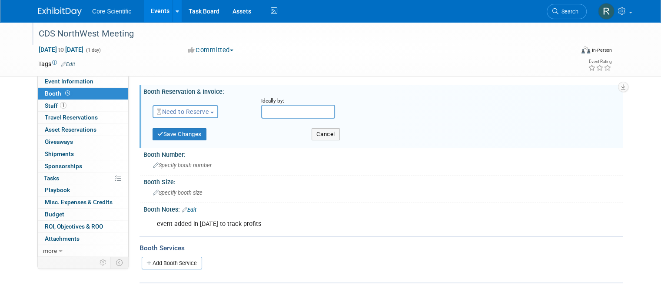
click at [180, 114] on span "Need to Reserve" at bounding box center [183, 111] width 52 height 7
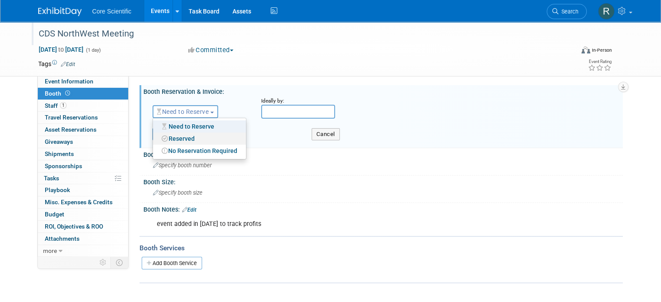
click at [189, 137] on link "Reserved" at bounding box center [199, 138] width 93 height 12
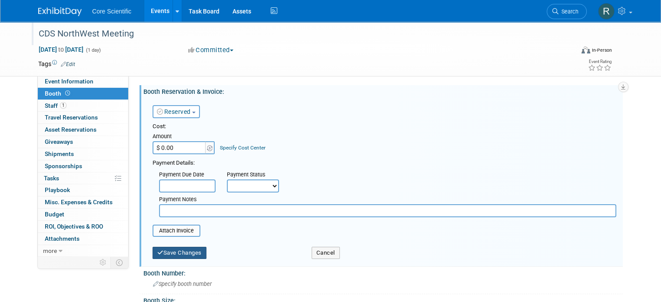
click at [188, 250] on button "Save Changes" at bounding box center [179, 253] width 54 height 12
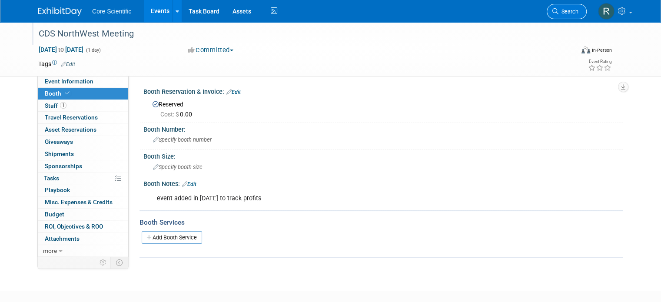
click at [578, 12] on span "Search" at bounding box center [568, 11] width 20 height 7
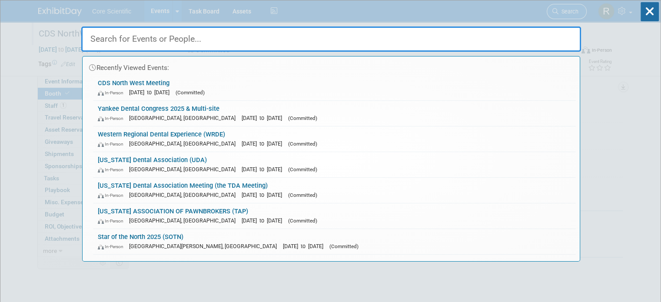
paste input "Dental Arts Club"
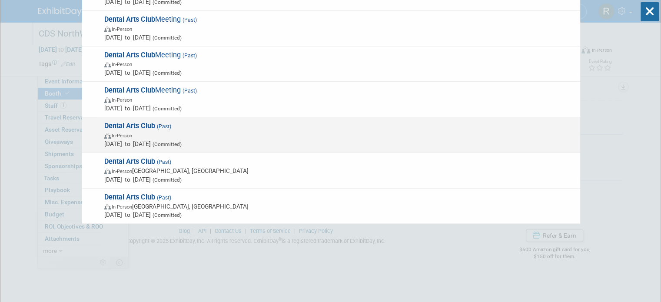
scroll to position [87, 0]
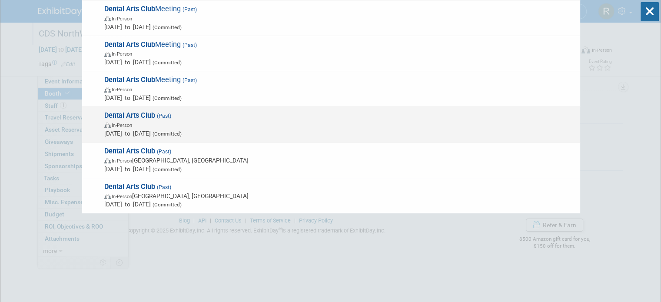
type input "Dental Arts Club"
click at [204, 125] on span "In-Person" at bounding box center [339, 124] width 471 height 9
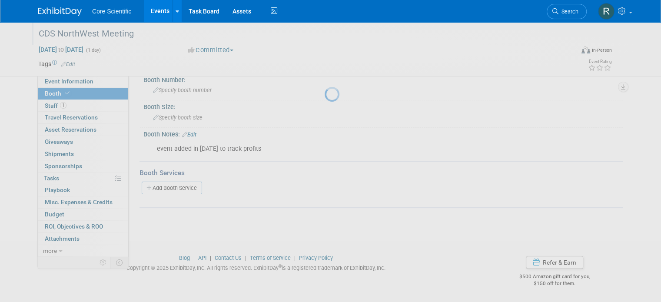
scroll to position [48, 0]
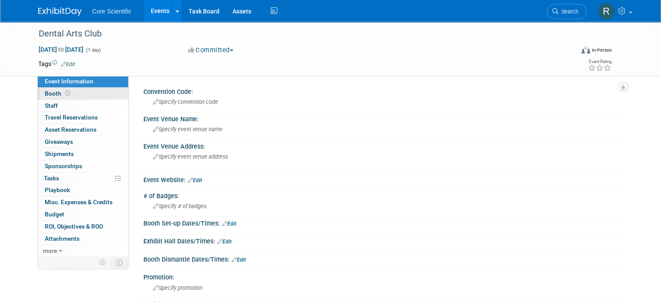
click at [73, 91] on link "Booth" at bounding box center [83, 94] width 90 height 12
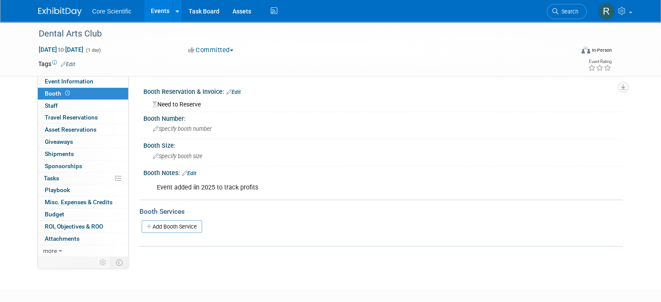
click at [231, 92] on link "Edit" at bounding box center [233, 92] width 14 height 6
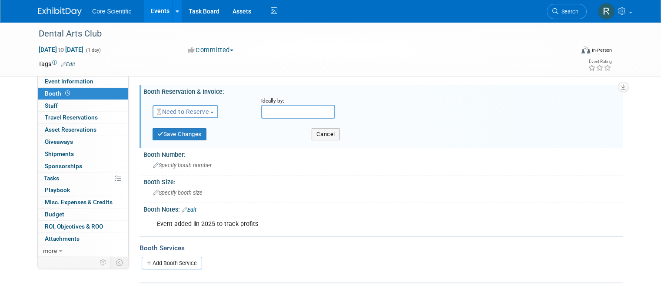
click at [178, 111] on span "Need to Reserve" at bounding box center [183, 111] width 52 height 7
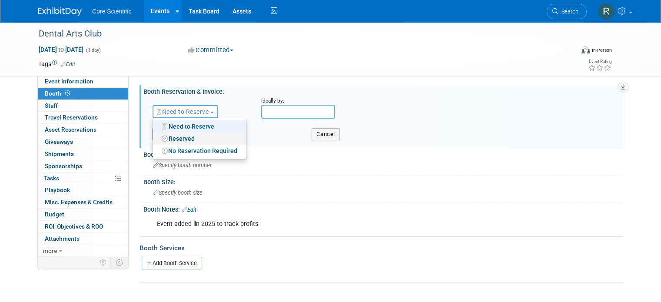
click at [178, 141] on link "Reserved" at bounding box center [199, 138] width 93 height 12
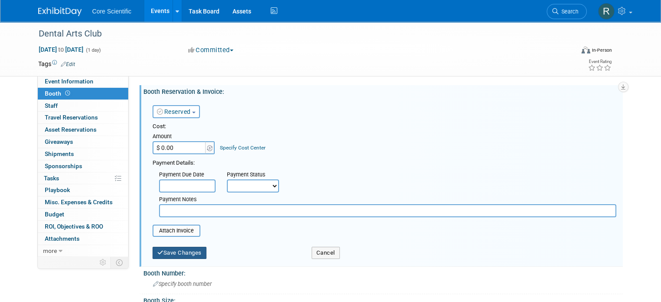
click at [162, 251] on button "Save Changes" at bounding box center [179, 253] width 54 height 12
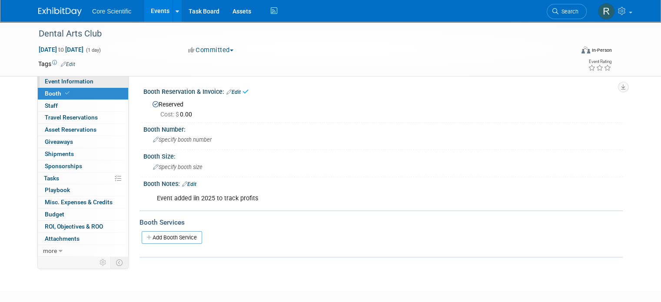
click at [66, 79] on span "Event Information" at bounding box center [69, 81] width 49 height 7
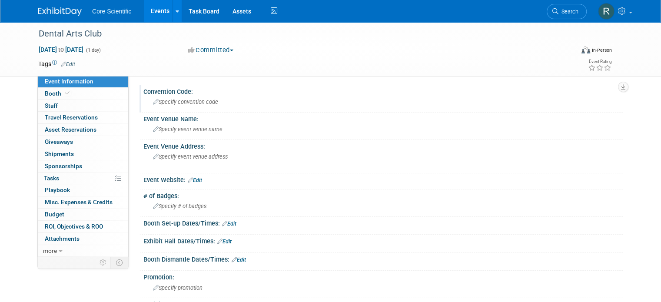
click at [177, 100] on span "Specify convention code" at bounding box center [185, 102] width 65 height 7
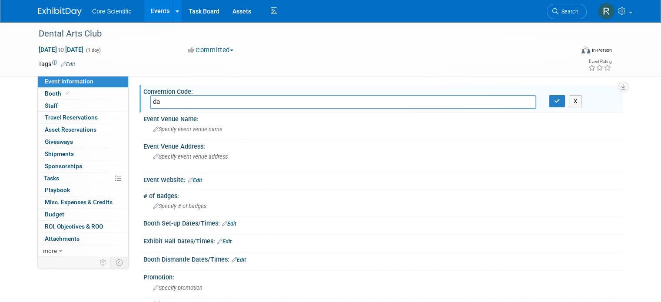
type input "d"
type input "DACAPR23"
click at [559, 101] on icon "button" at bounding box center [557, 101] width 6 height 6
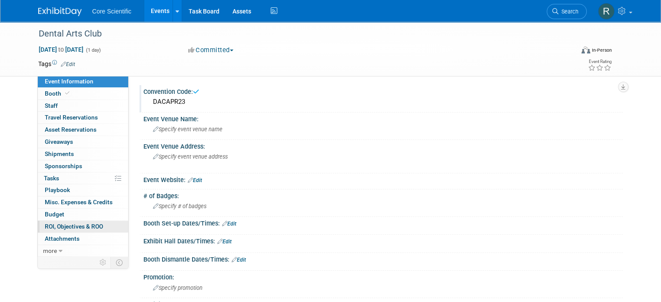
click at [100, 224] on link "0 ROI, Objectives & ROO 0" at bounding box center [83, 227] width 90 height 12
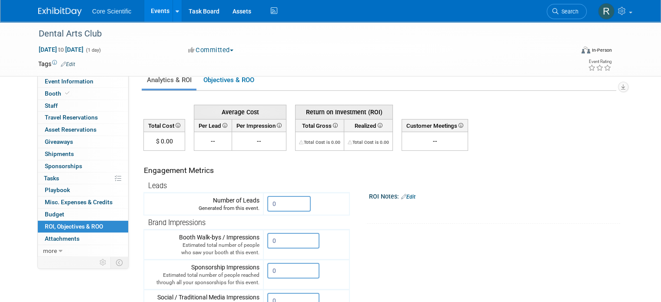
scroll to position [301, 0]
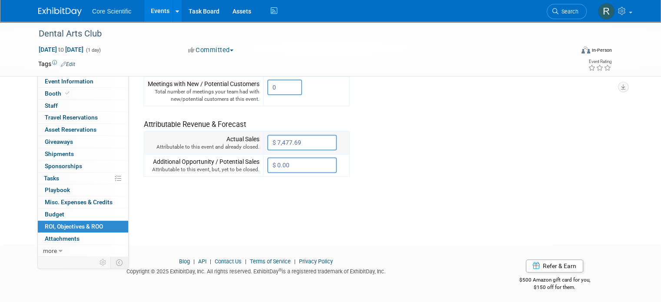
click at [302, 140] on input "$ 7,477.69" at bounding box center [301, 143] width 69 height 16
click at [461, 206] on div "Average Cost Return on Investment (ROI) -- -- %" at bounding box center [379, 12] width 473 height 400
click at [67, 13] on img at bounding box center [59, 11] width 43 height 9
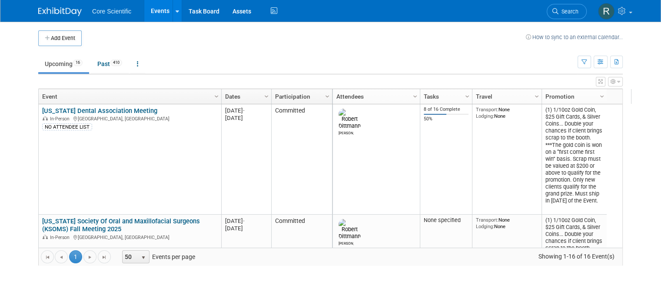
click at [578, 8] on span "Search" at bounding box center [568, 11] width 20 height 7
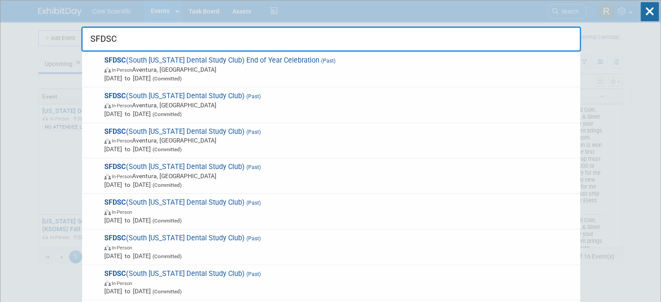
type input "SFDSC"
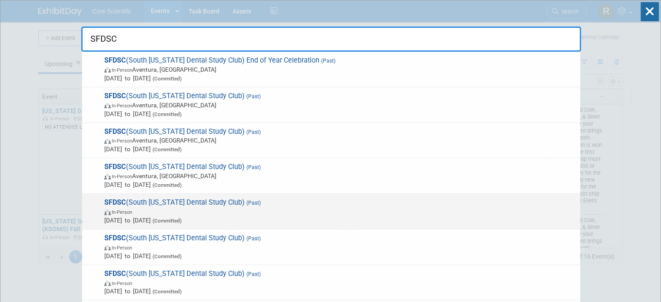
click at [228, 220] on span "Dec 5, 2024 to Dec 5, 2024 (Committed)" at bounding box center [339, 220] width 471 height 9
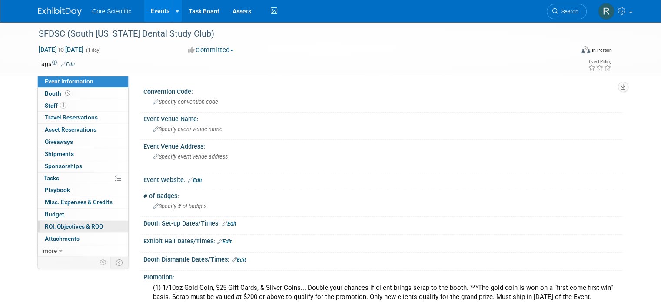
click at [63, 227] on span "ROI, Objectives & ROO 0" at bounding box center [74, 226] width 58 height 7
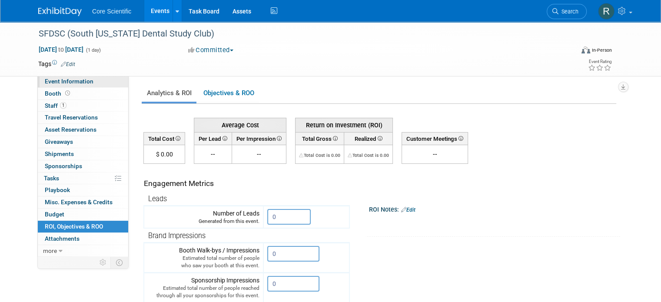
click at [66, 84] on span "Event Information" at bounding box center [69, 81] width 49 height 7
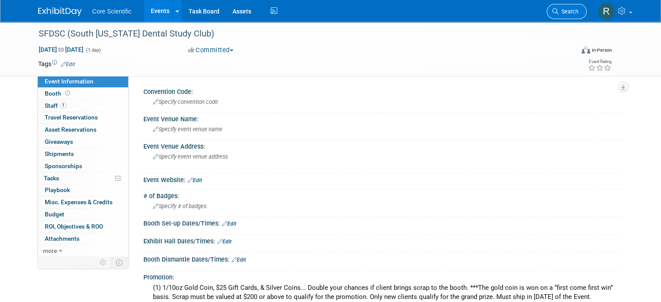
click at [575, 14] on span "Search" at bounding box center [568, 11] width 20 height 7
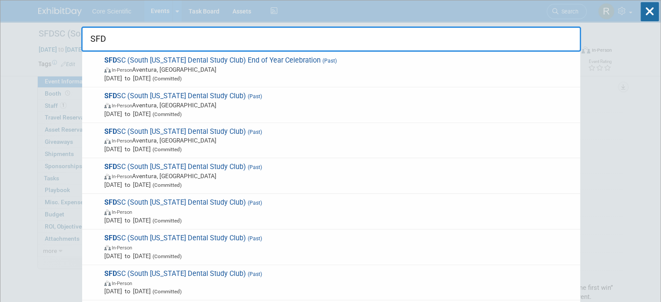
click at [353, 48] on input "SFD" at bounding box center [330, 38] width 499 height 25
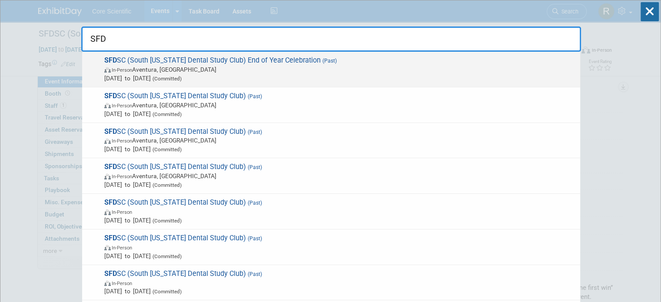
type input "SFD"
click at [345, 66] on span "In-Person Aventura, FL" at bounding box center [339, 69] width 471 height 9
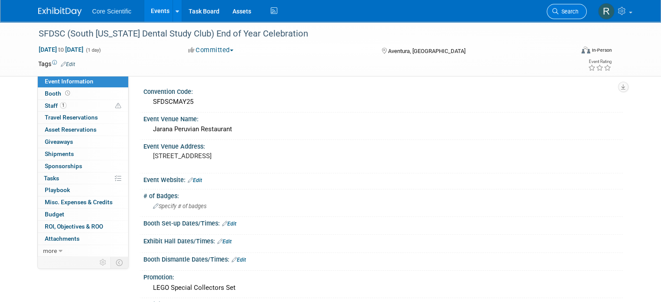
click at [570, 13] on span "Search" at bounding box center [568, 11] width 20 height 7
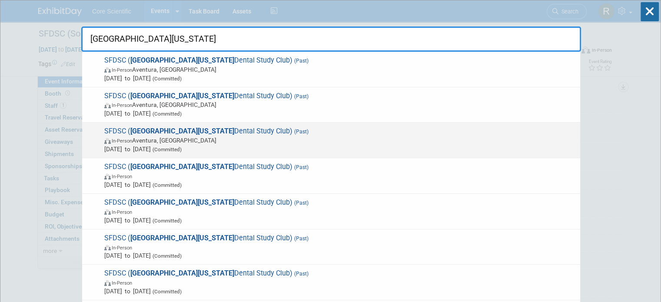
scroll to position [87, 0]
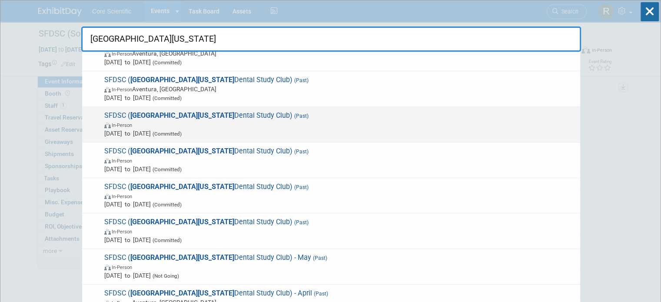
type input "[GEOGRAPHIC_DATA][US_STATE]"
click at [216, 125] on span "In-Person" at bounding box center [339, 124] width 471 height 9
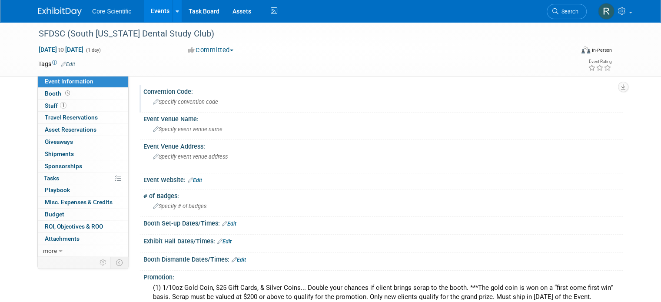
click at [184, 100] on span "Specify convention code" at bounding box center [185, 102] width 65 height 7
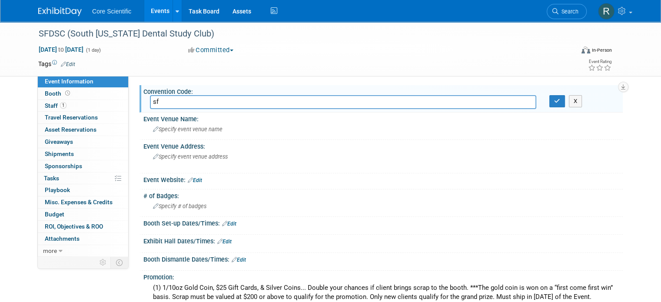
type input "s"
type input "SFDSCDEC24"
click at [564, 106] on button "button" at bounding box center [557, 101] width 16 height 12
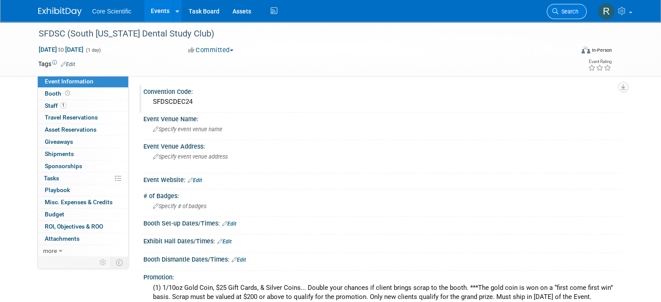
click at [573, 10] on span "Search" at bounding box center [568, 11] width 20 height 7
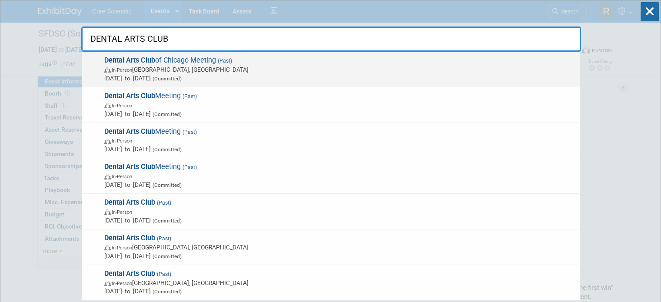
type input "DENTAL ARTS CLUB"
click at [206, 63] on span "Dental Arts Club of Chicago Meeting (Past) In-Person Westchester, IL May 20, 20…" at bounding box center [339, 69] width 474 height 26
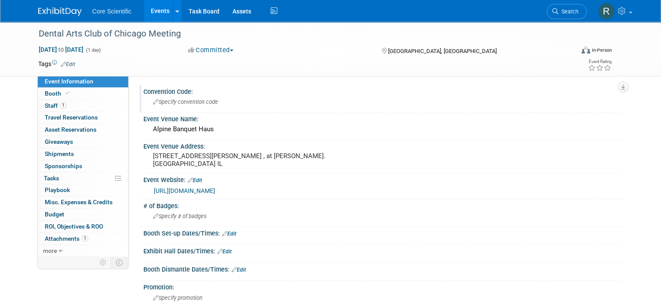
click at [189, 103] on span "Specify convention code" at bounding box center [185, 102] width 65 height 7
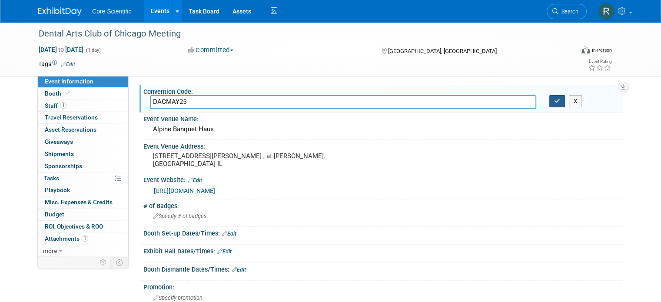
type input "DACMAY25"
click at [556, 104] on button "button" at bounding box center [557, 101] width 16 height 12
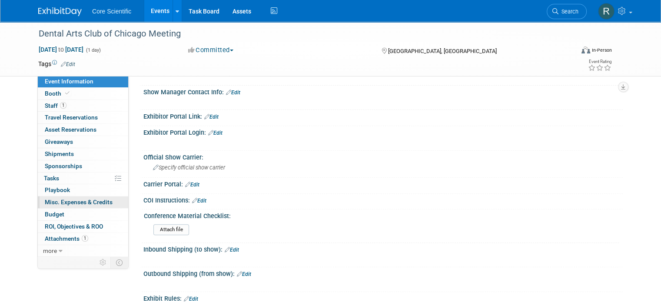
scroll to position [304, 0]
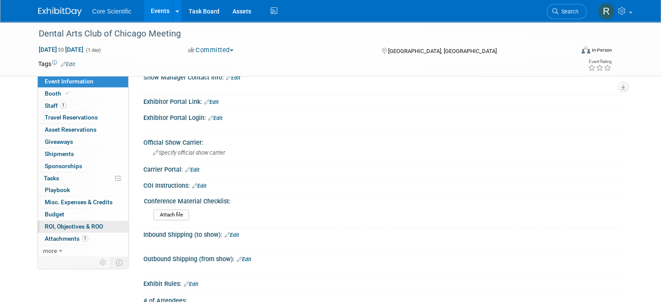
click at [72, 224] on span "ROI, Objectives & ROO 0" at bounding box center [74, 226] width 58 height 7
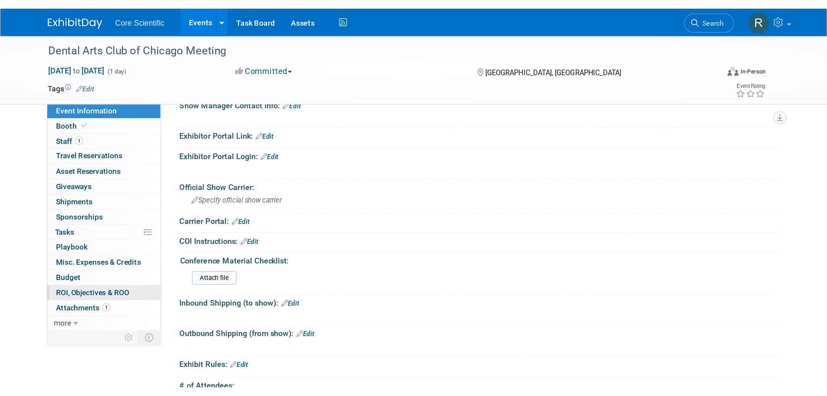
scroll to position [0, 0]
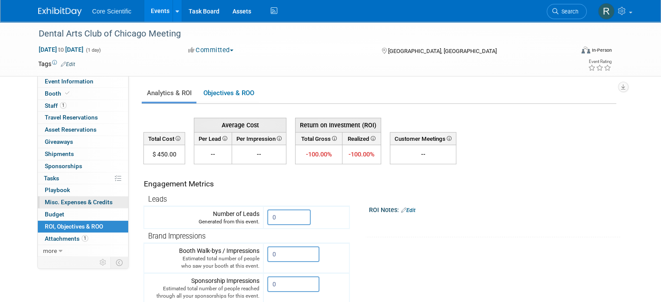
click at [75, 199] on span "Misc. Expenses & Credits 0" at bounding box center [79, 201] width 68 height 7
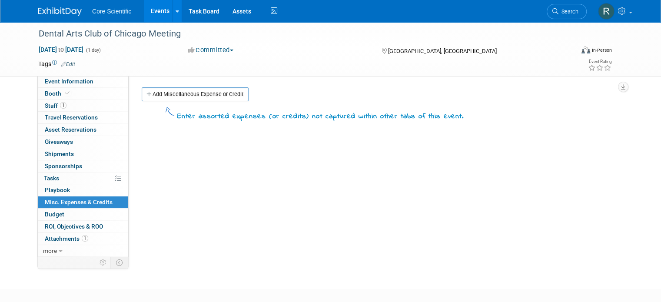
click at [74, 208] on link "Budget" at bounding box center [83, 214] width 90 height 12
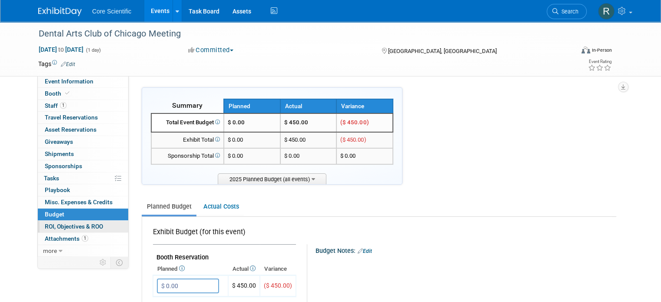
click at [74, 221] on link "0 ROI, Objectives & ROO 0" at bounding box center [83, 227] width 90 height 12
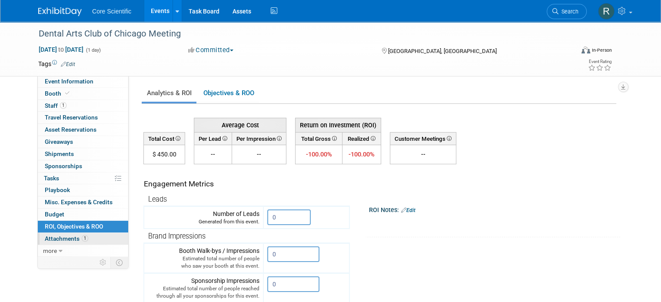
click at [82, 237] on span "1" at bounding box center [85, 238] width 7 height 7
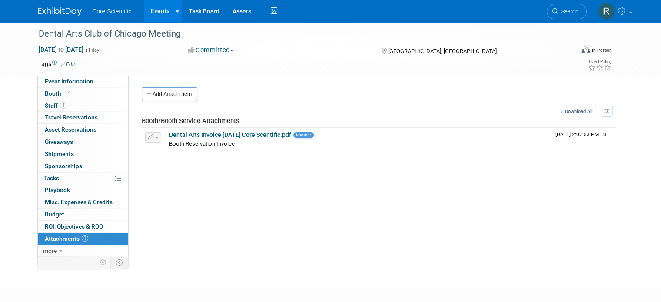
click at [77, 73] on div "Tags Edit Event Rating" at bounding box center [325, 65] width 586 height 15
click at [76, 83] on span "Event Information" at bounding box center [69, 81] width 49 height 7
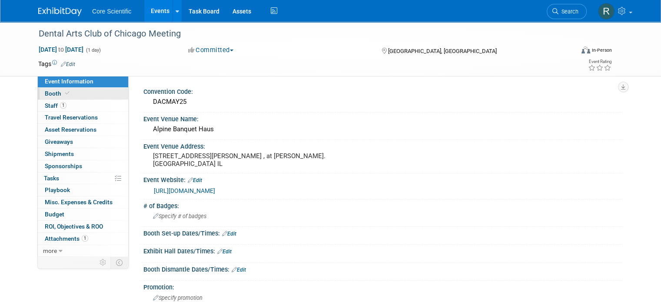
click at [76, 94] on link "Booth" at bounding box center [83, 94] width 90 height 12
